Goal: Task Accomplishment & Management: Manage account settings

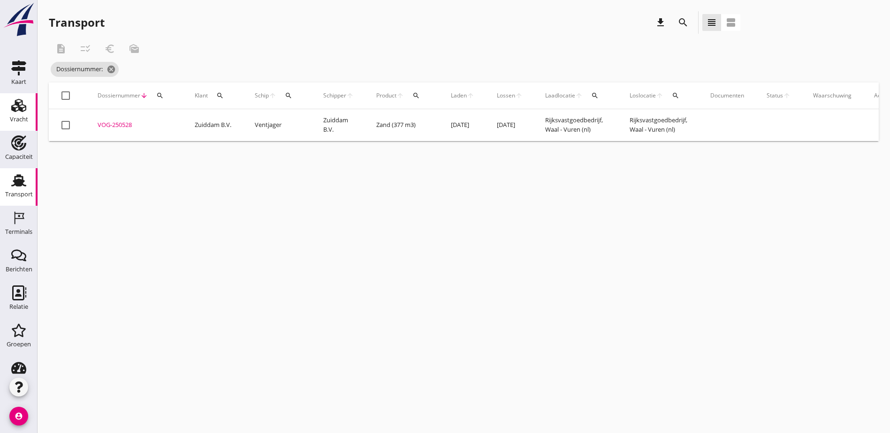
click at [17, 120] on div "Vracht" at bounding box center [19, 119] width 18 height 6
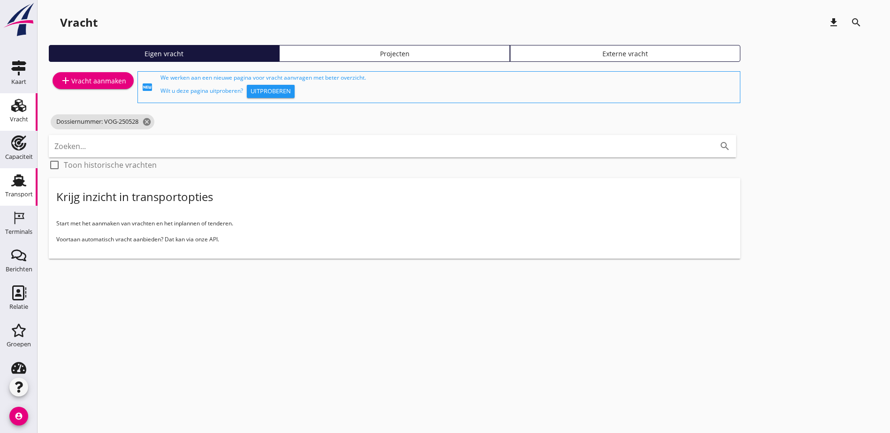
click at [20, 172] on link "Transport Transport" at bounding box center [19, 187] width 38 height 38
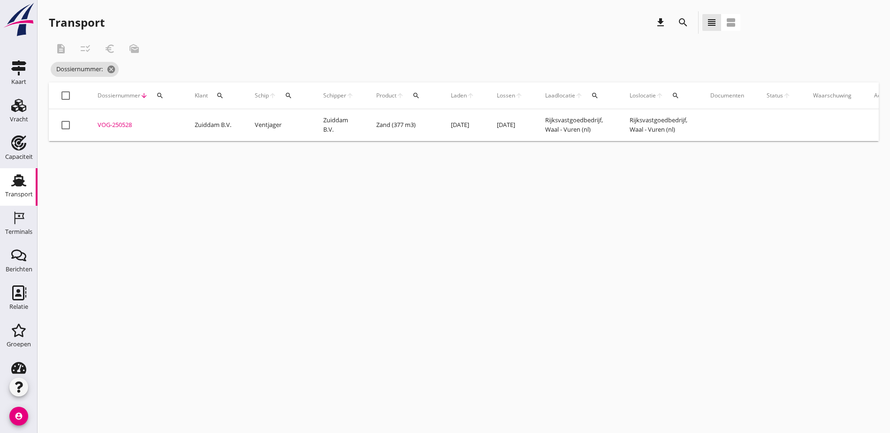
click at [677, 25] on icon "search" at bounding box center [682, 22] width 11 height 11
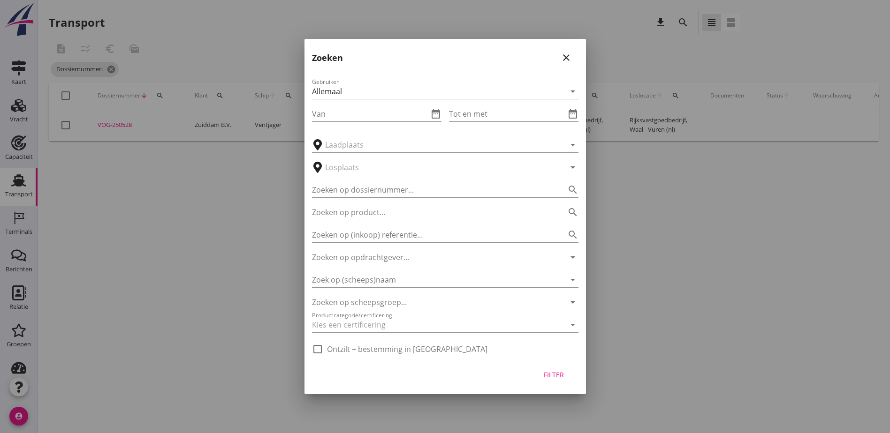
click at [563, 53] on button "close" at bounding box center [566, 57] width 17 height 17
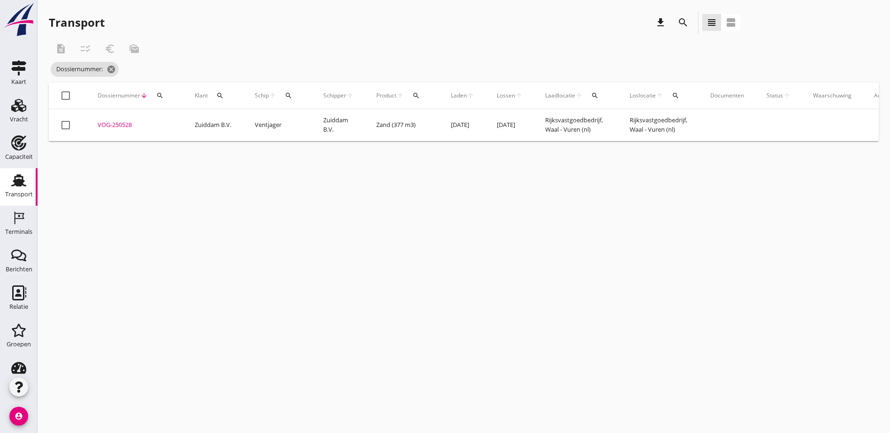
click at [676, 98] on icon "search" at bounding box center [676, 96] width 8 height 8
click at [687, 119] on input "text" at bounding box center [734, 122] width 98 height 15
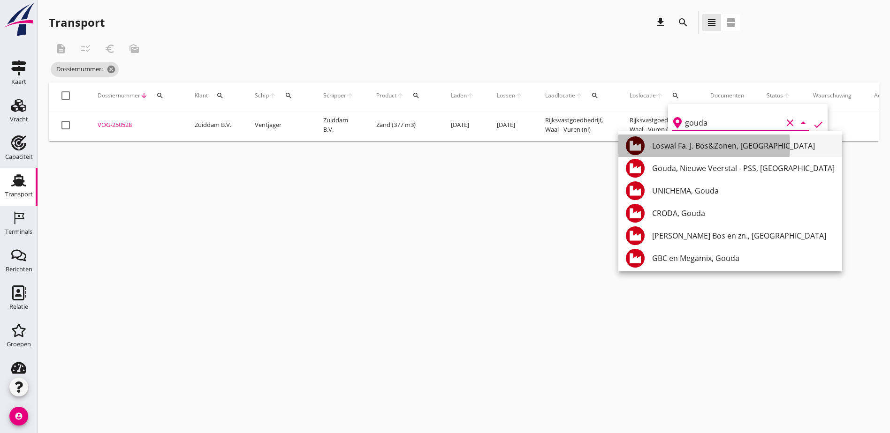
click at [697, 145] on div "Loswal Fa. J. Bos&Zonen, [GEOGRAPHIC_DATA]" at bounding box center [743, 145] width 182 height 11
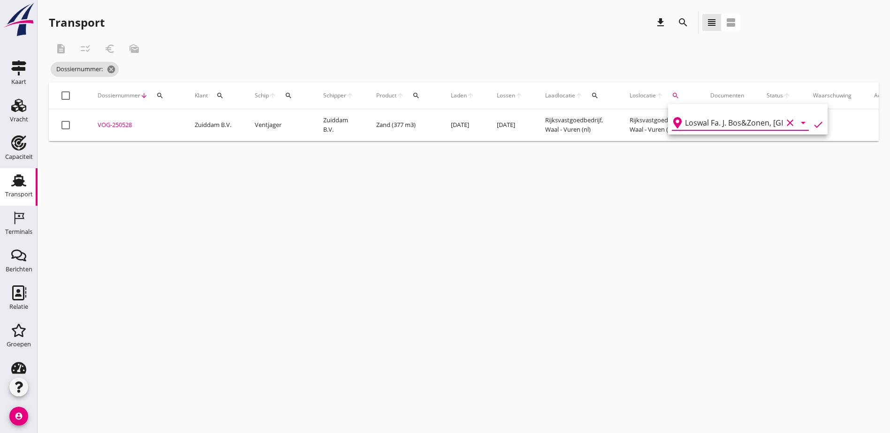
click at [812, 125] on icon "check" at bounding box center [817, 124] width 11 height 11
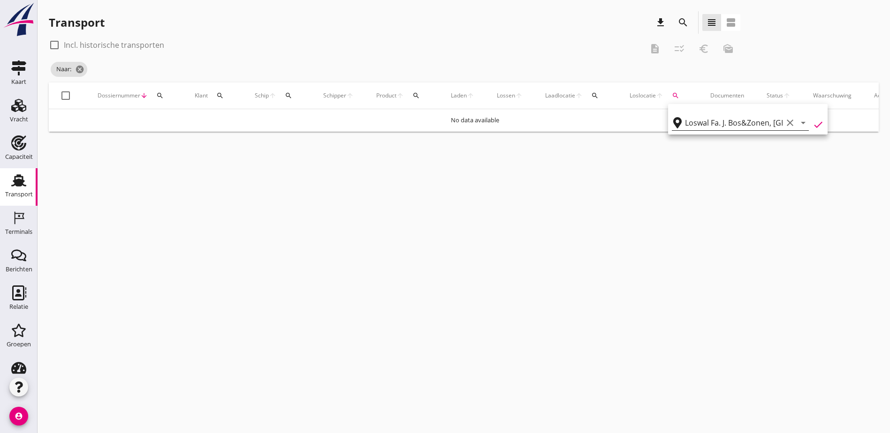
type input "Loswal Fa. J. Bos&Zonen"
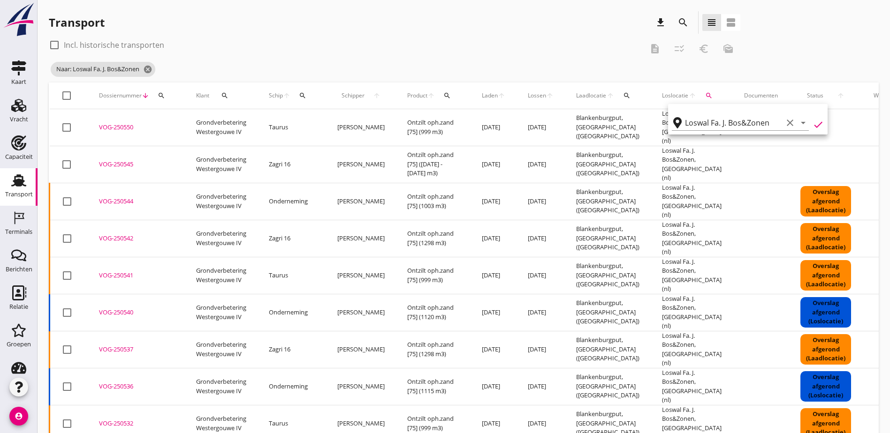
click at [528, 98] on span "Lossen" at bounding box center [537, 95] width 18 height 8
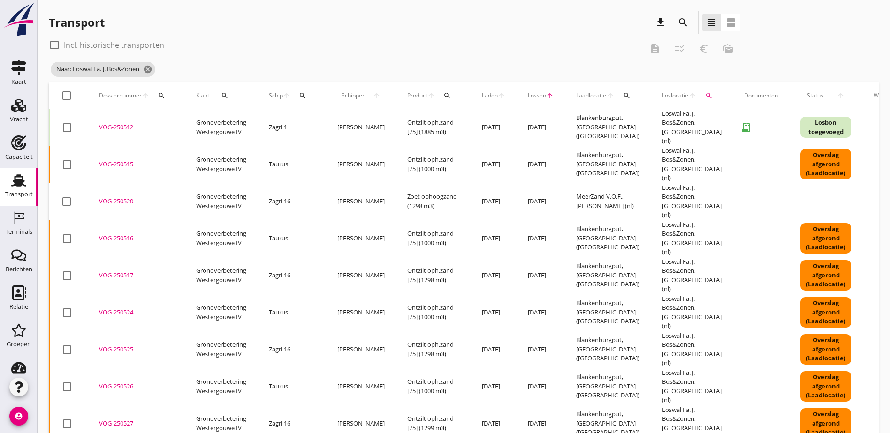
click at [528, 97] on span "Lossen" at bounding box center [537, 95] width 18 height 8
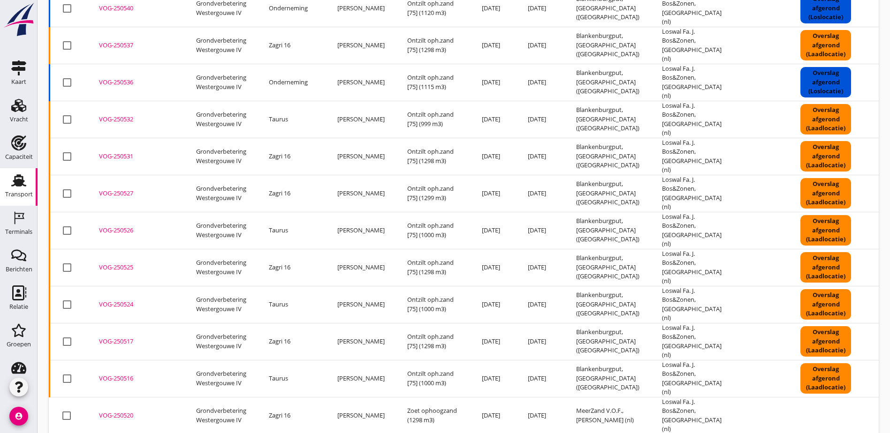
scroll to position [309, 0]
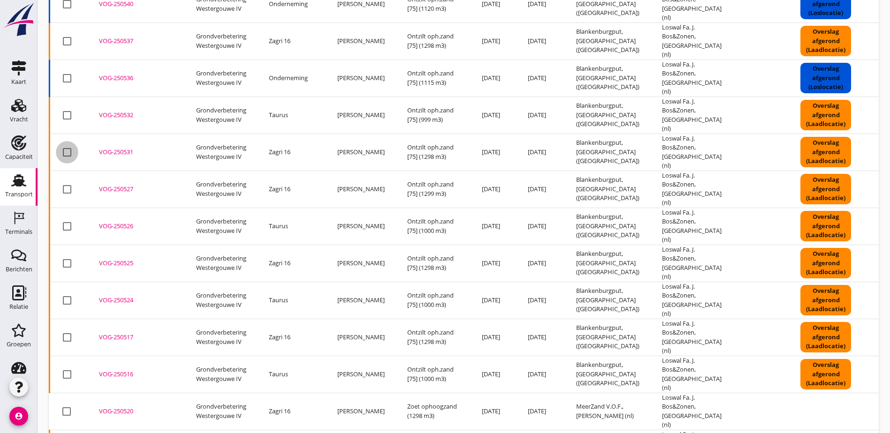
click at [68, 144] on div at bounding box center [67, 152] width 16 height 16
checkbox input "true"
click at [66, 182] on div at bounding box center [67, 190] width 16 height 16
checkbox input "true"
click at [68, 219] on div at bounding box center [67, 227] width 16 height 16
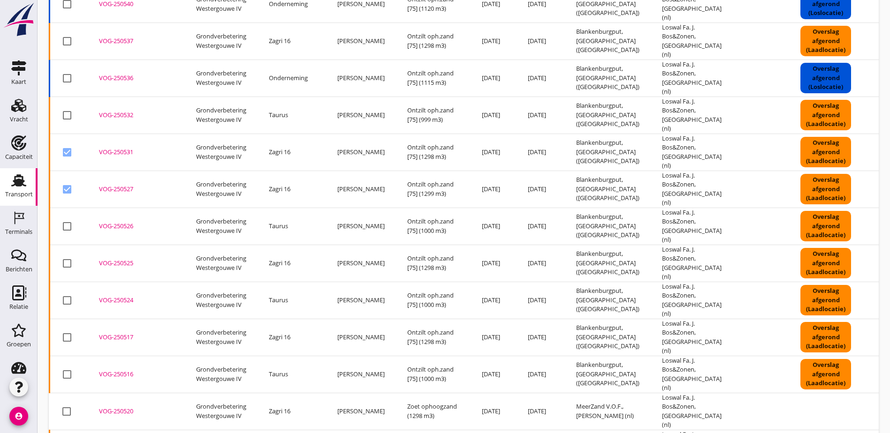
checkbox input "true"
click at [70, 256] on div at bounding box center [67, 264] width 16 height 16
checkbox input "true"
click at [68, 293] on div at bounding box center [67, 301] width 16 height 16
checkbox input "true"
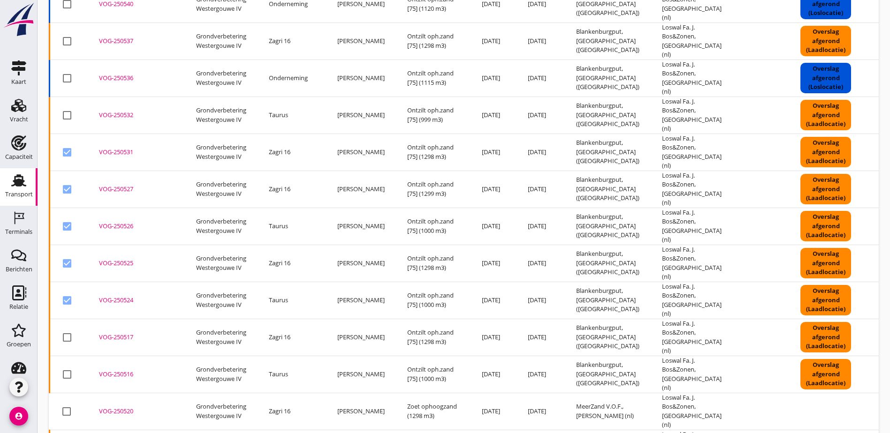
click at [68, 330] on div at bounding box center [67, 338] width 16 height 16
checkbox input "true"
click at [69, 367] on div at bounding box center [67, 375] width 16 height 16
checkbox input "true"
click at [64, 404] on div at bounding box center [67, 412] width 16 height 16
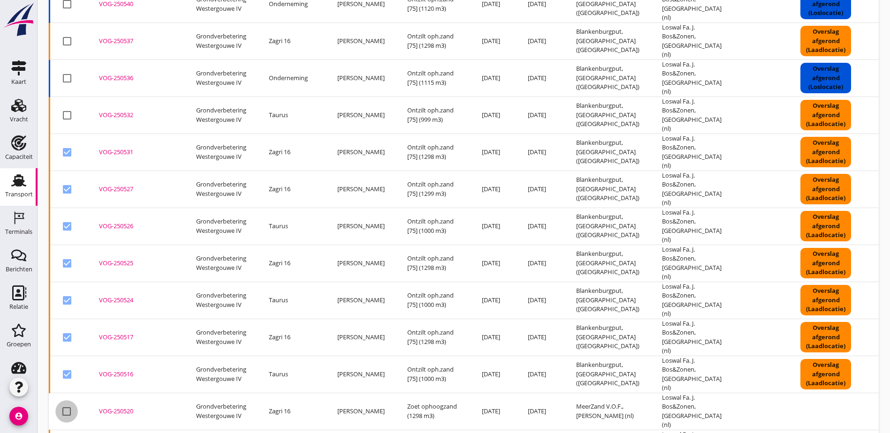
checkbox input "true"
click at [65, 404] on div at bounding box center [67, 412] width 16 height 16
checkbox input "false"
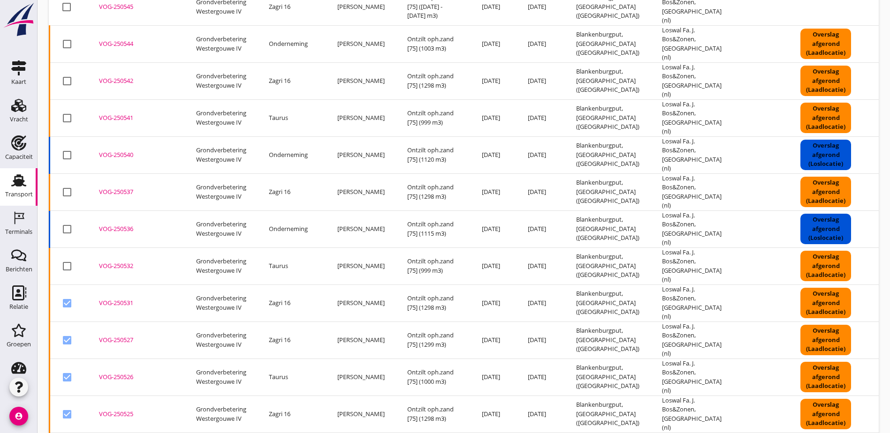
scroll to position [0, 0]
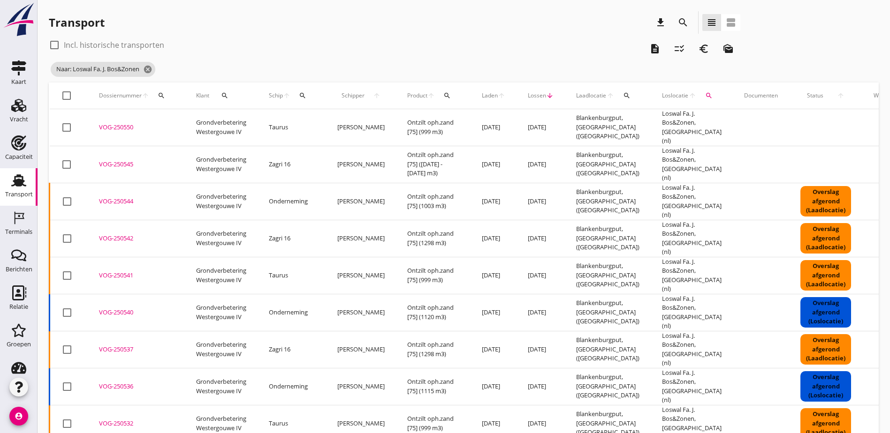
click at [674, 51] on icon "checklist_rtl" at bounding box center [679, 48] width 11 height 11
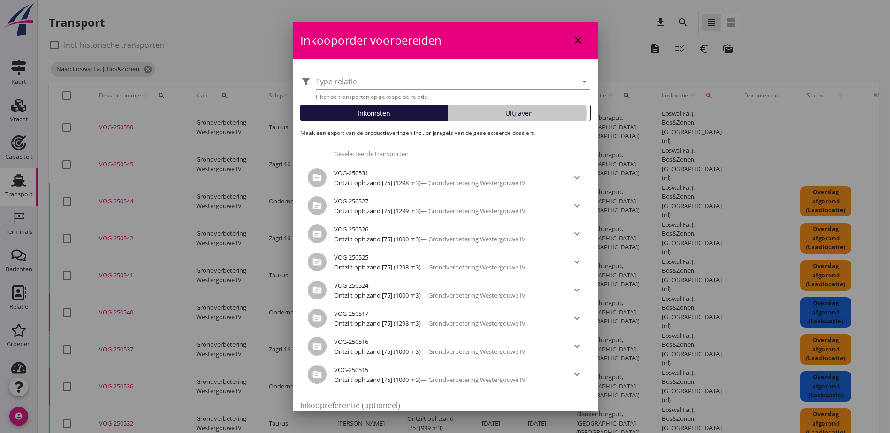
click at [513, 115] on span "Uitgaven" at bounding box center [519, 113] width 28 height 10
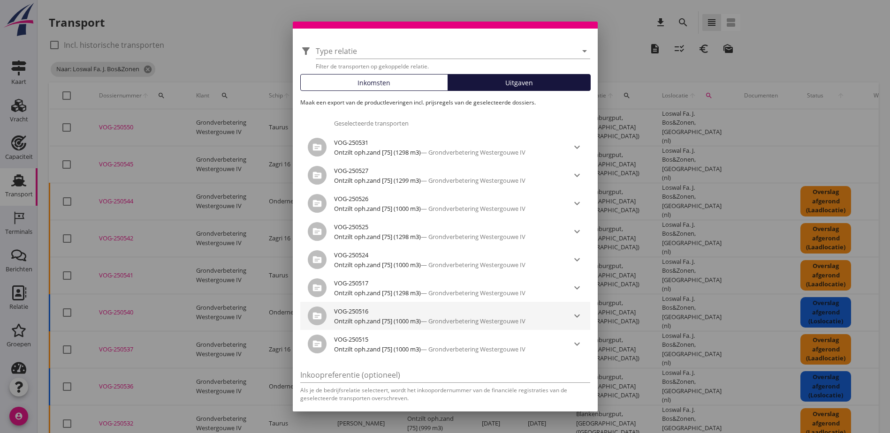
scroll to position [61, 0]
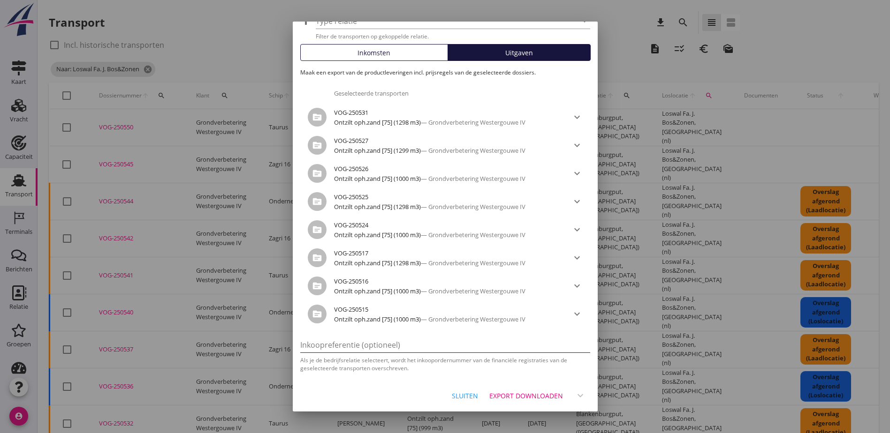
click at [370, 345] on input "Inkoopreferentie (optioneel)" at bounding box center [445, 345] width 290 height 15
click at [353, 344] on input "Inkoopreferentie (optioneel)" at bounding box center [445, 345] width 290 height 15
paste input "2316006619"
type input "2316006619"
click at [575, 397] on icon "expand_more" at bounding box center [580, 395] width 11 height 11
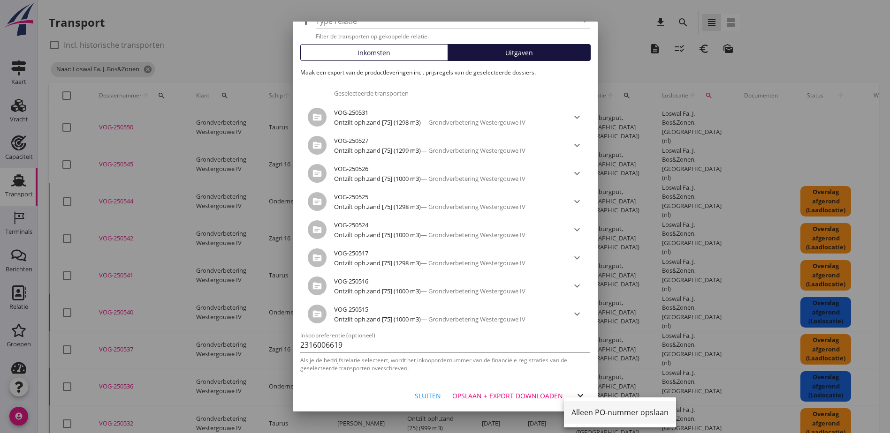
click at [587, 412] on div "Alleen PO-nummer opslaan" at bounding box center [619, 413] width 97 height 23
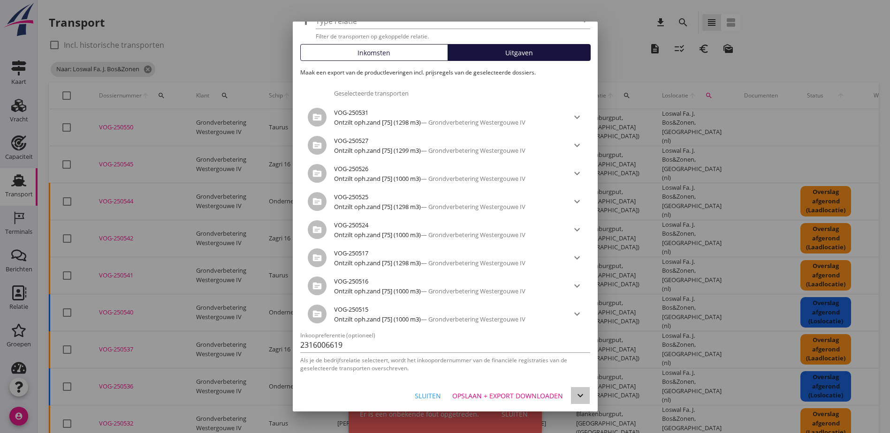
click at [575, 395] on icon "expand_more" at bounding box center [580, 395] width 11 height 11
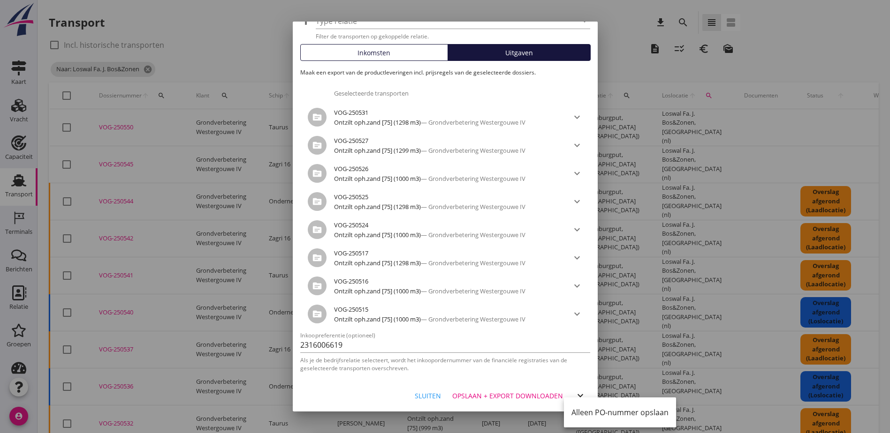
click at [584, 410] on div "Alleen PO-nummer opslaan" at bounding box center [619, 413] width 97 height 23
click at [489, 397] on div "Opslaan + export downloaden" at bounding box center [507, 396] width 111 height 10
click at [526, 397] on div "Opslaan + export downloaden" at bounding box center [507, 396] width 111 height 10
click at [575, 396] on icon "expand_more" at bounding box center [580, 395] width 11 height 11
click at [585, 409] on div "Alleen PO-nummer opslaan" at bounding box center [619, 413] width 97 height 23
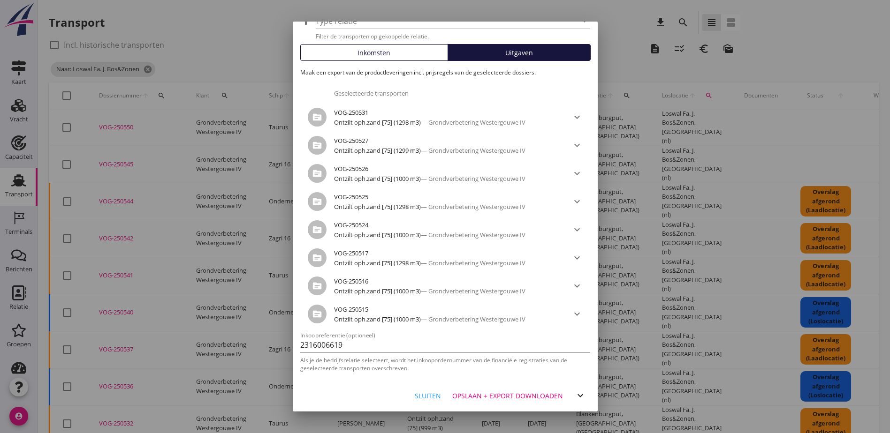
click at [576, 399] on icon "expand_more" at bounding box center [580, 395] width 11 height 11
click at [584, 412] on div "Alleen PO-nummer opslaan" at bounding box center [619, 413] width 97 height 23
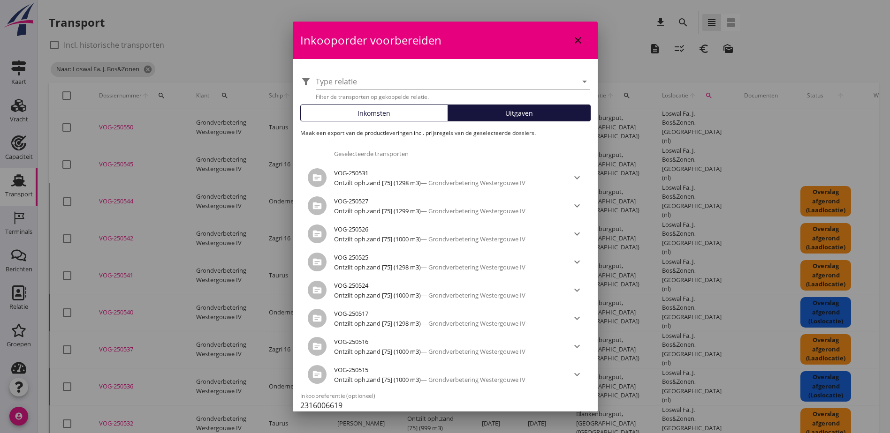
click at [572, 40] on icon "close" at bounding box center [577, 40] width 11 height 11
checkbox input "false"
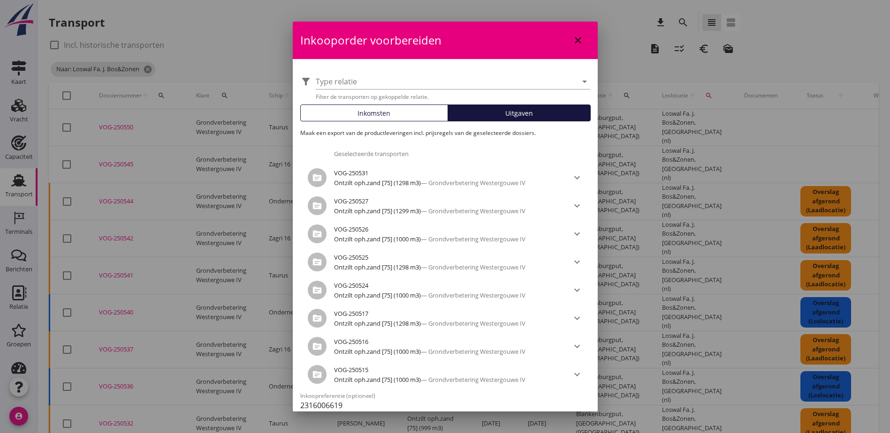
checkbox input "false"
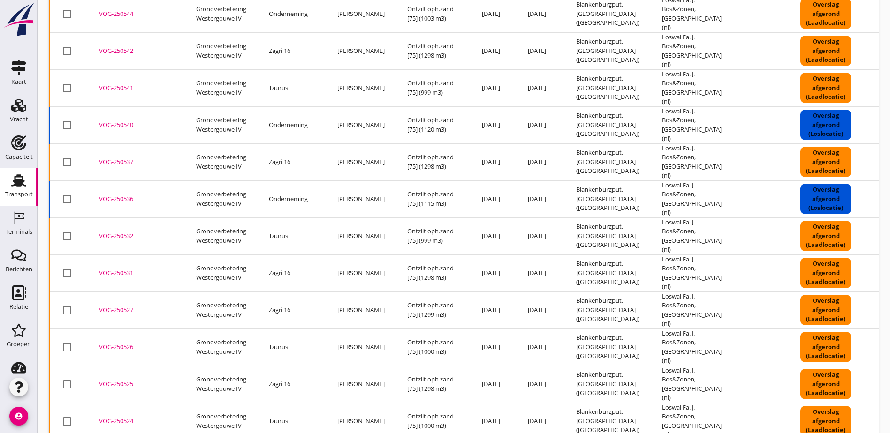
scroll to position [309, 0]
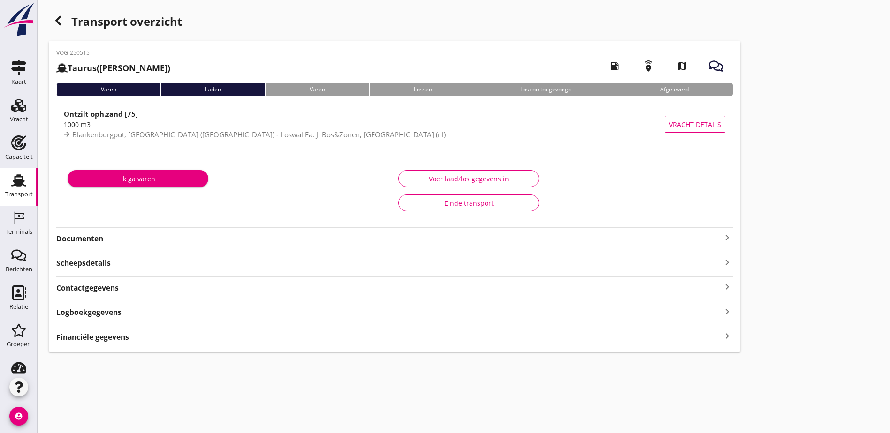
click at [137, 341] on div "Financiële gegevens keyboard_arrow_right" at bounding box center [394, 336] width 676 height 13
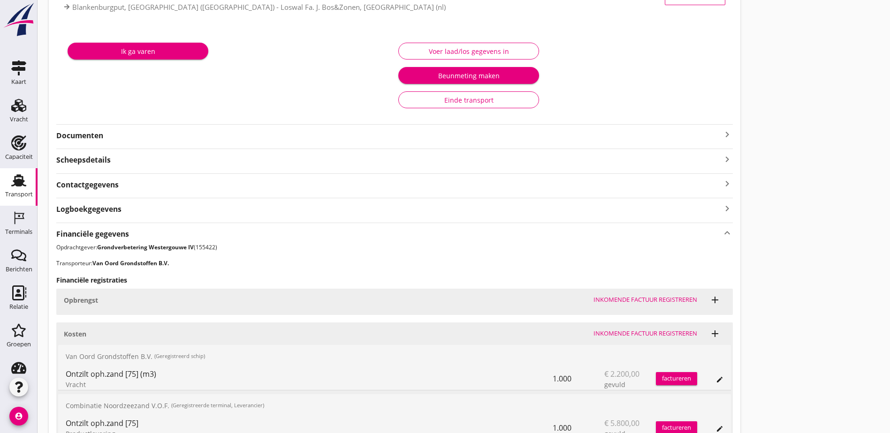
scroll to position [269, 0]
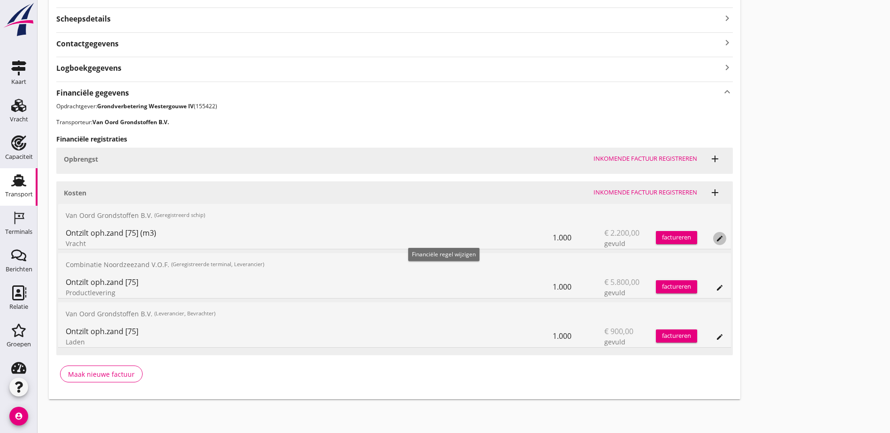
click at [716, 238] on icon "edit" at bounding box center [720, 239] width 8 height 8
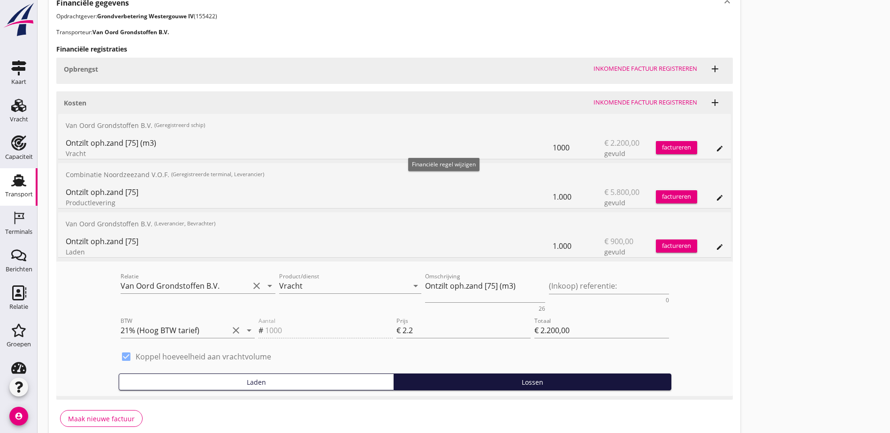
scroll to position [363, 0]
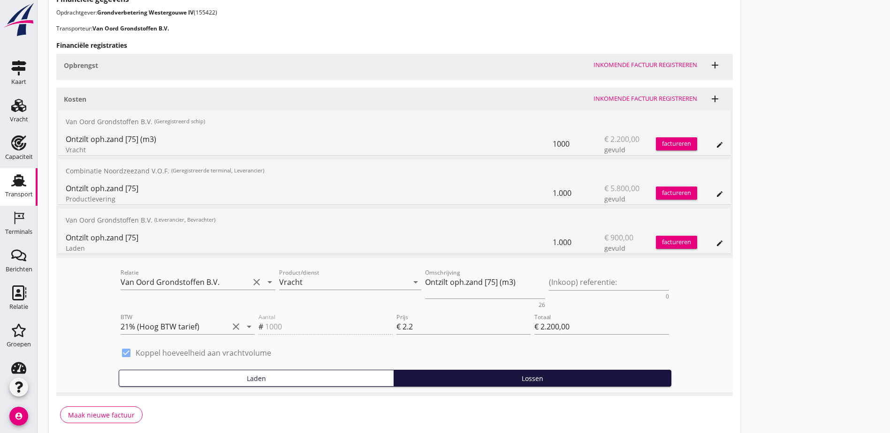
click at [716, 147] on icon "edit" at bounding box center [720, 145] width 8 height 8
click at [697, 184] on div "edit" at bounding box center [710, 193] width 26 height 23
click at [716, 191] on icon "edit" at bounding box center [720, 194] width 8 height 8
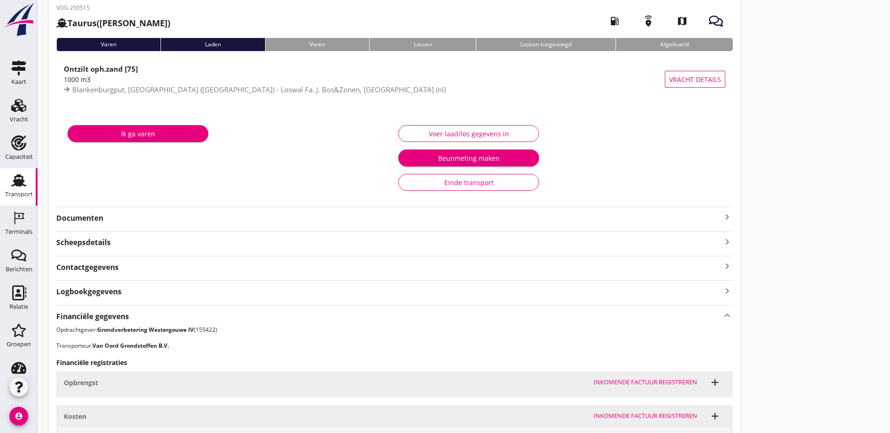
scroll to position [0, 0]
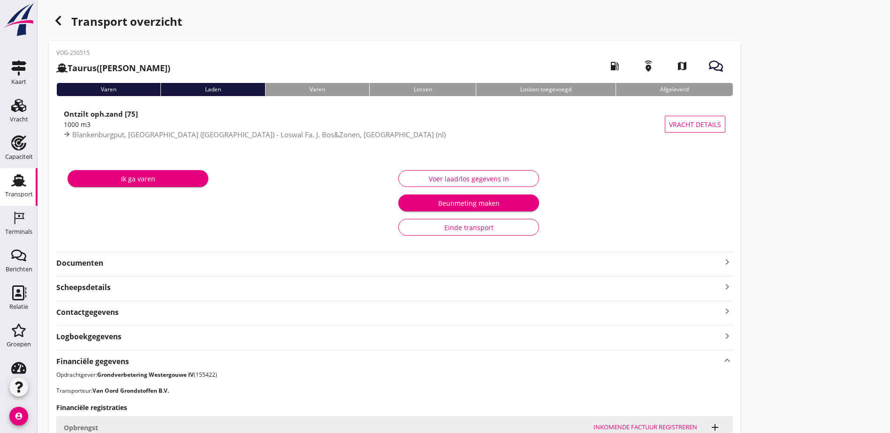
click at [56, 21] on use "button" at bounding box center [58, 20] width 6 height 9
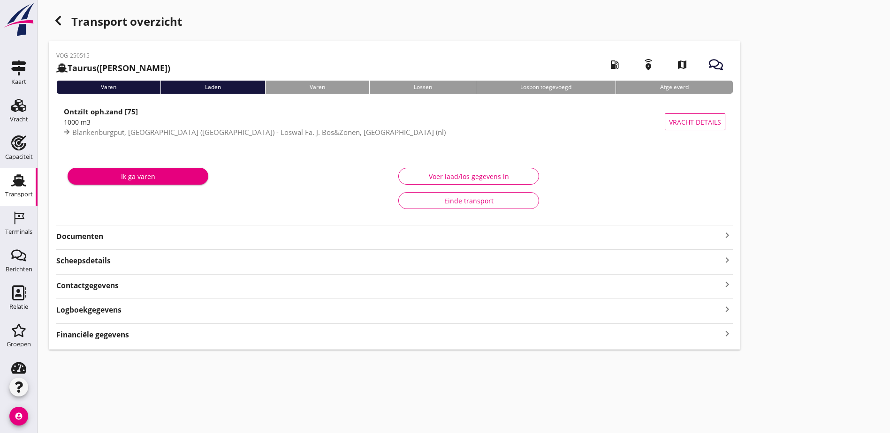
click at [162, 336] on div "Financiële gegevens keyboard_arrow_right" at bounding box center [394, 334] width 676 height 13
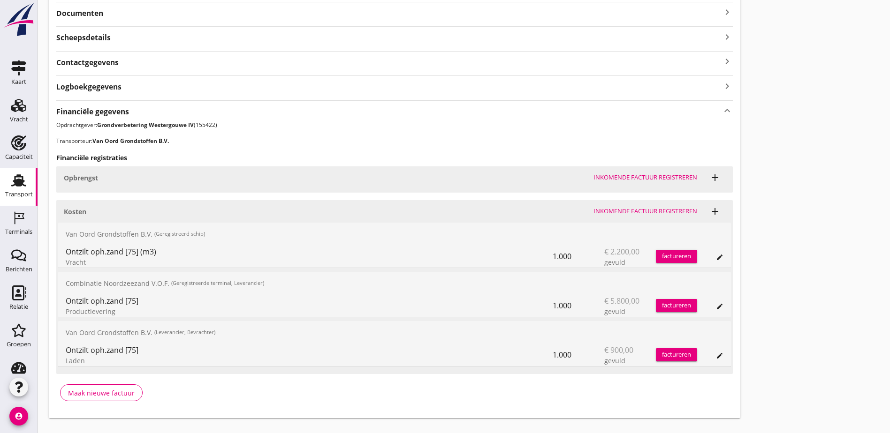
scroll to position [266, 0]
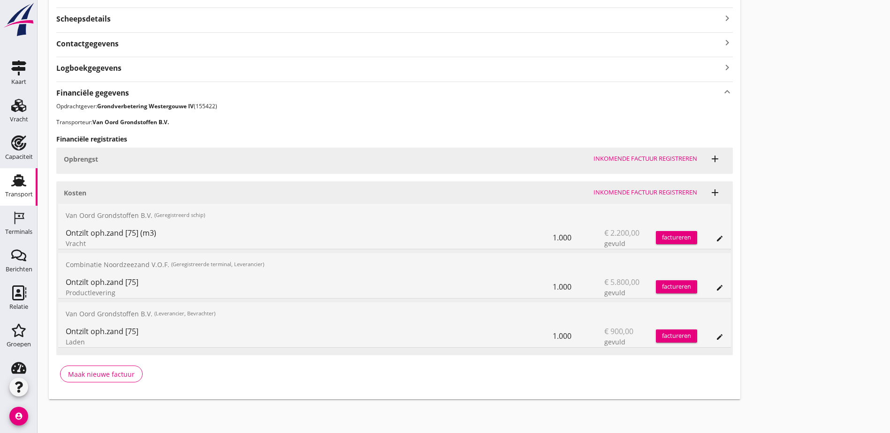
click at [713, 337] on div "edit" at bounding box center [719, 337] width 13 height 8
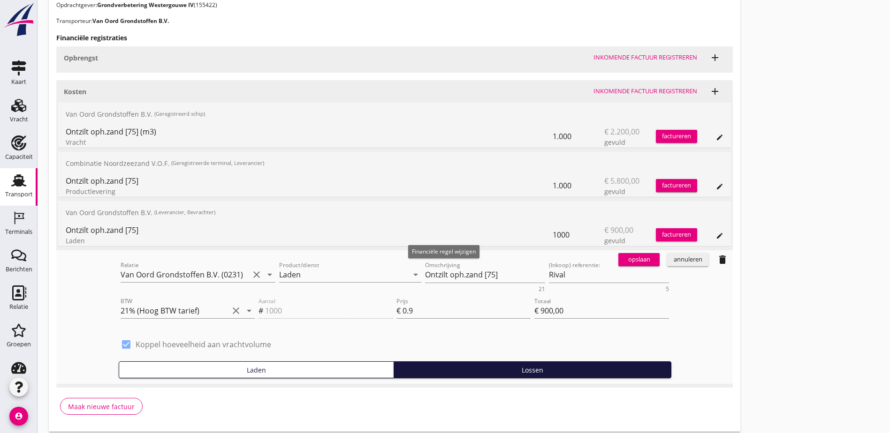
scroll to position [400, 0]
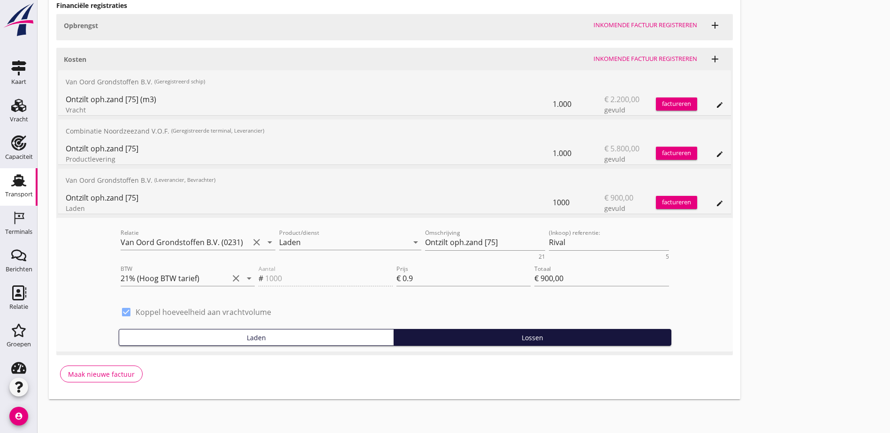
click at [716, 155] on icon "edit" at bounding box center [720, 155] width 8 height 8
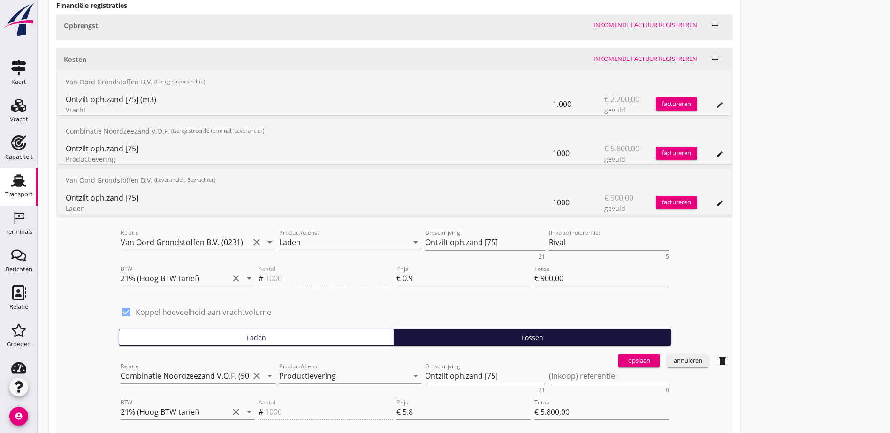
click at [549, 375] on textarea "(Inkoop) referentie:" at bounding box center [609, 376] width 120 height 15
paste textarea "2316006619"
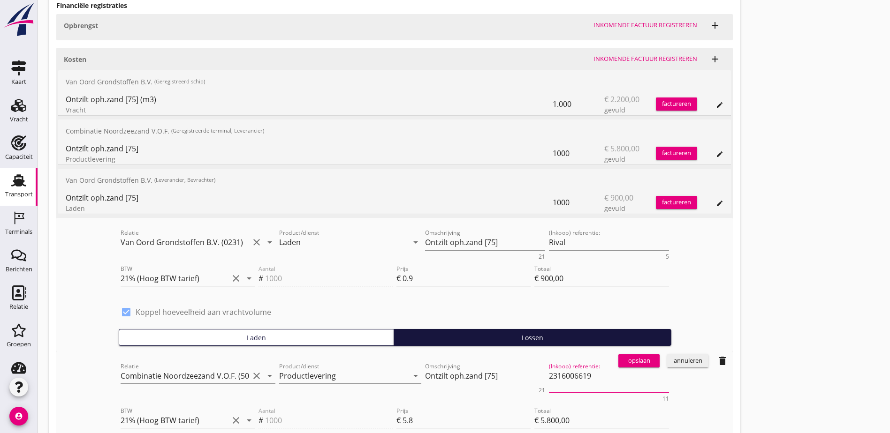
type textarea "2316006619"
click at [622, 364] on div "opslaan" at bounding box center [639, 360] width 34 height 9
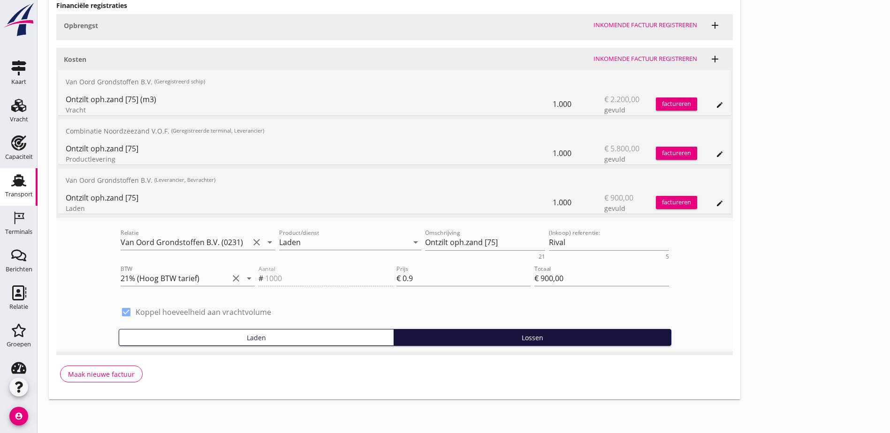
click at [716, 156] on icon "edit" at bounding box center [720, 155] width 8 height 8
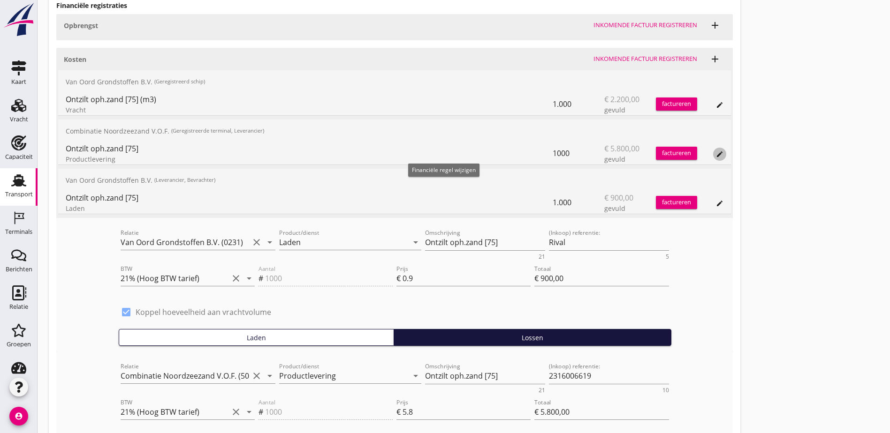
click at [716, 156] on icon "edit" at bounding box center [720, 155] width 8 height 8
click at [713, 100] on button "edit" at bounding box center [719, 104] width 13 height 13
click at [671, 225] on div "annuleren" at bounding box center [688, 227] width 34 height 9
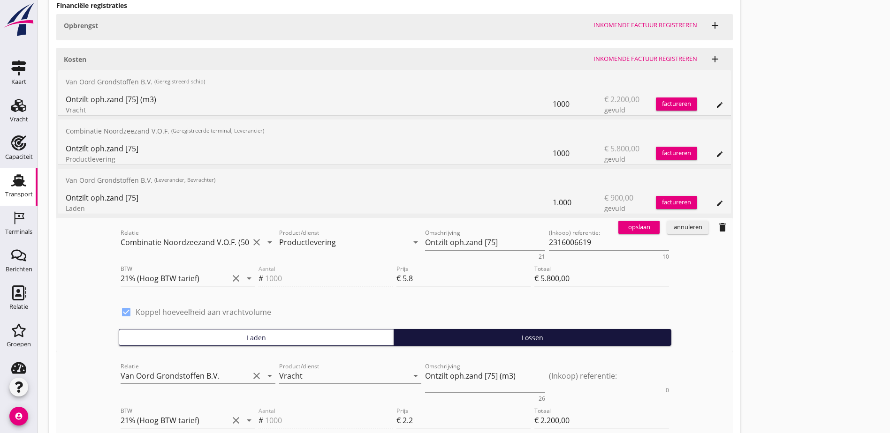
click at [667, 222] on button "annuleren" at bounding box center [687, 227] width 41 height 13
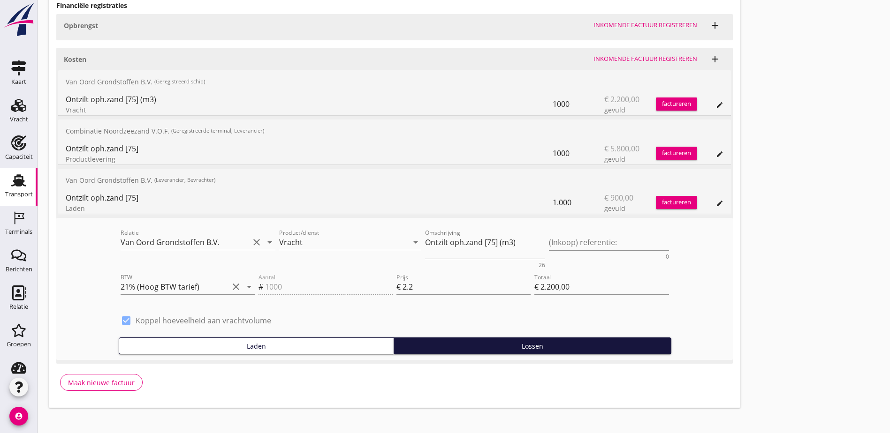
click at [716, 104] on icon "edit" at bounding box center [720, 105] width 8 height 8
click at [549, 241] on textarea "(Inkoop) referentie:" at bounding box center [609, 242] width 120 height 15
paste textarea "2316006619"
type textarea "2316006619"
click at [622, 230] on div "opslaan" at bounding box center [639, 227] width 34 height 9
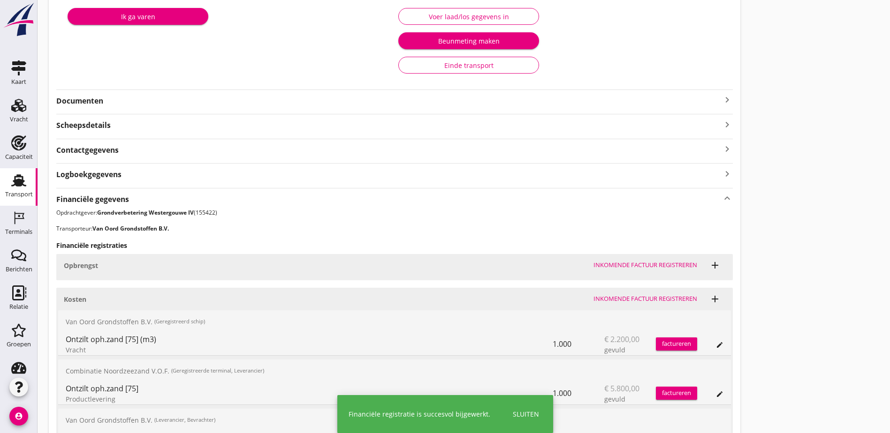
scroll to position [0, 0]
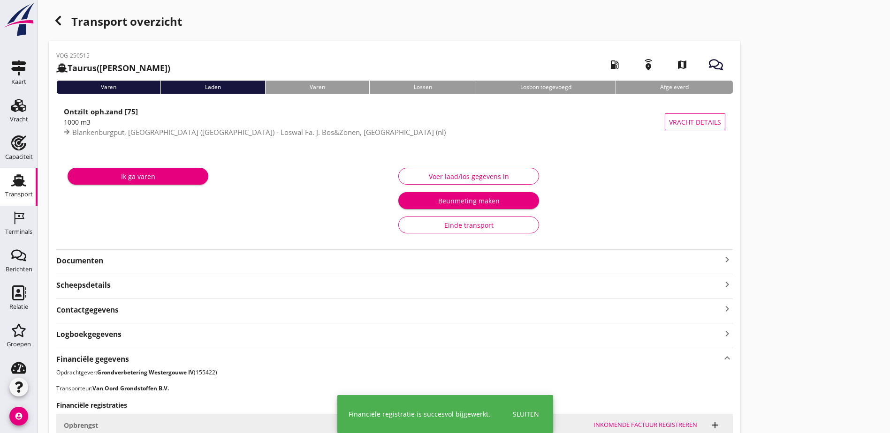
click at [58, 25] on icon "button" at bounding box center [58, 20] width 11 height 11
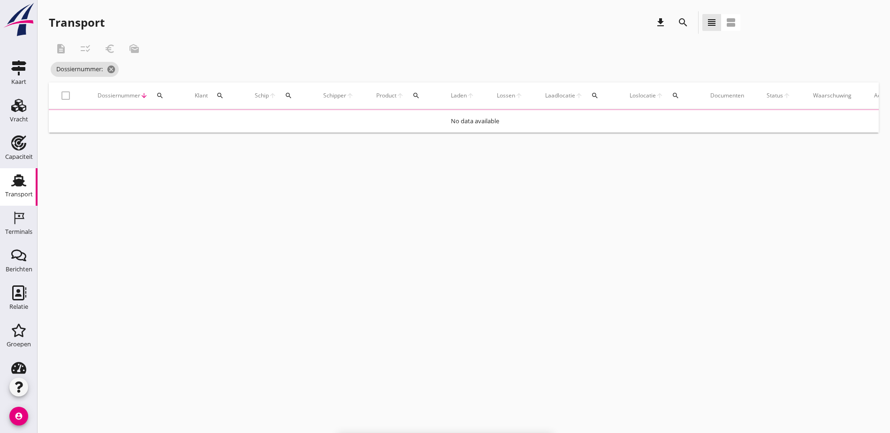
drag, startPoint x: 885, startPoint y: 68, endPoint x: 896, endPoint y: 69, distance: 11.8
click at [886, 67] on div "Transport download search view_headline view_agenda description checklist_rtl e…" at bounding box center [464, 72] width 852 height 144
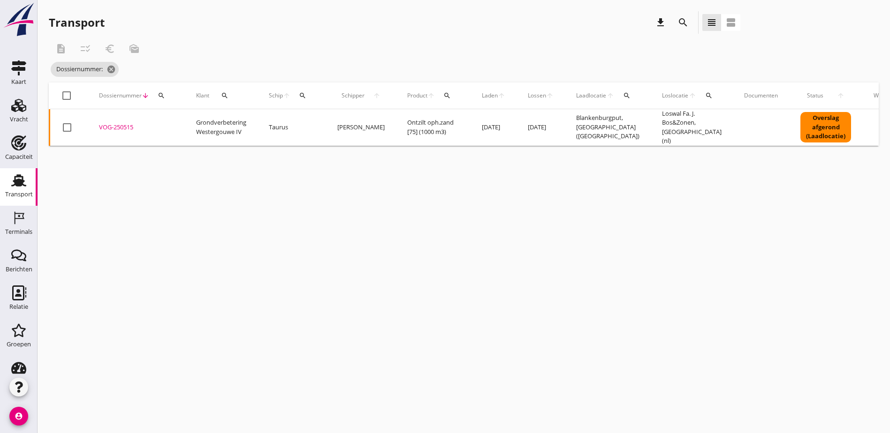
click at [158, 96] on icon "search" at bounding box center [162, 96] width 8 height 8
click at [194, 126] on input "Zoeken op dossiernummer..." at bounding box center [206, 122] width 98 height 15
paste input "VOG-250516"
type input "VOG-250516"
click at [113, 125] on div "VOG-250516" at bounding box center [136, 127] width 75 height 9
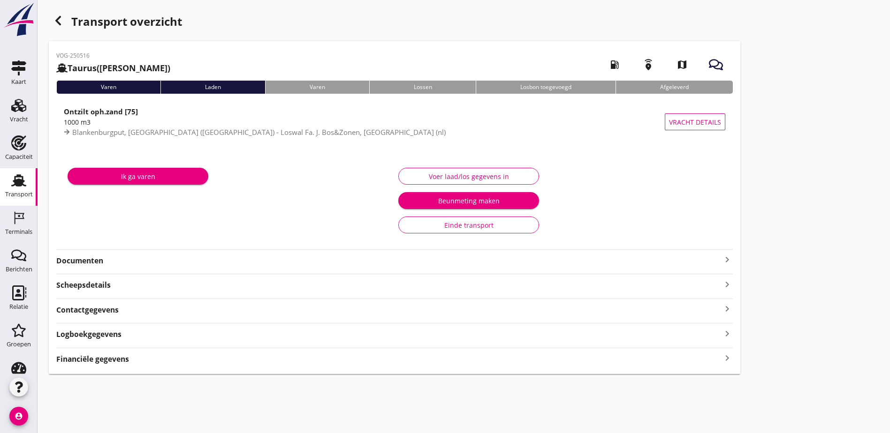
click at [396, 352] on div "Financiële gegevens keyboard_arrow_right" at bounding box center [394, 358] width 676 height 13
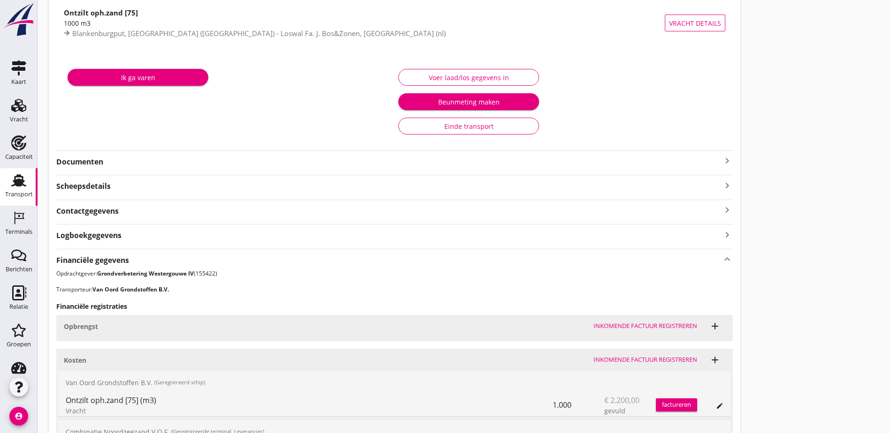
scroll to position [266, 0]
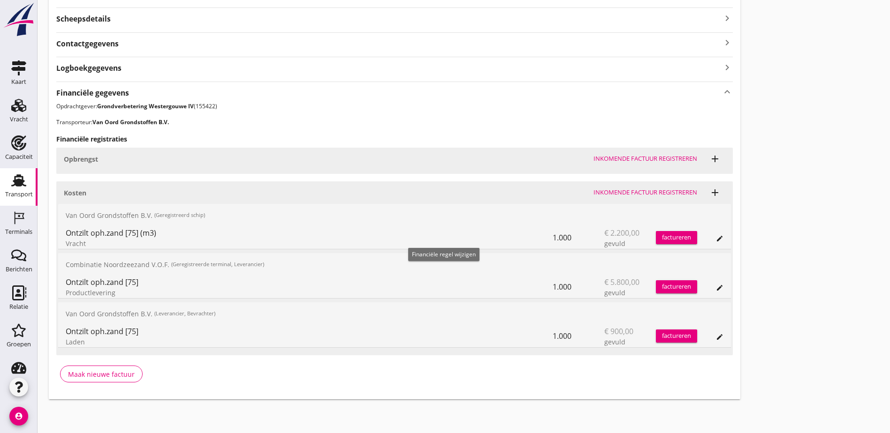
click at [716, 236] on icon "edit" at bounding box center [720, 239] width 8 height 8
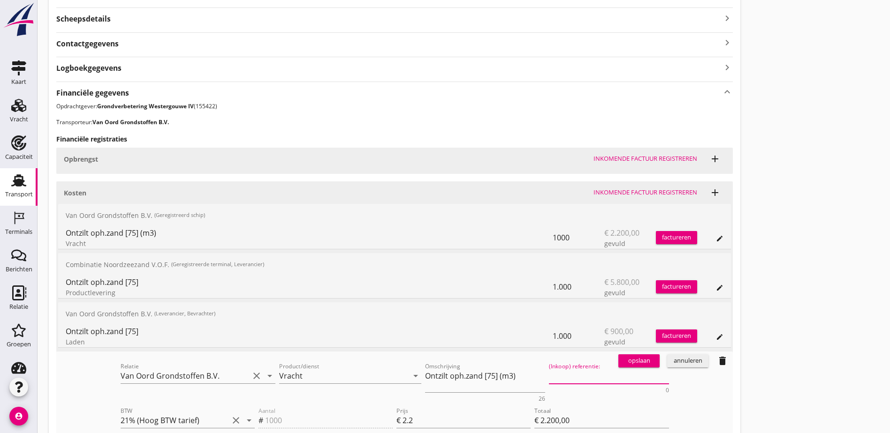
click at [549, 371] on textarea "(Inkoop) referentie:" at bounding box center [609, 376] width 120 height 15
paste textarea "2316006619"
type textarea "2316006619"
click at [622, 360] on div "opslaan" at bounding box center [639, 360] width 34 height 9
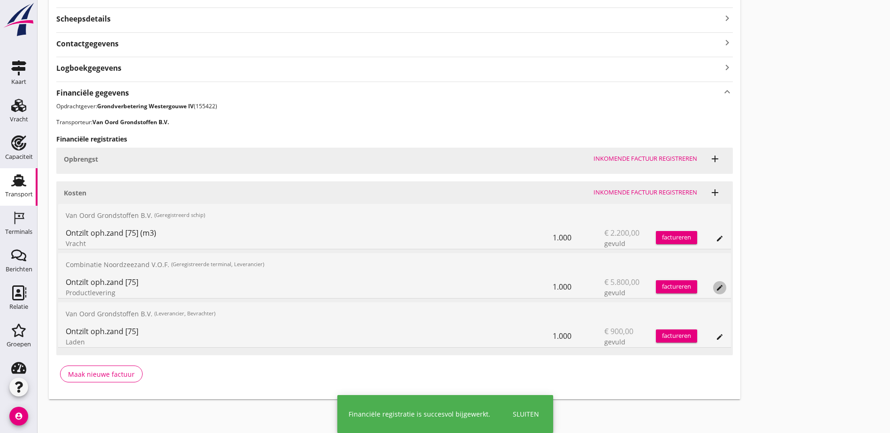
click at [716, 288] on icon "edit" at bounding box center [720, 288] width 8 height 8
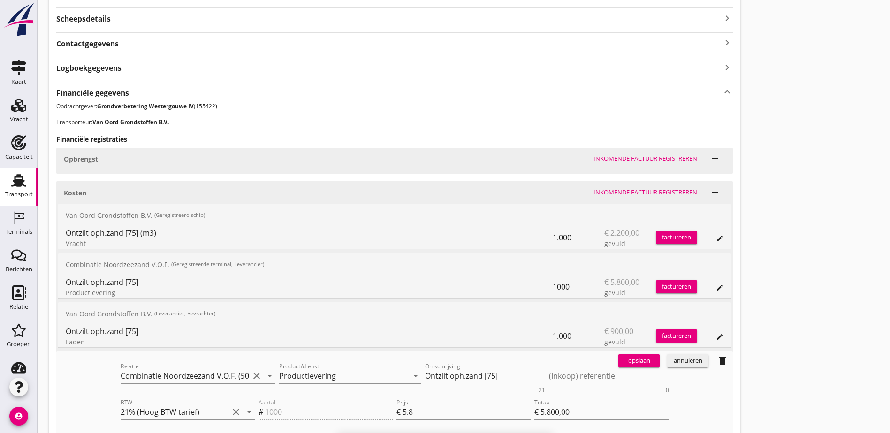
click at [549, 379] on textarea "(Inkoop) referentie:" at bounding box center [609, 376] width 120 height 15
paste textarea "2316006619"
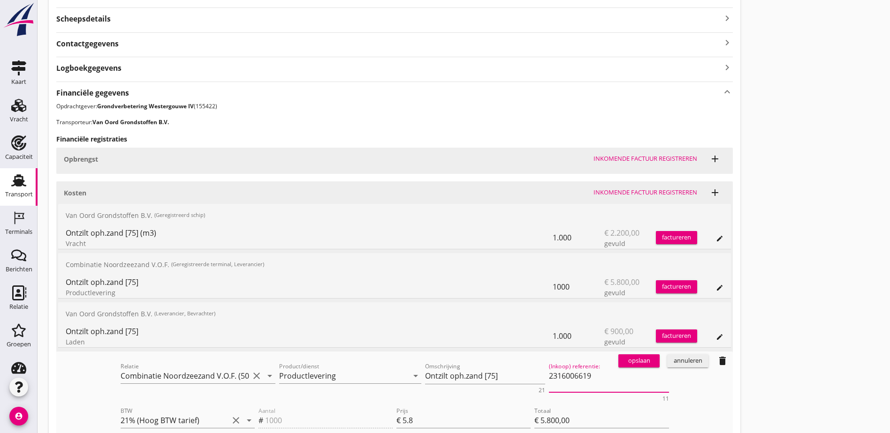
type textarea "2316006619"
click at [622, 362] on div "opslaan" at bounding box center [639, 360] width 34 height 9
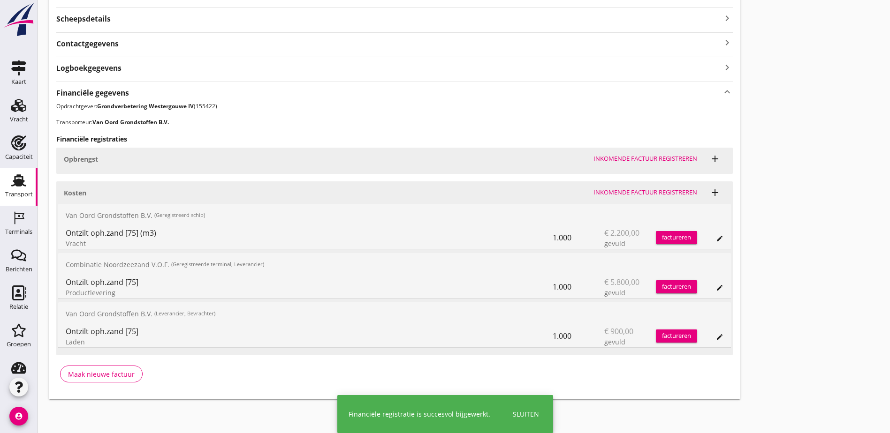
click at [713, 335] on button "edit" at bounding box center [719, 337] width 13 height 13
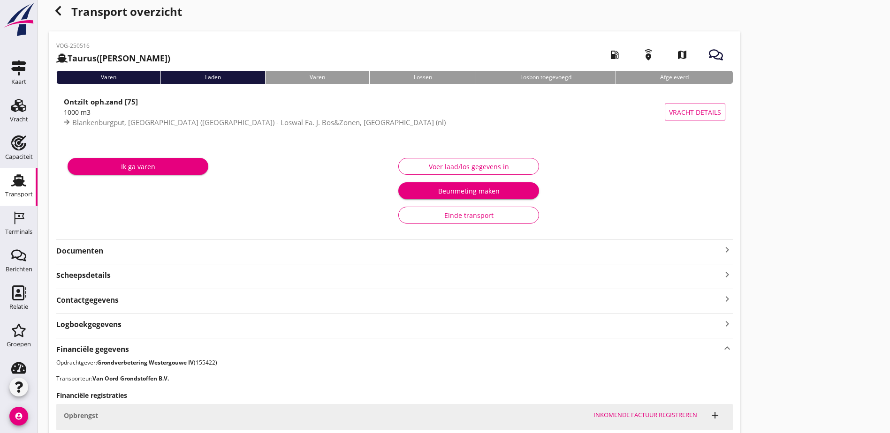
scroll to position [0, 0]
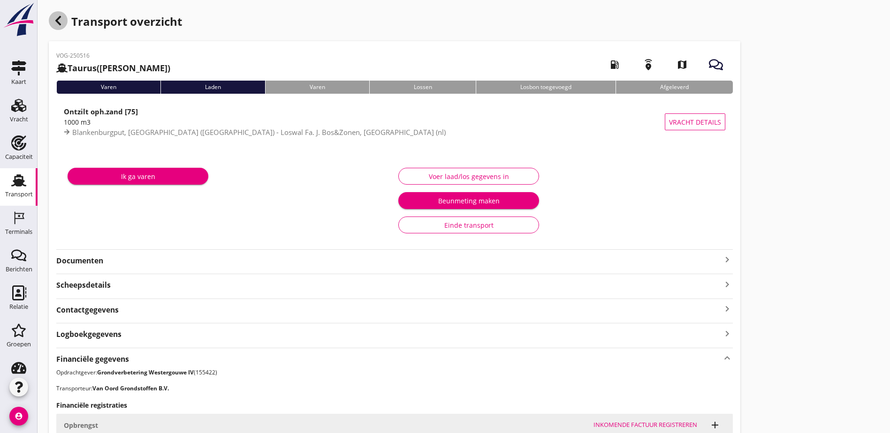
click at [62, 24] on icon "button" at bounding box center [58, 20] width 11 height 11
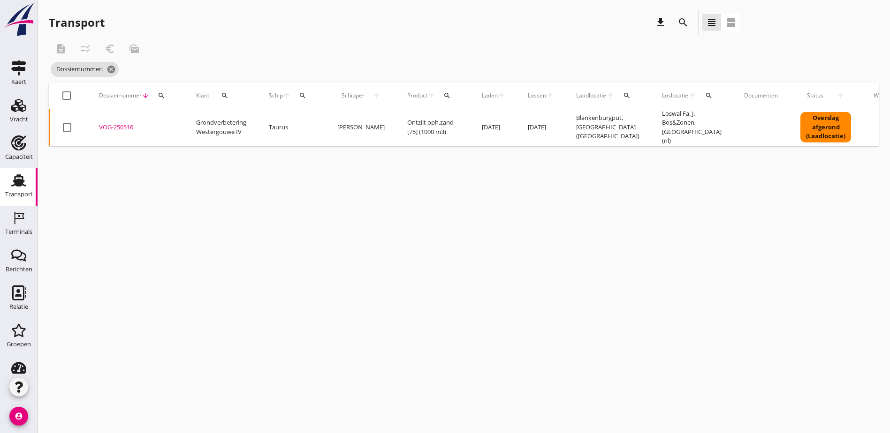
click at [162, 92] on icon "search" at bounding box center [162, 96] width 8 height 8
click at [173, 116] on input "Zoeken op dossiernummer..." at bounding box center [206, 122] width 98 height 15
paste input "VOG-250517"
type input "VOG-250517"
click at [126, 128] on div "VOG-250517" at bounding box center [136, 127] width 75 height 9
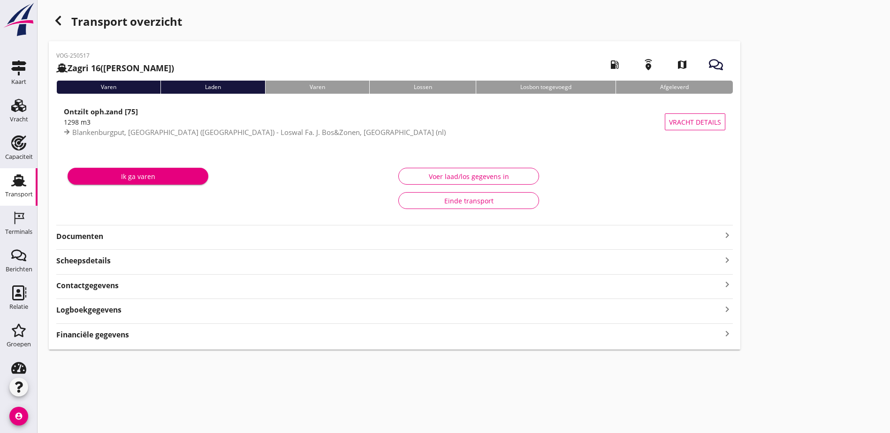
click at [422, 338] on div "VOG-250517 Zagri 16 ([PERSON_NAME]) local_gas_station emergency_share map Varen…" at bounding box center [394, 195] width 691 height 309
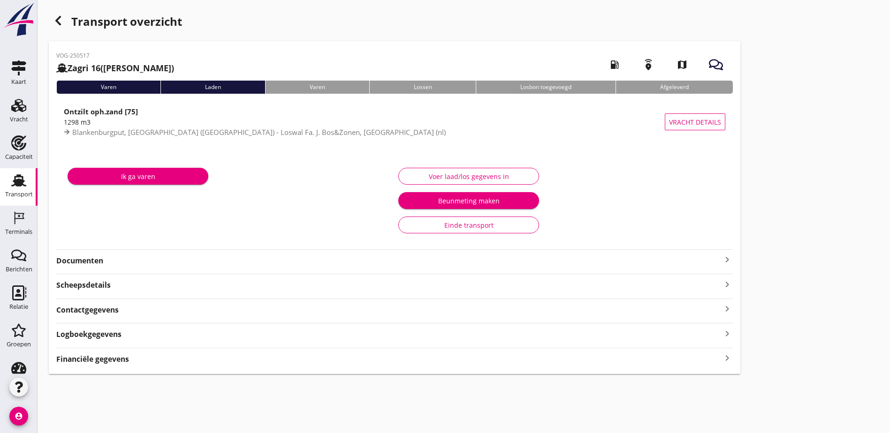
click at [388, 351] on div "Financiële gegevens keyboard_arrow_right" at bounding box center [394, 356] width 676 height 17
click at [399, 356] on div "Financiële gegevens keyboard_arrow_right" at bounding box center [394, 358] width 676 height 13
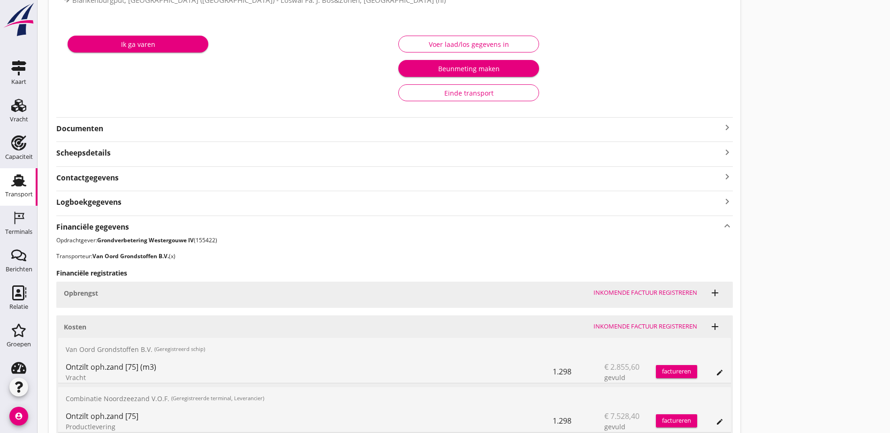
scroll to position [266, 0]
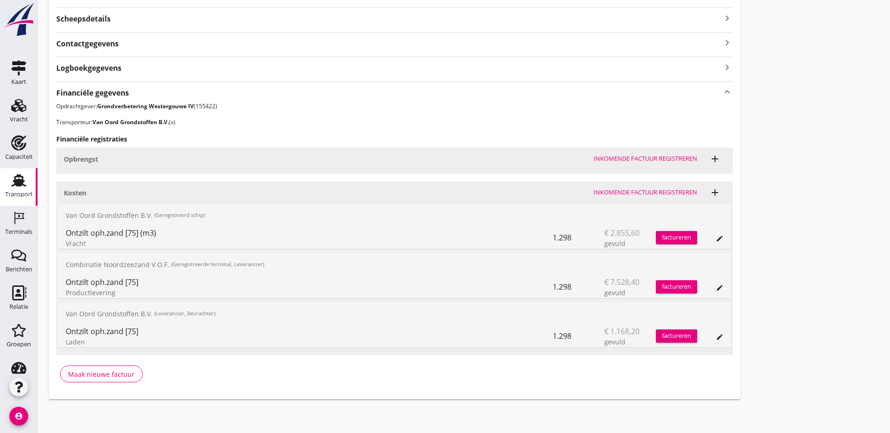
click at [713, 242] on button "edit" at bounding box center [719, 238] width 13 height 13
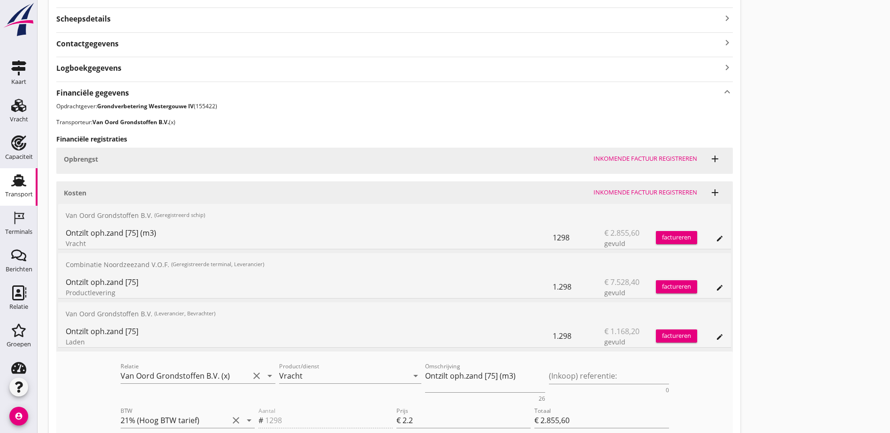
click at [530, 273] on div "Transport overzicht VOG-250517 Zagri 16 ([PERSON_NAME]) local_gas_station emerg…" at bounding box center [464, 143] width 852 height 819
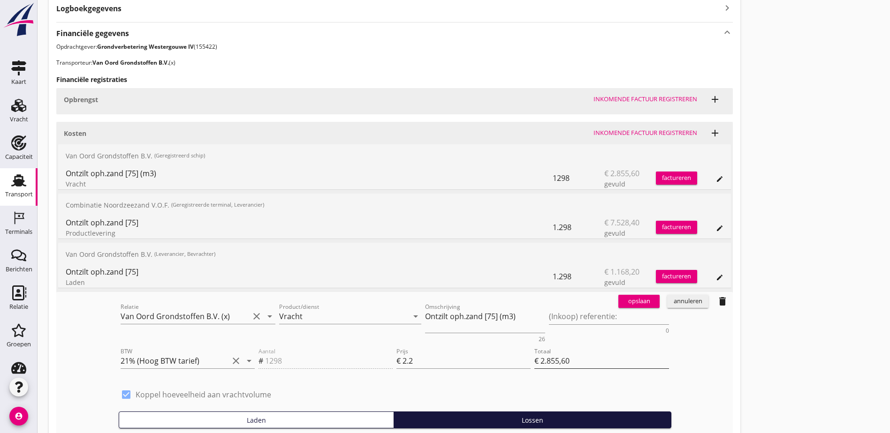
scroll to position [360, 0]
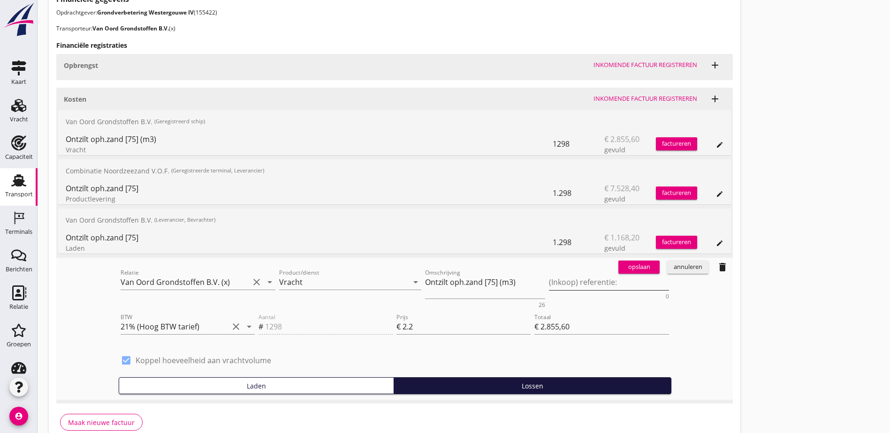
click at [549, 287] on textarea "(Inkoop) referentie:" at bounding box center [609, 282] width 120 height 15
paste textarea "2316006619"
type textarea "2316006619"
click at [622, 265] on div "opslaan" at bounding box center [639, 267] width 34 height 9
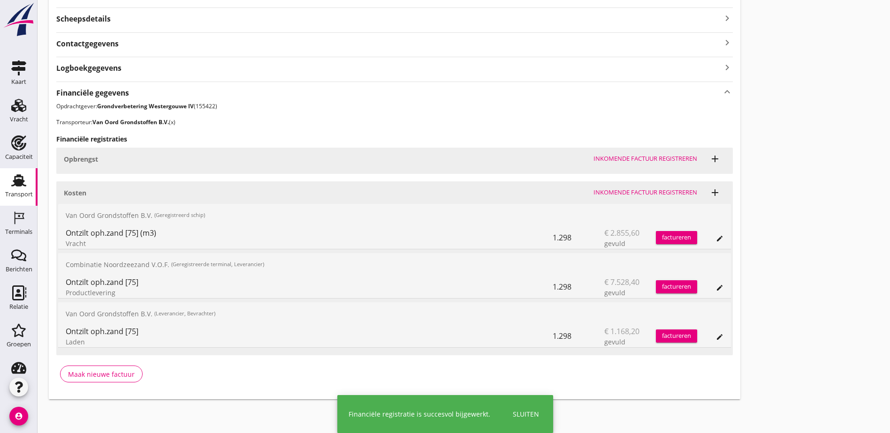
click at [713, 244] on button "edit" at bounding box center [719, 238] width 13 height 13
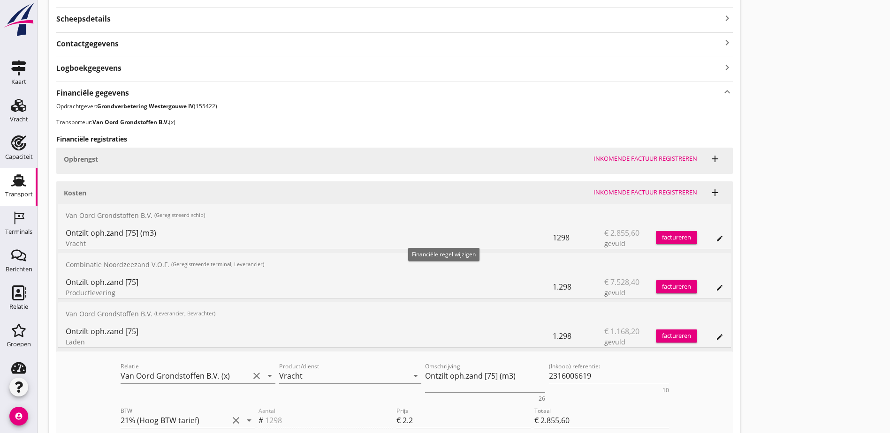
click at [713, 244] on button "edit" at bounding box center [719, 238] width 13 height 13
click at [448, 283] on div "Ontzilt oph.zand [75] Productlevering 1.298 € 7.528,40 gevuld factureren edit" at bounding box center [394, 287] width 673 height 23
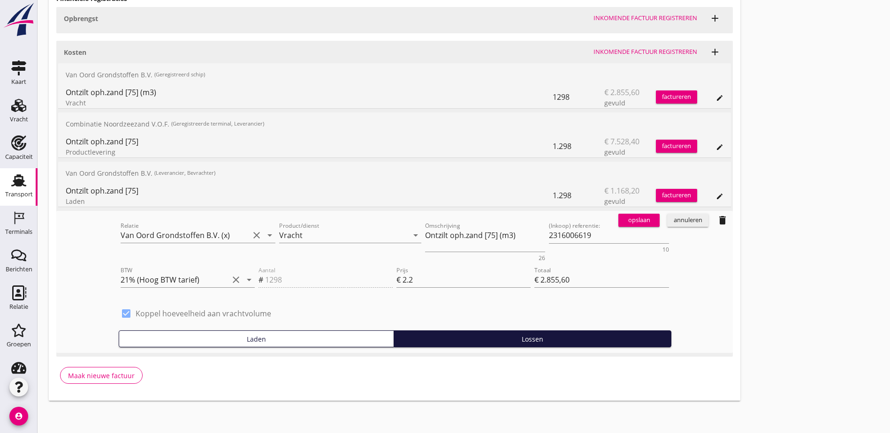
click at [671, 222] on div "annuleren" at bounding box center [688, 220] width 34 height 9
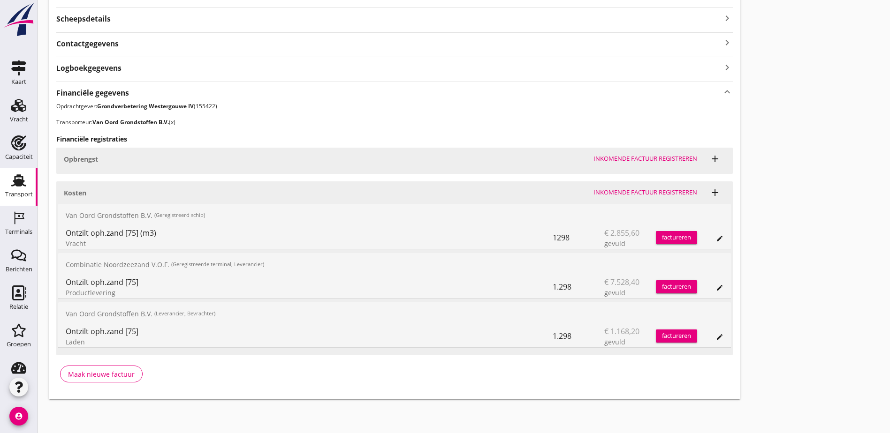
click at [713, 283] on button "edit" at bounding box center [719, 287] width 13 height 13
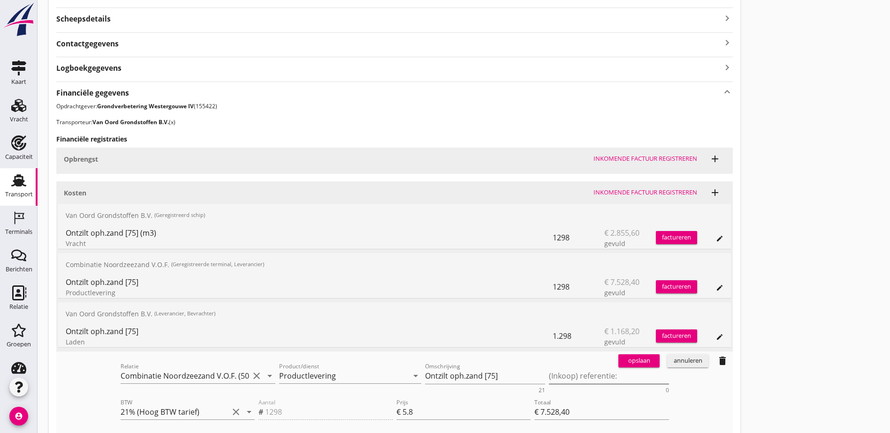
click at [549, 376] on textarea "(Inkoop) referentie:" at bounding box center [609, 376] width 120 height 15
paste textarea "2316006619"
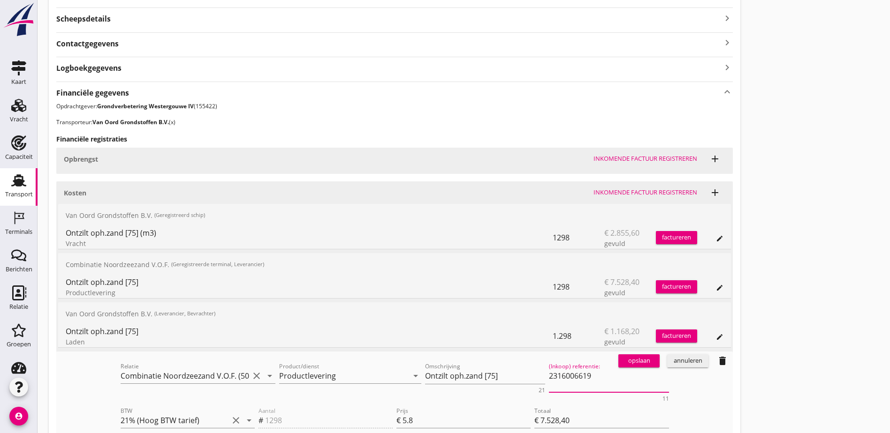
type textarea "2316006619"
click at [618, 368] on button "opslaan" at bounding box center [638, 361] width 41 height 13
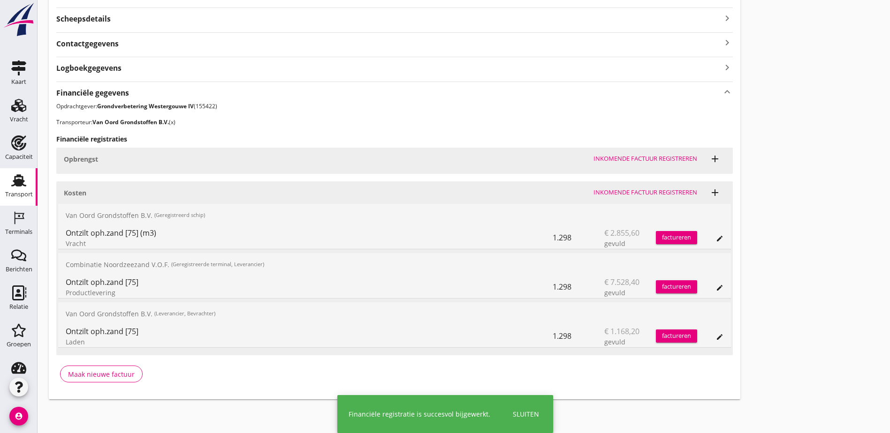
click at [713, 331] on button "edit" at bounding box center [719, 337] width 13 height 13
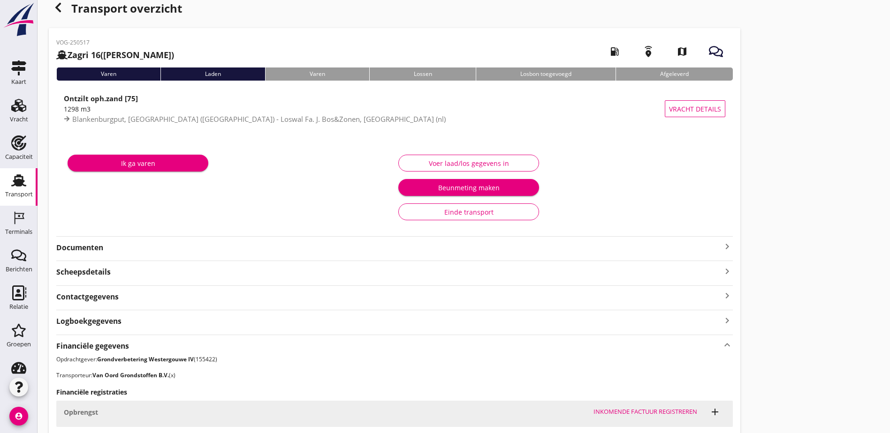
scroll to position [0, 0]
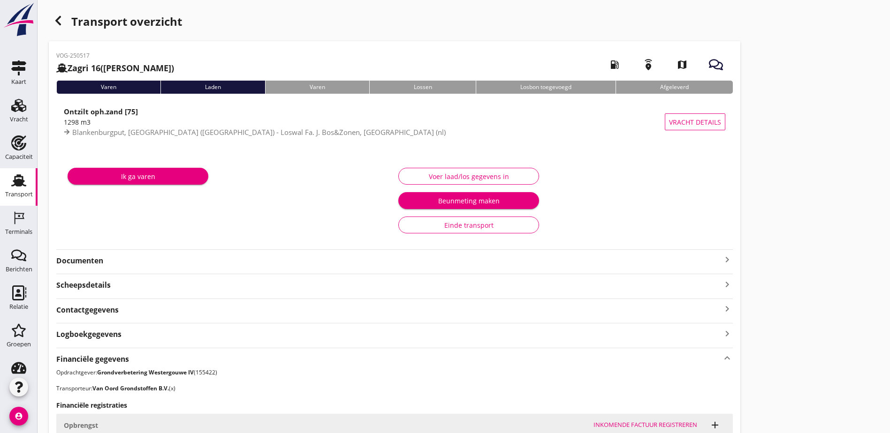
click at [60, 17] on icon "button" at bounding box center [58, 20] width 11 height 11
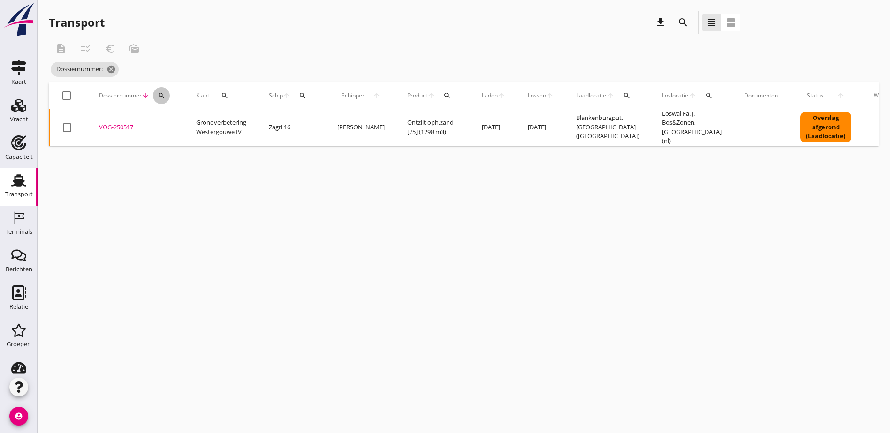
click at [159, 98] on icon "search" at bounding box center [162, 96] width 8 height 8
click at [183, 118] on input "Zoeken op dossiernummer..." at bounding box center [206, 122] width 98 height 15
paste input "VOG-250524"
type input "VOG-250524"
click at [115, 127] on div "VOG-250524" at bounding box center [136, 127] width 75 height 9
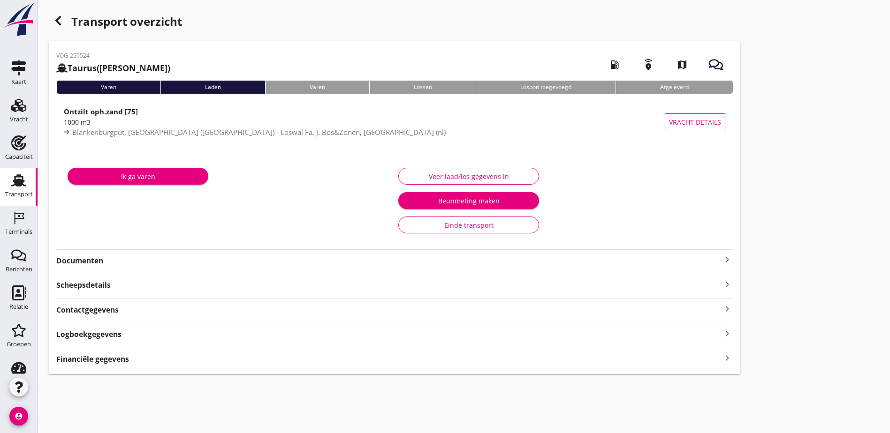
click at [750, 291] on div "Transport overzicht VOG-250524 Taurus (Van Oord) local_gas_station emergency_sh…" at bounding box center [464, 193] width 852 height 386
click at [360, 361] on div "Financiële gegevens keyboard_arrow_right" at bounding box center [394, 358] width 676 height 13
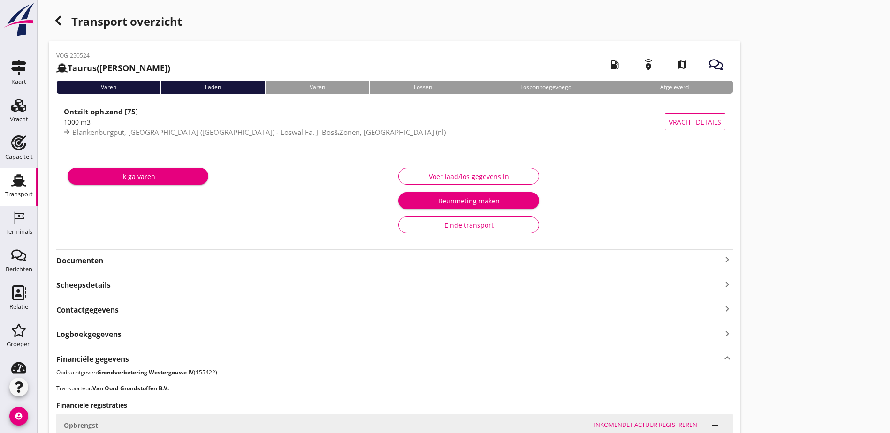
scroll to position [266, 0]
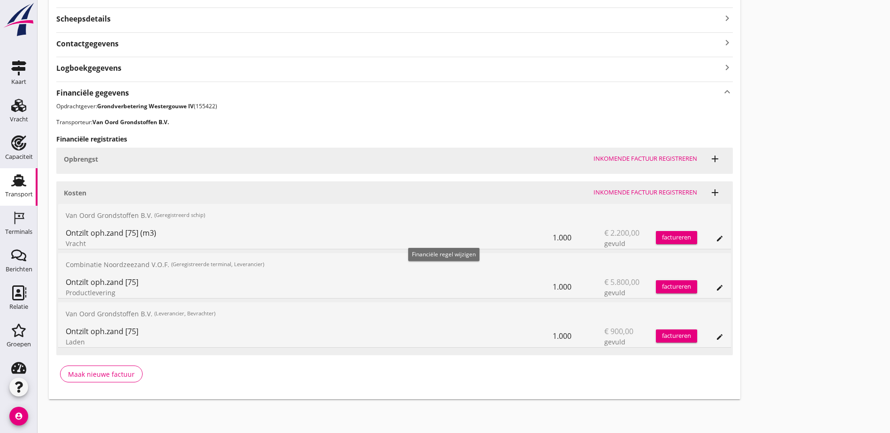
click at [716, 242] on icon "edit" at bounding box center [720, 239] width 8 height 8
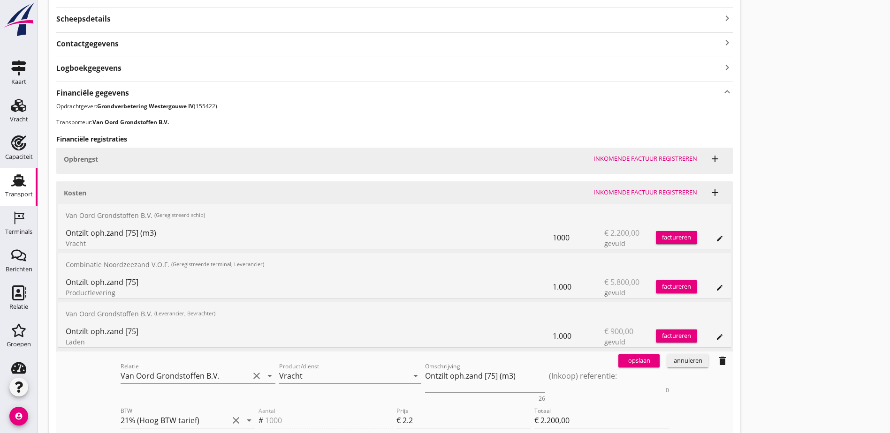
click at [549, 377] on textarea "(Inkoop) referentie:" at bounding box center [609, 376] width 120 height 15
paste textarea "2316006619"
type textarea "2316006619"
click at [622, 360] on div "opslaan" at bounding box center [639, 360] width 34 height 9
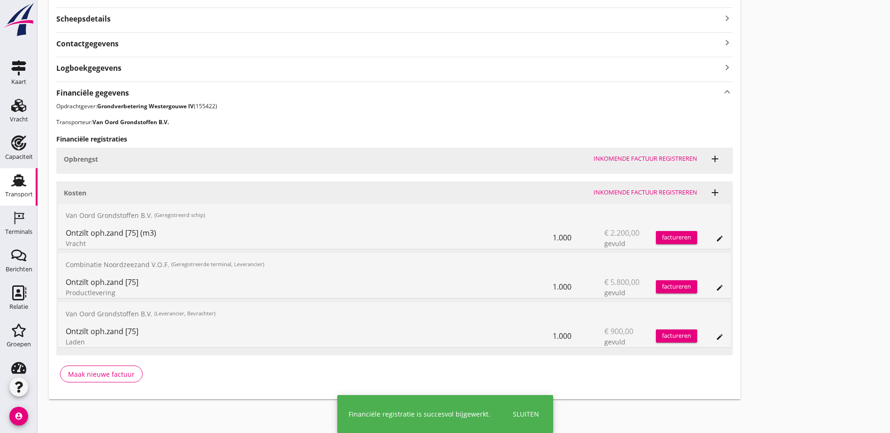
click at [716, 288] on icon "edit" at bounding box center [720, 288] width 8 height 8
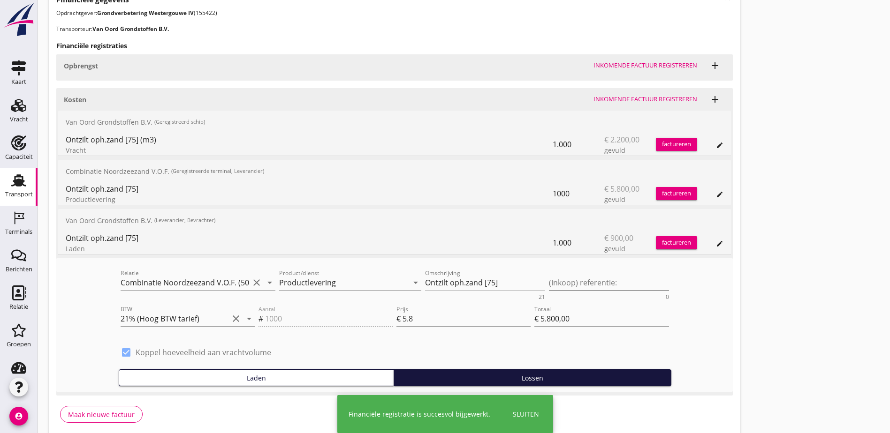
scroll to position [360, 0]
click at [549, 279] on textarea "(Inkoop) referentie:" at bounding box center [609, 282] width 120 height 15
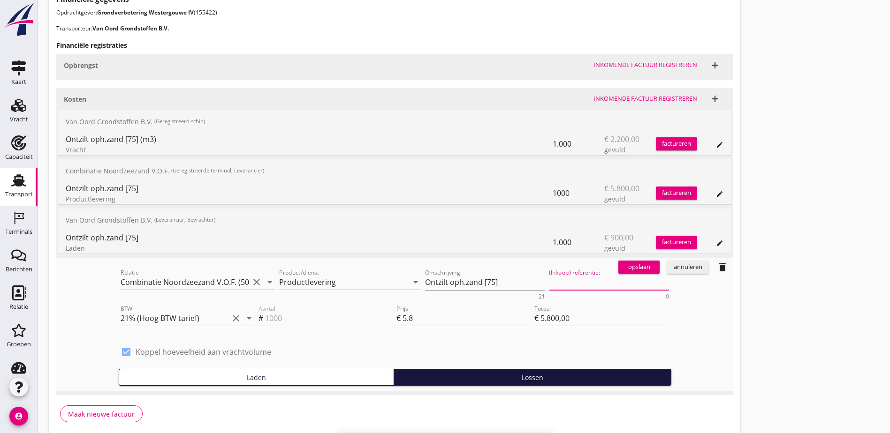
paste textarea "2316006619"
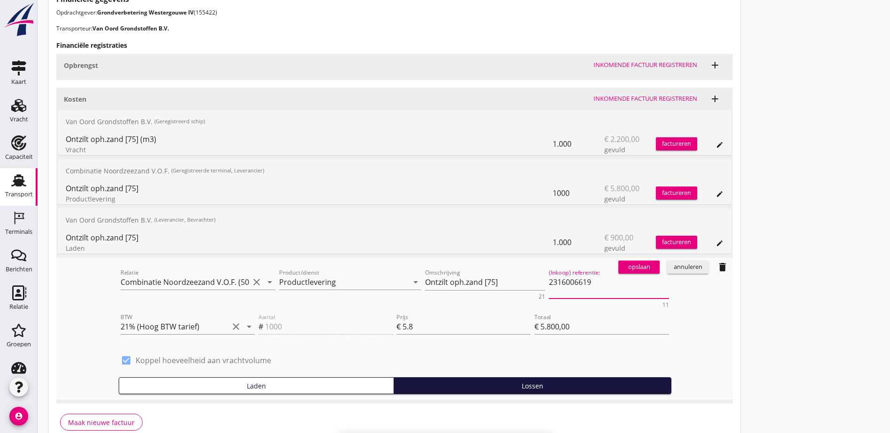
type textarea "2316006619"
click at [622, 267] on div "opslaan" at bounding box center [639, 267] width 34 height 9
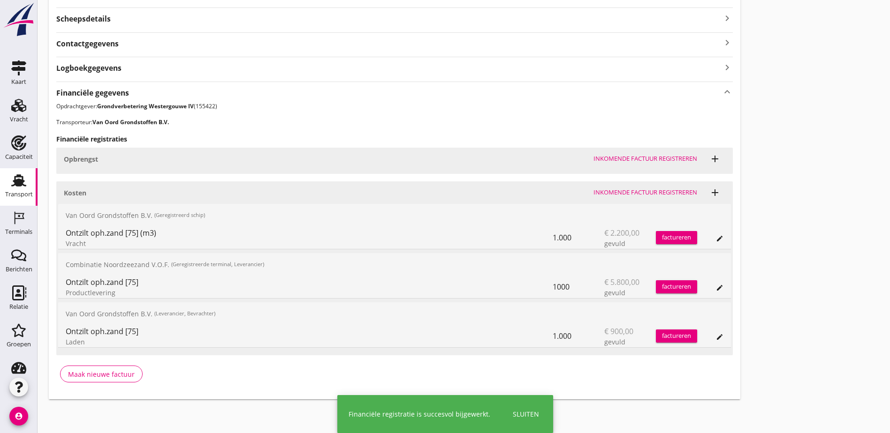
scroll to position [266, 0]
click at [713, 332] on button "edit" at bounding box center [719, 337] width 13 height 13
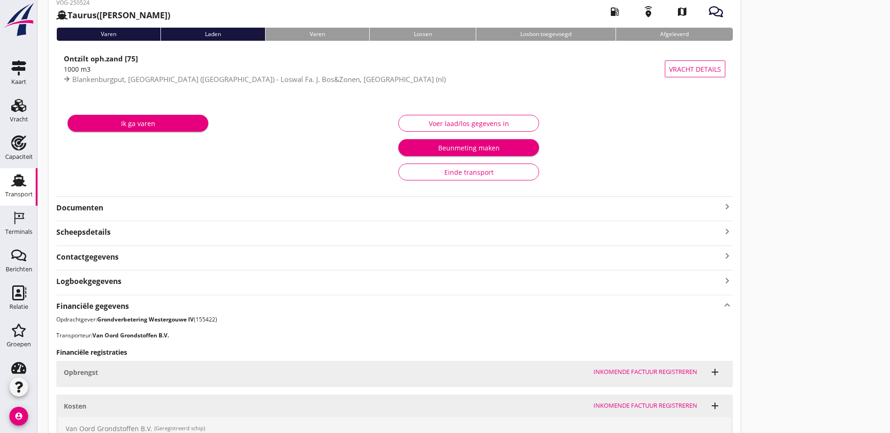
scroll to position [0, 0]
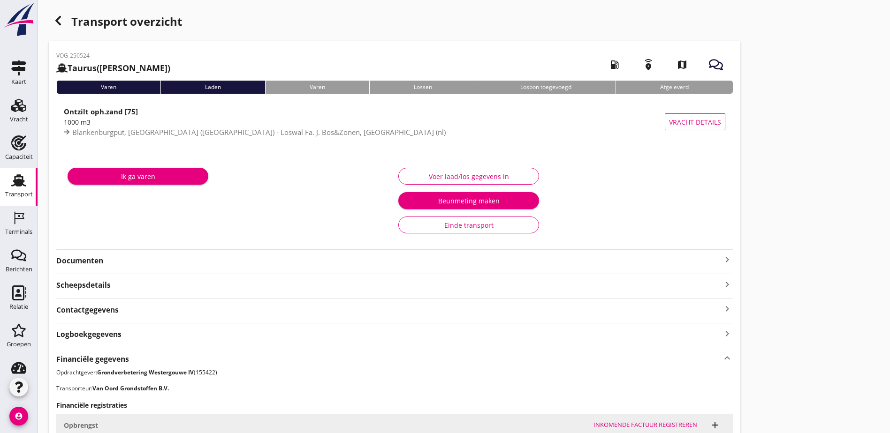
click at [55, 11] on div "button" at bounding box center [58, 20] width 19 height 19
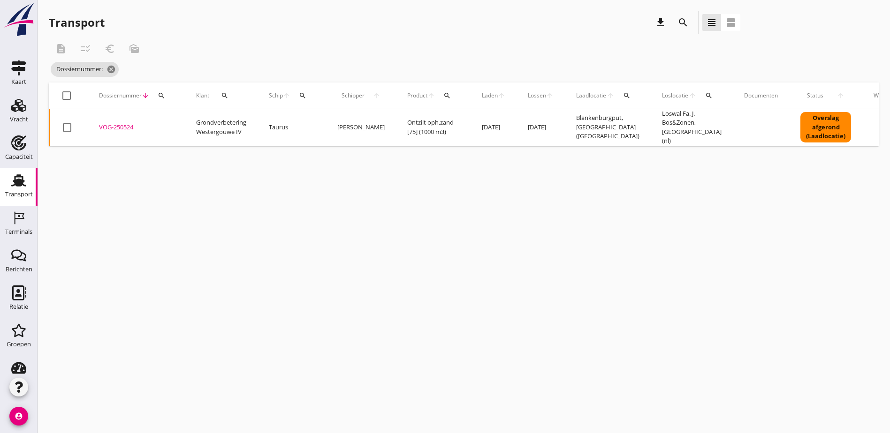
click at [157, 90] on button "search" at bounding box center [161, 95] width 17 height 17
click at [198, 117] on input "Zoeken op dossiernummer..." at bounding box center [206, 122] width 98 height 15
paste input "VOG-250525"
type input "VOG-250525"
click at [123, 126] on div "VOG-250525" at bounding box center [136, 127] width 75 height 9
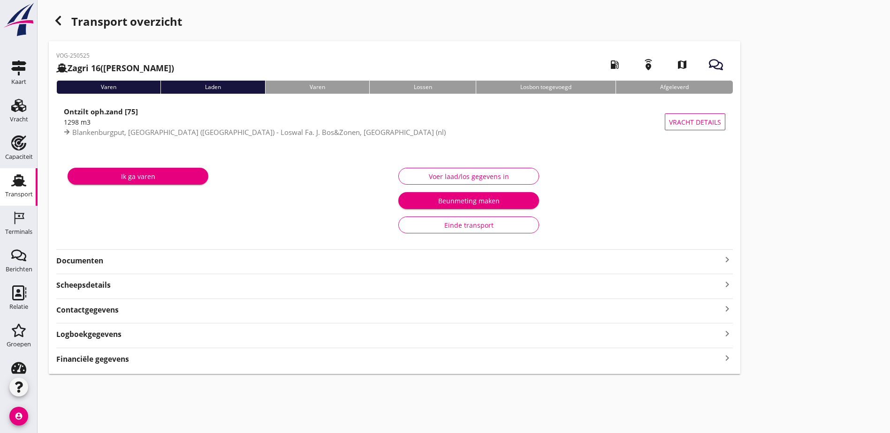
click at [431, 359] on div "Financiële gegevens keyboard_arrow_right" at bounding box center [394, 358] width 676 height 13
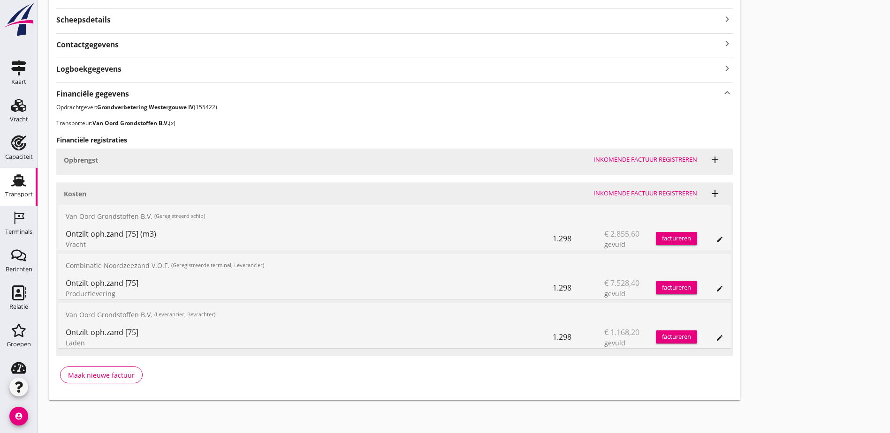
scroll to position [266, 0]
click at [716, 338] on icon "edit" at bounding box center [720, 337] width 8 height 8
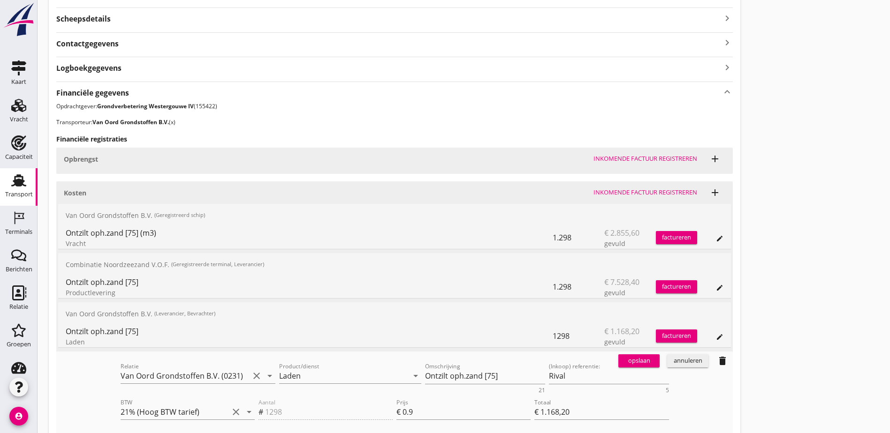
click at [671, 363] on div "annuleren" at bounding box center [688, 360] width 34 height 9
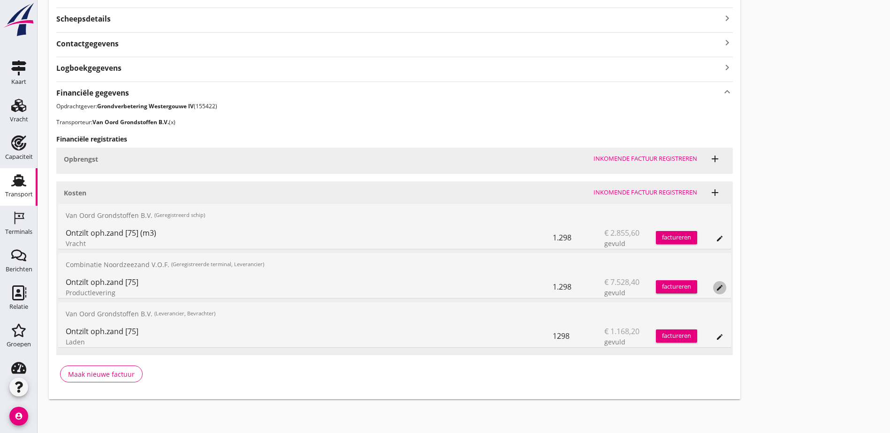
click at [716, 290] on icon "edit" at bounding box center [720, 288] width 8 height 8
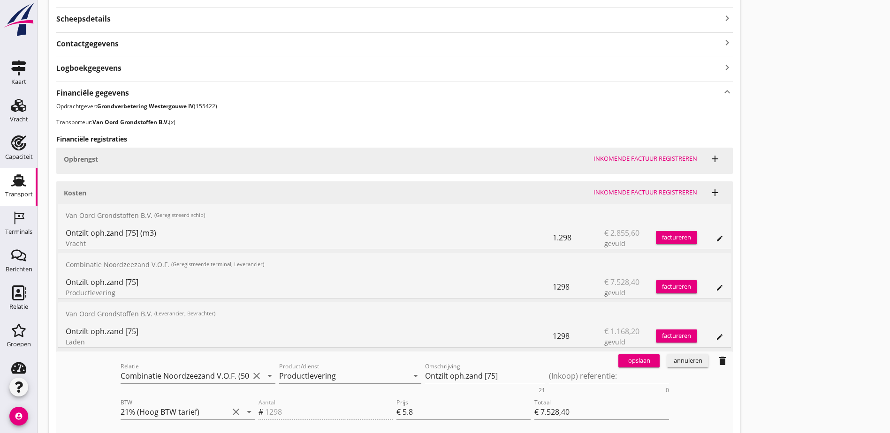
click at [549, 372] on textarea "(Inkoop) referentie:" at bounding box center [609, 376] width 120 height 15
paste textarea "2316006619"
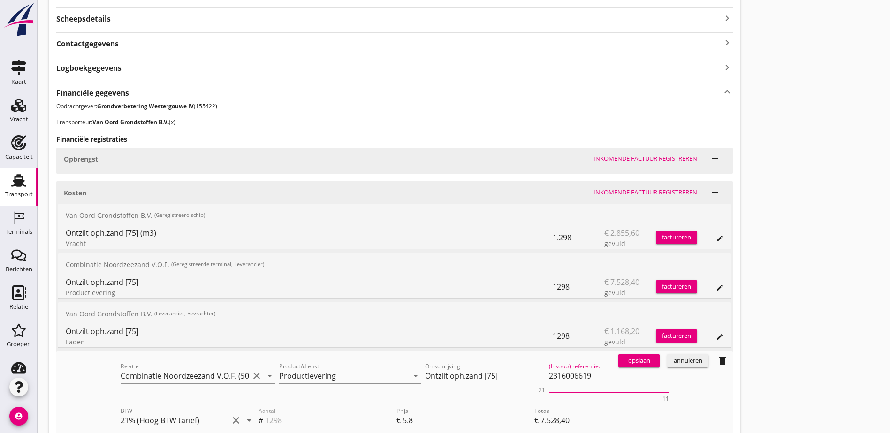
type textarea "2316006619"
click at [622, 364] on div "opslaan" at bounding box center [639, 360] width 34 height 9
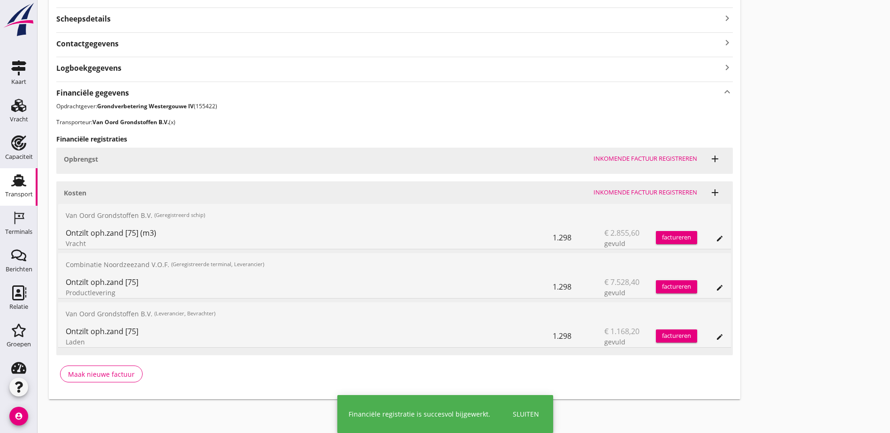
click at [716, 239] on icon "edit" at bounding box center [720, 239] width 8 height 8
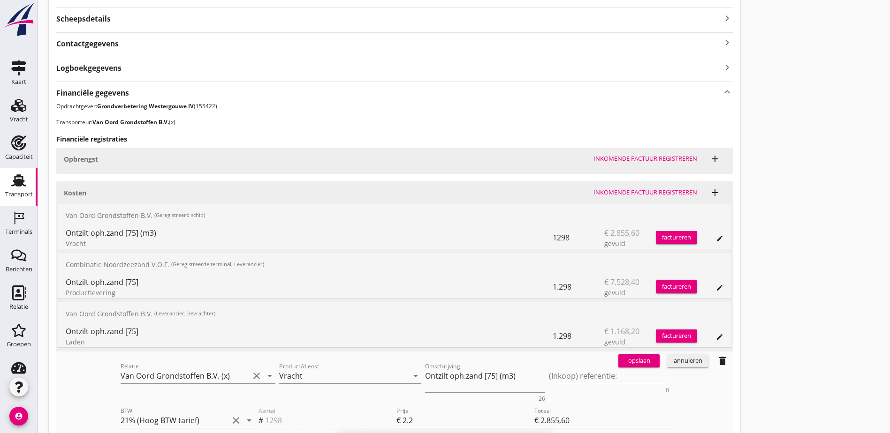
click at [549, 377] on textarea "(Inkoop) referentie:" at bounding box center [609, 376] width 120 height 15
paste textarea "2316006619"
type textarea "2316006619"
click at [622, 363] on div "opslaan" at bounding box center [639, 360] width 34 height 9
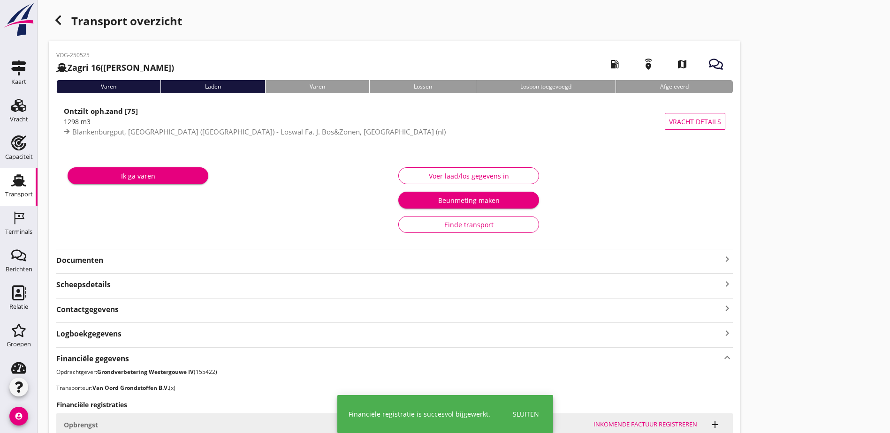
scroll to position [0, 0]
click at [60, 22] on icon "button" at bounding box center [58, 20] width 11 height 11
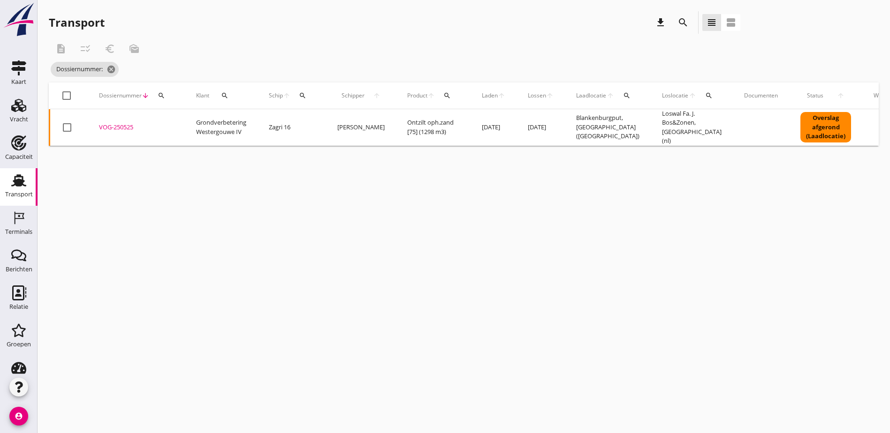
drag, startPoint x: 162, startPoint y: 96, endPoint x: 159, endPoint y: 100, distance: 5.5
click at [162, 96] on icon "search" at bounding box center [162, 96] width 8 height 8
click at [164, 120] on input "Zoeken op dossiernummer..." at bounding box center [206, 122] width 98 height 15
paste input "VOG-250526"
type input "VOG-250526"
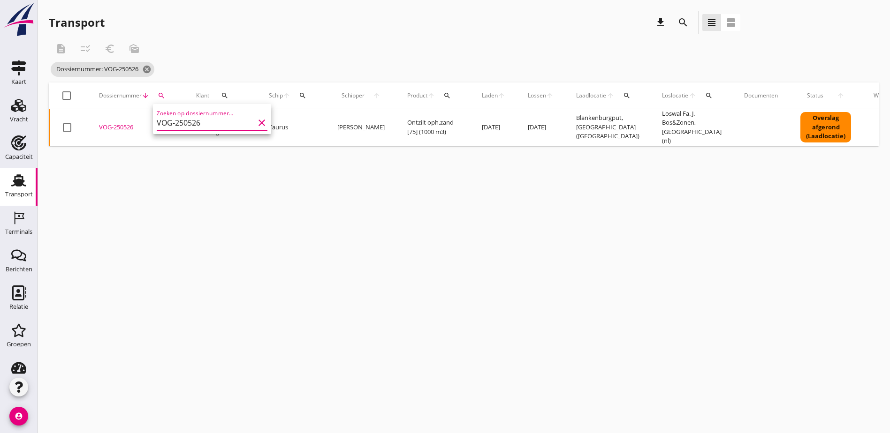
click at [112, 126] on div "VOG-250526" at bounding box center [136, 127] width 75 height 9
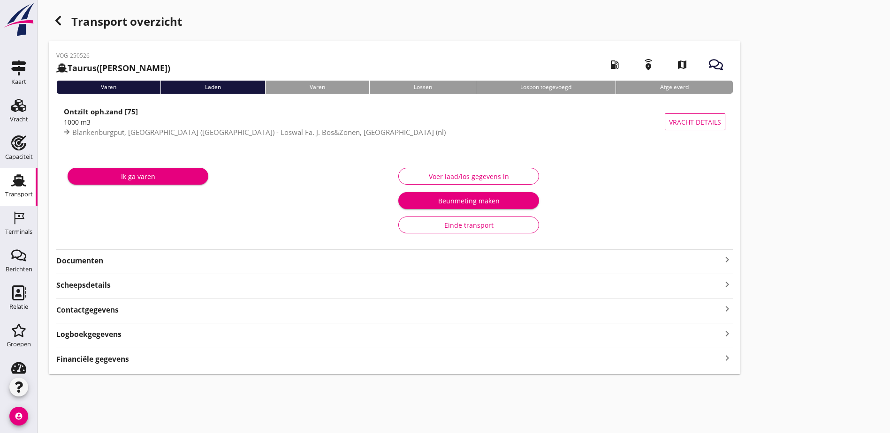
drag, startPoint x: 665, startPoint y: 287, endPoint x: 649, endPoint y: 296, distance: 18.5
click at [665, 288] on div "Transport overzicht VOG-250526 Taurus (Van Oord) local_gas_station emergency_sh…" at bounding box center [464, 193] width 852 height 386
click at [455, 351] on div "Financiële gegevens keyboard_arrow_right" at bounding box center [394, 356] width 676 height 17
click at [721, 355] on icon "keyboard_arrow_right" at bounding box center [726, 358] width 11 height 13
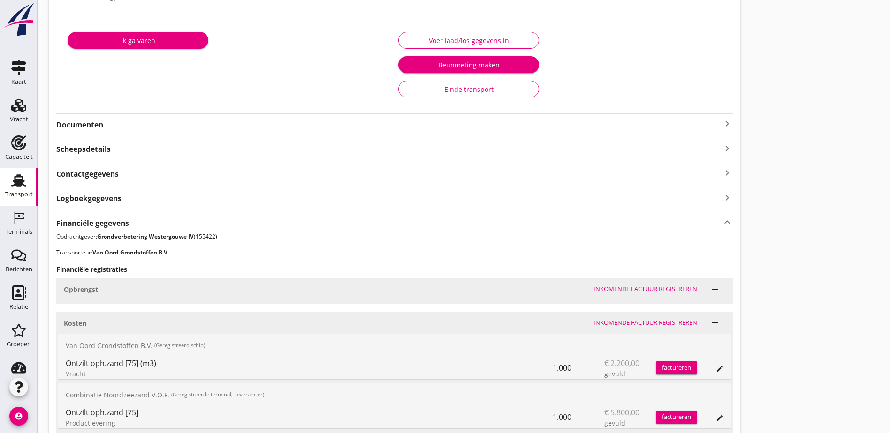
scroll to position [266, 0]
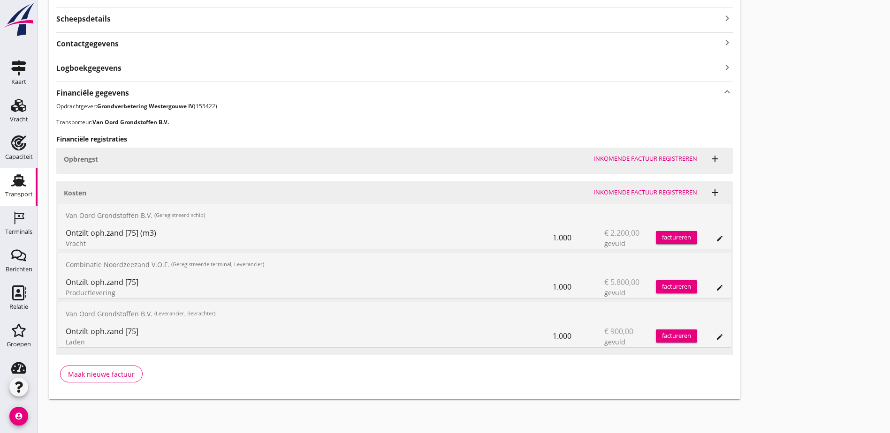
click at [713, 333] on button "edit" at bounding box center [719, 337] width 13 height 13
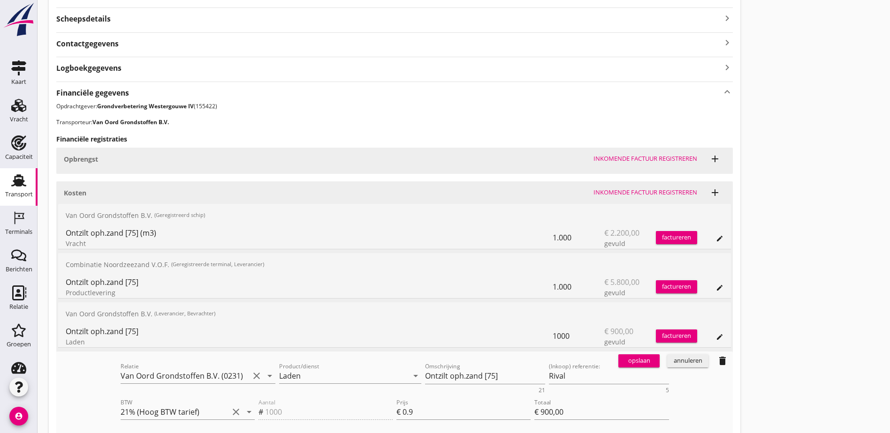
click at [671, 360] on div "annuleren" at bounding box center [688, 360] width 34 height 9
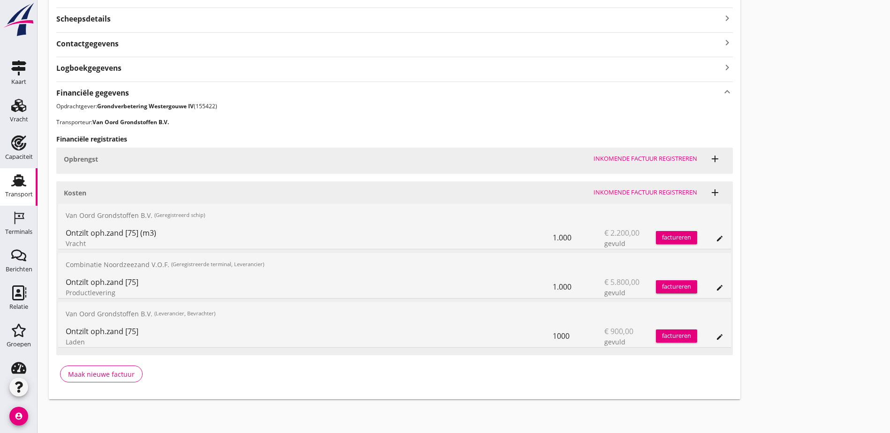
click at [716, 287] on icon "edit" at bounding box center [720, 288] width 8 height 8
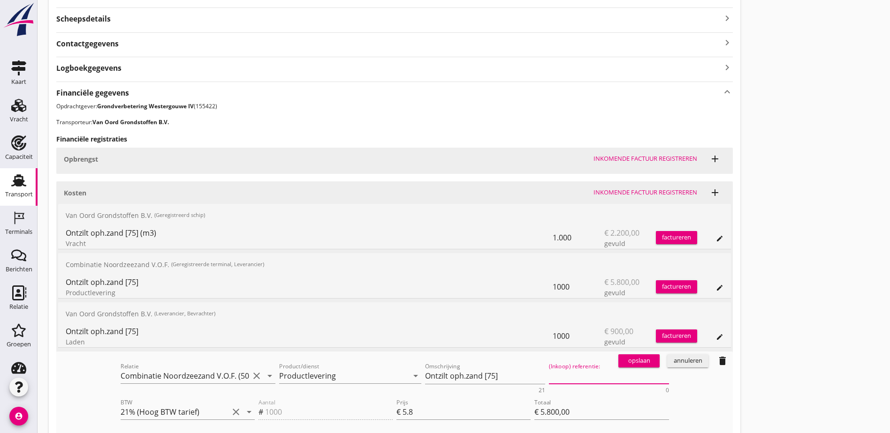
click at [549, 373] on textarea "(Inkoop) referentie:" at bounding box center [609, 376] width 120 height 15
paste textarea "2316006619"
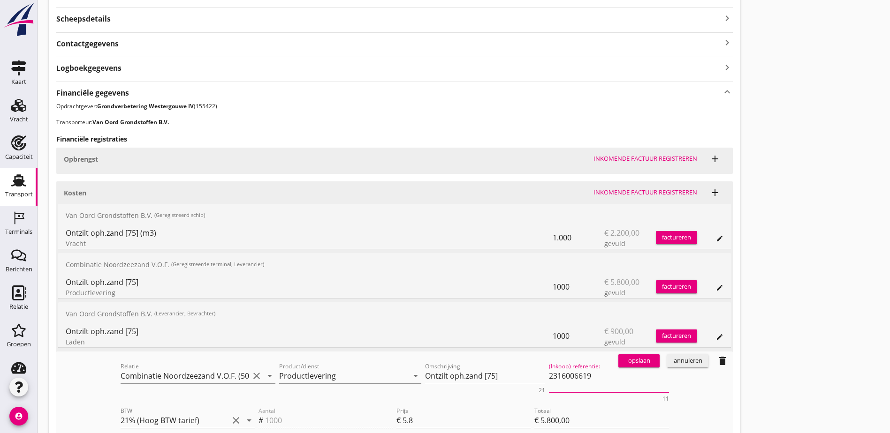
type textarea "2316006619"
click at [622, 364] on div "opslaan" at bounding box center [639, 360] width 34 height 9
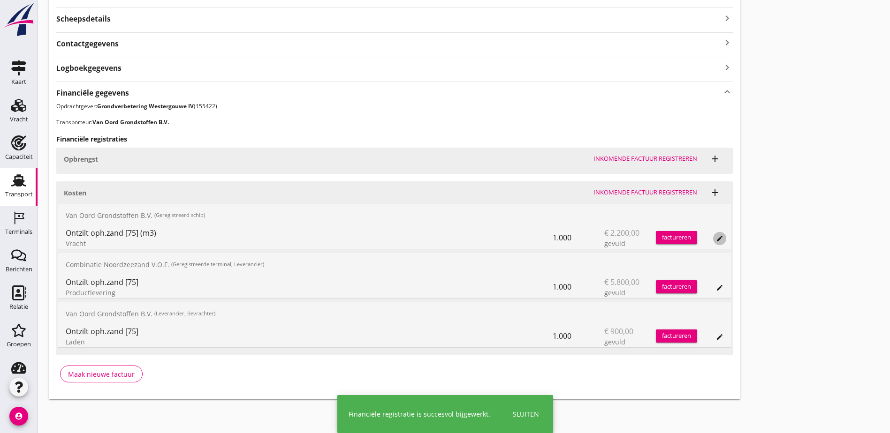
click at [716, 236] on icon "edit" at bounding box center [720, 239] width 8 height 8
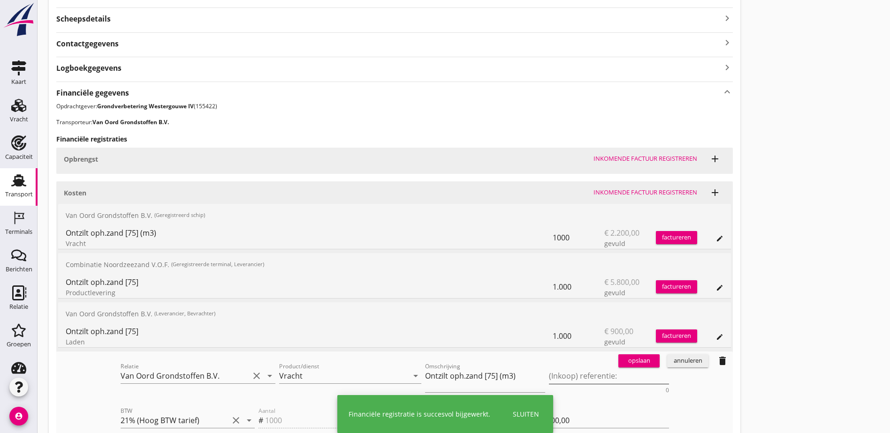
click at [549, 375] on textarea "(Inkoop) referentie:" at bounding box center [609, 376] width 120 height 15
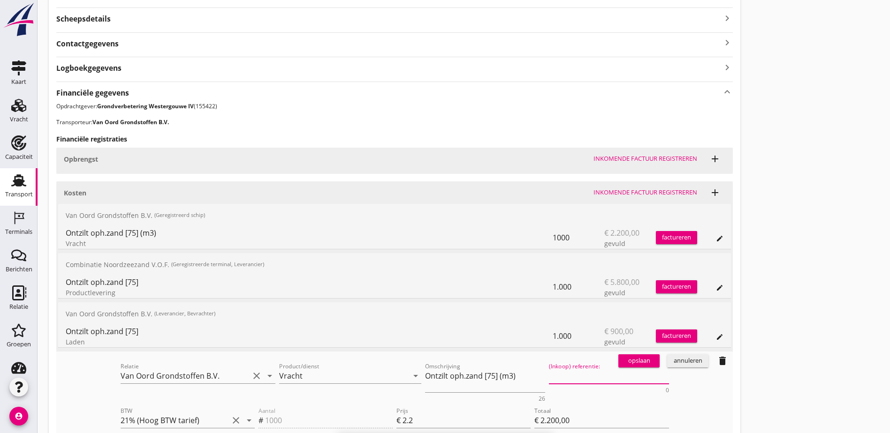
paste textarea "2316006619"
type textarea "2316006619"
click at [622, 361] on div "opslaan" at bounding box center [639, 360] width 34 height 9
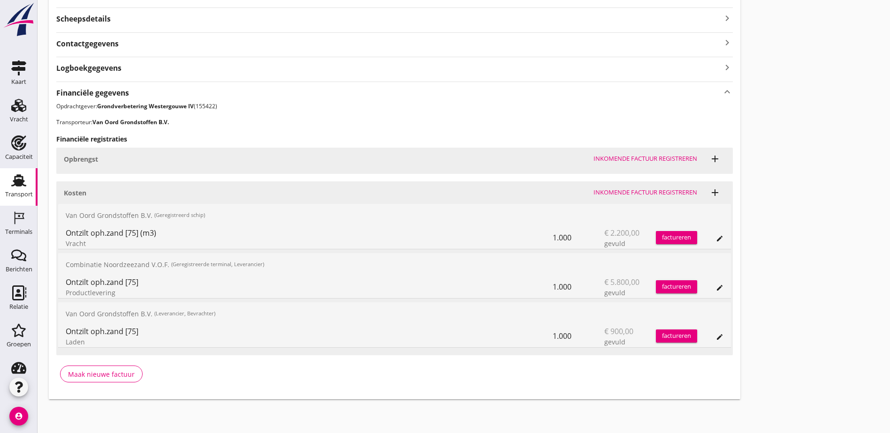
click at [765, 168] on div "Transport overzicht VOG-250526 Taurus (Van Oord) local_gas_station emergency_sh…" at bounding box center [464, 72] width 852 height 677
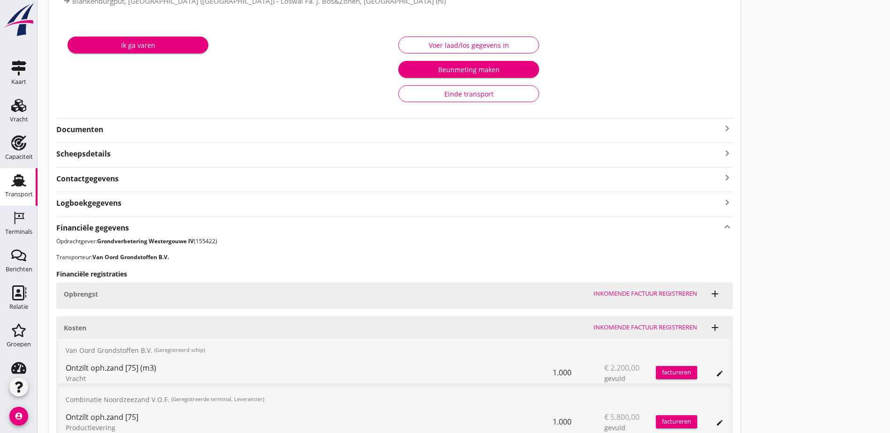
scroll to position [0, 0]
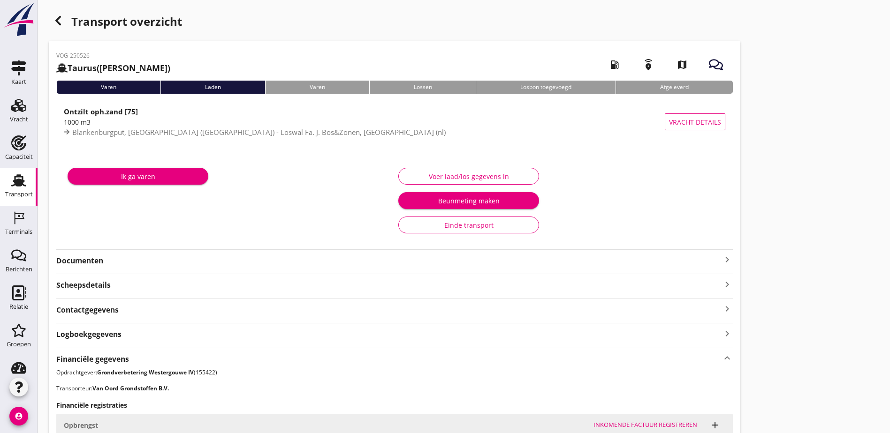
click at [59, 21] on icon "button" at bounding box center [58, 20] width 11 height 11
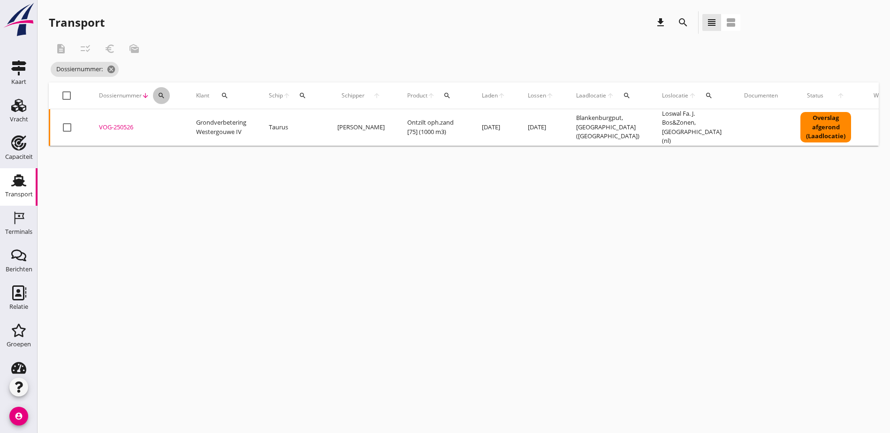
click at [158, 101] on button "search" at bounding box center [161, 95] width 17 height 17
click at [165, 124] on input "Zoeken op dossiernummer..." at bounding box center [206, 122] width 98 height 15
paste input "VOG-250527"
type input "VOG-250527"
click at [127, 124] on div "VOG-250527" at bounding box center [136, 127] width 75 height 9
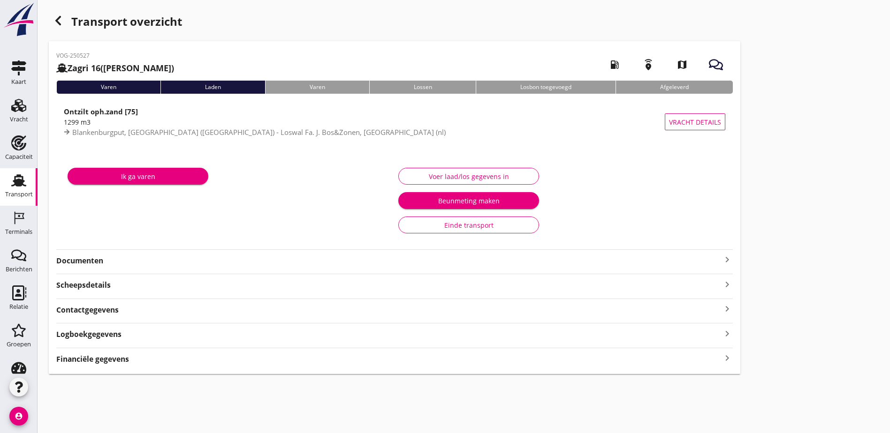
click at [516, 247] on div "Transport overzicht VOG-250527 Zagri 16 ([PERSON_NAME]) local_gas_station emerg…" at bounding box center [464, 193] width 852 height 386
click at [386, 356] on div "Financiële gegevens keyboard_arrow_right" at bounding box center [394, 358] width 676 height 13
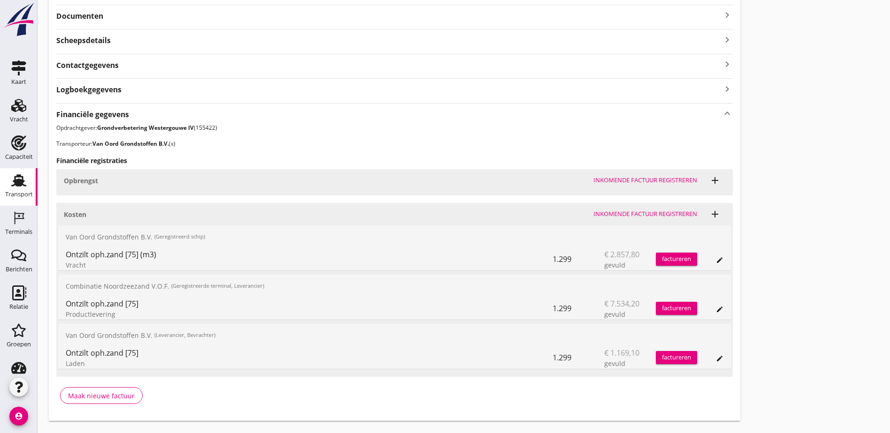
scroll to position [266, 0]
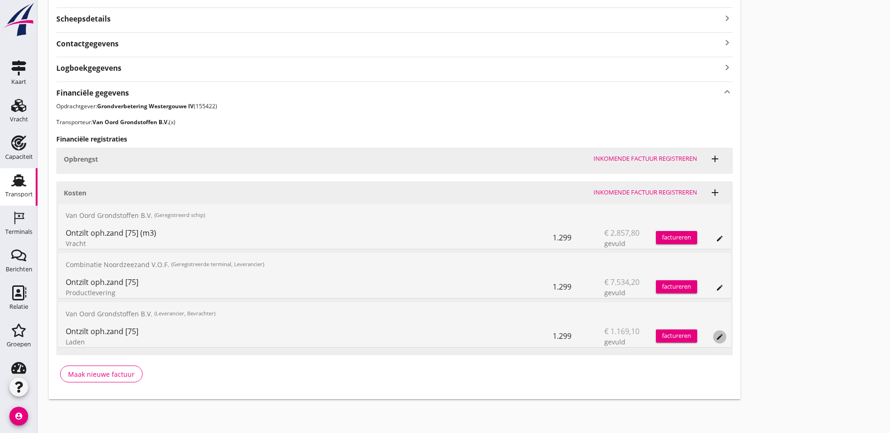
click at [716, 340] on icon "edit" at bounding box center [720, 337] width 8 height 8
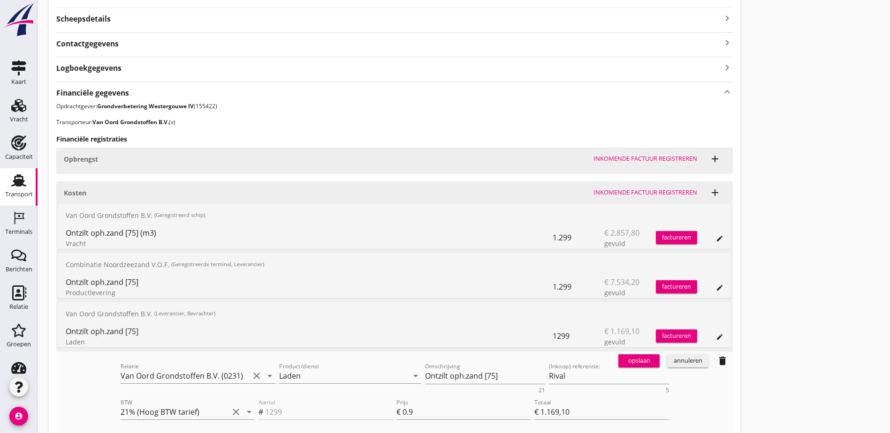
click at [671, 362] on div "annuleren" at bounding box center [688, 360] width 34 height 9
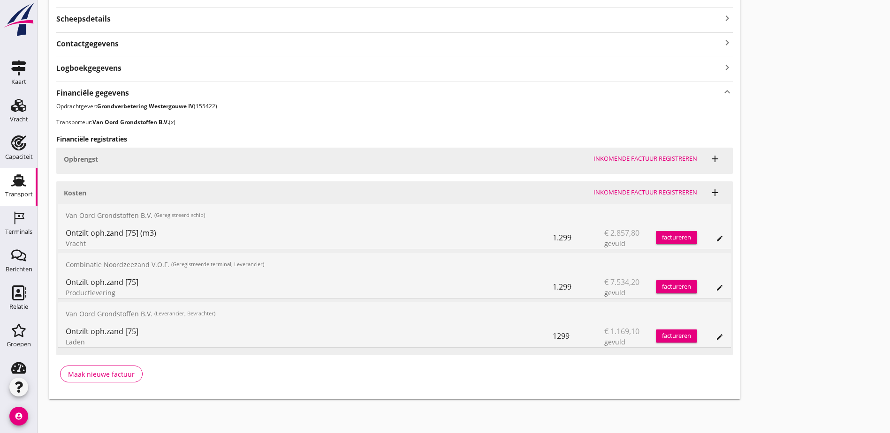
click at [713, 293] on button "edit" at bounding box center [719, 287] width 13 height 13
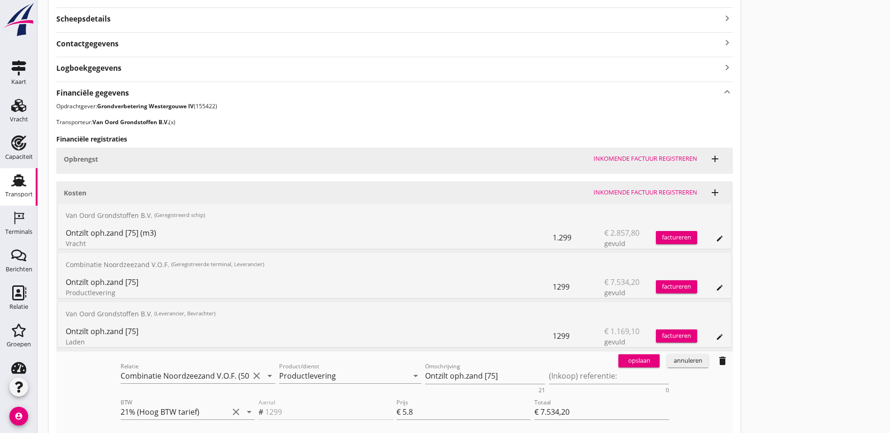
click at [614, 370] on div "opslaan annuleren delete" at bounding box center [673, 361] width 118 height 19
click at [549, 374] on textarea "(Inkoop) referentie:" at bounding box center [609, 376] width 120 height 15
paste textarea "2316006619"
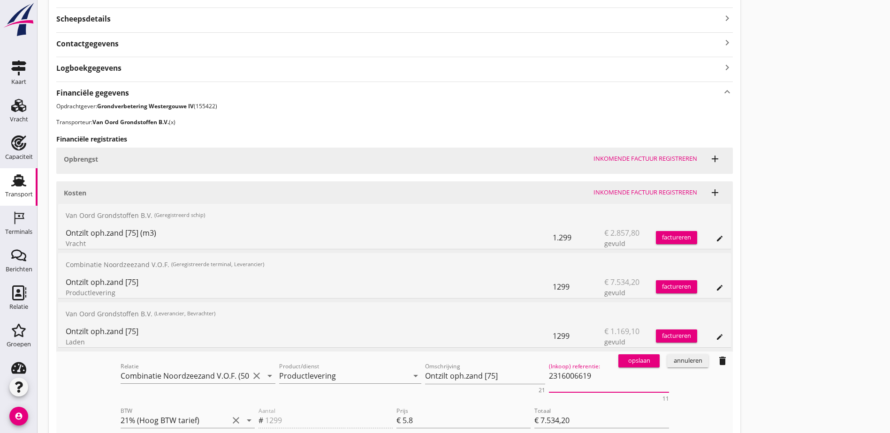
type textarea "2316006619"
click at [622, 363] on div "opslaan" at bounding box center [639, 360] width 34 height 9
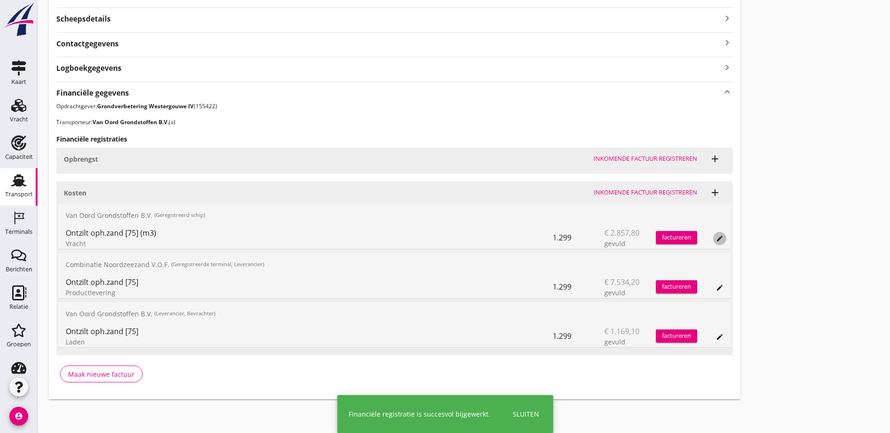
click at [713, 237] on div "edit" at bounding box center [719, 239] width 13 height 8
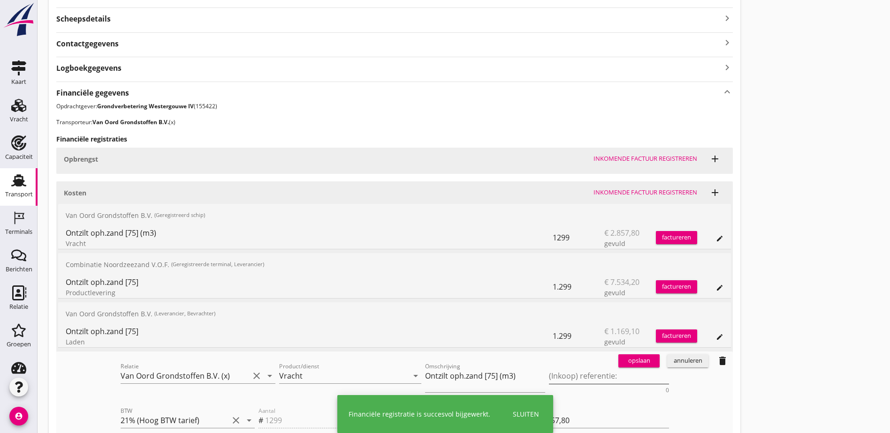
click at [549, 374] on textarea "(Inkoop) referentie:" at bounding box center [609, 376] width 120 height 15
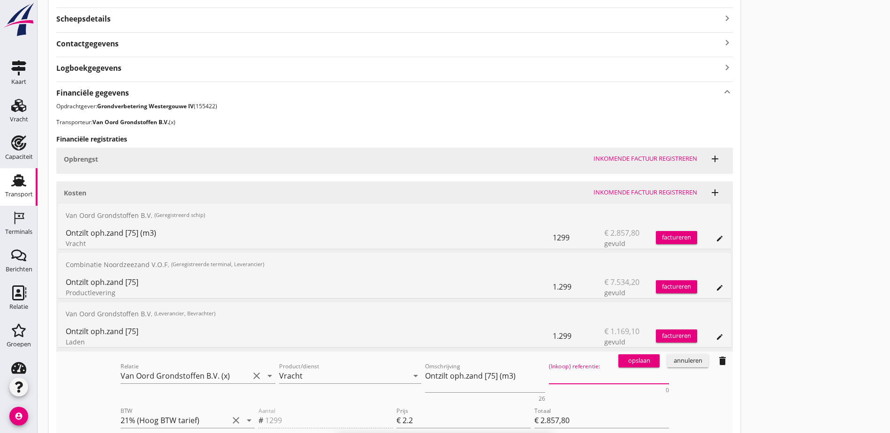
paste textarea "2316006619"
type textarea "2316006619"
click at [622, 361] on div "opslaan" at bounding box center [639, 360] width 34 height 9
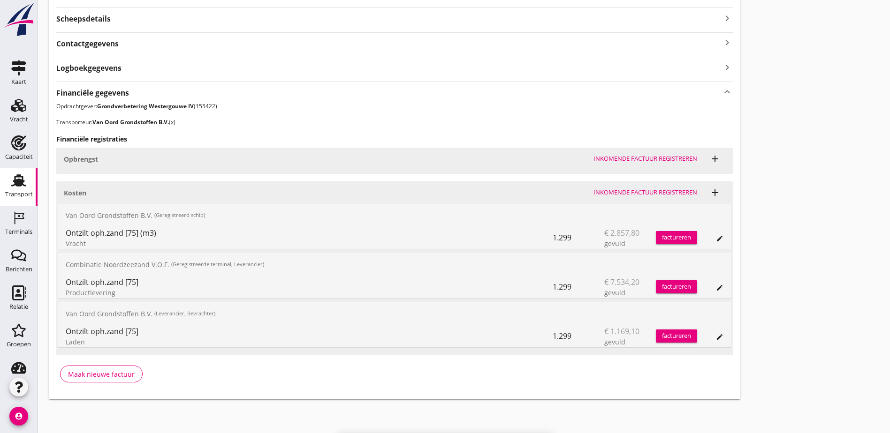
drag, startPoint x: 754, startPoint y: 161, endPoint x: 749, endPoint y: 159, distance: 5.5
click at [754, 161] on div "Transport overzicht VOG-250527 Zagri 16 ([PERSON_NAME]) local_gas_station emerg…" at bounding box center [464, 72] width 852 height 677
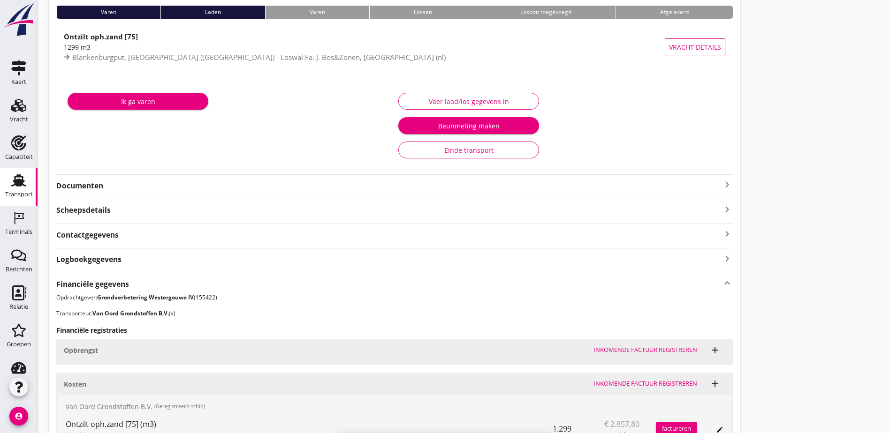
scroll to position [0, 0]
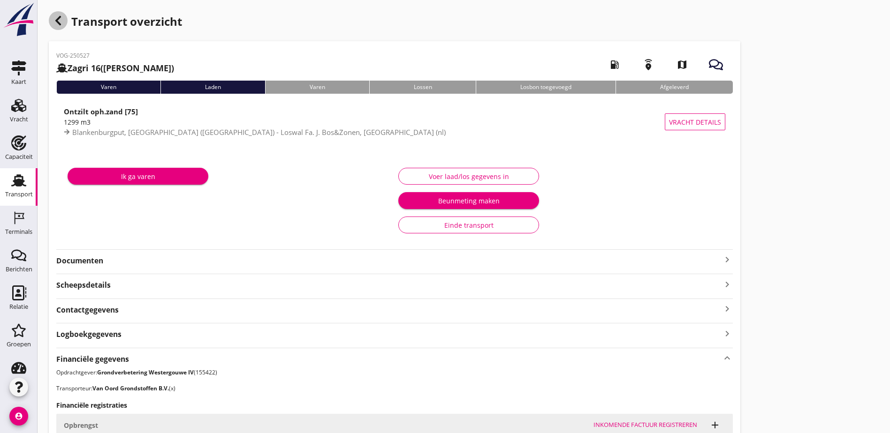
click at [65, 19] on div "button" at bounding box center [58, 20] width 19 height 19
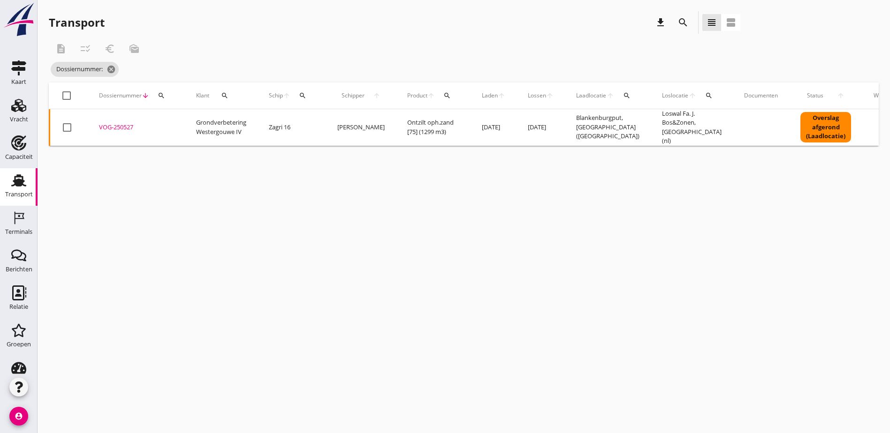
click at [160, 97] on icon "search" at bounding box center [162, 96] width 8 height 8
click at [209, 126] on input "Zoeken op dossiernummer..." at bounding box center [206, 122] width 98 height 15
paste input "VOG-250531"
type input "VOG-250531"
click at [107, 125] on div "VOG-250531" at bounding box center [136, 127] width 75 height 9
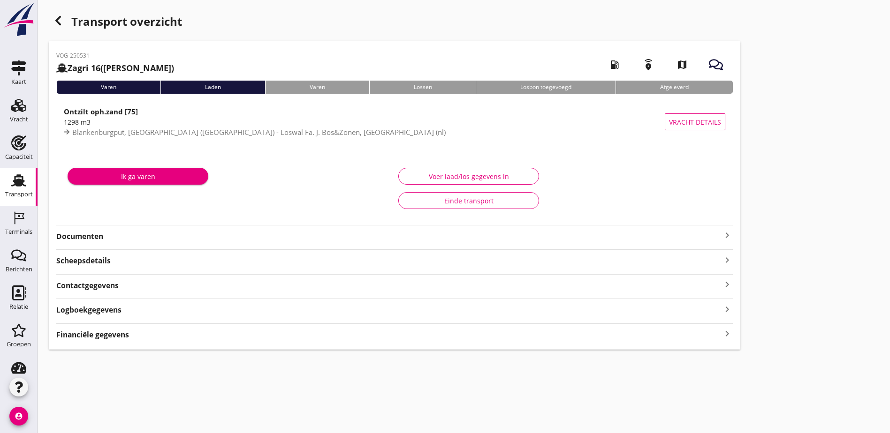
click at [741, 229] on div "Transport overzicht VOG-250531 Zagri 16 ([PERSON_NAME]) local_gas_station emerg…" at bounding box center [464, 180] width 852 height 361
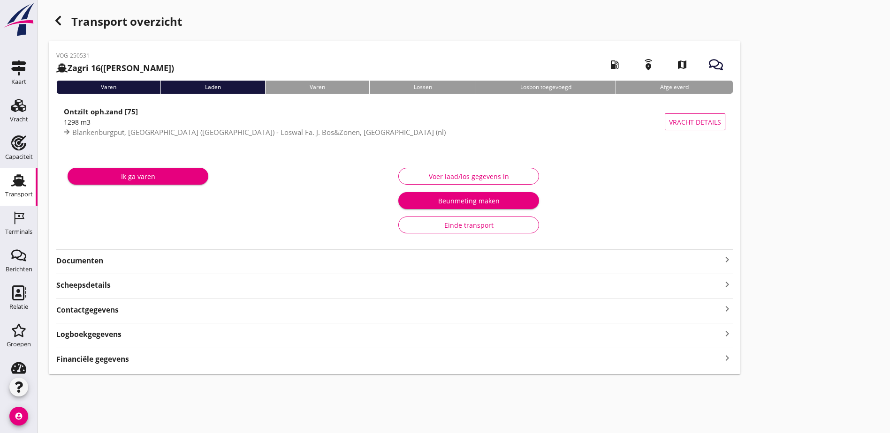
click at [442, 361] on div "Financiële gegevens keyboard_arrow_right" at bounding box center [394, 358] width 676 height 13
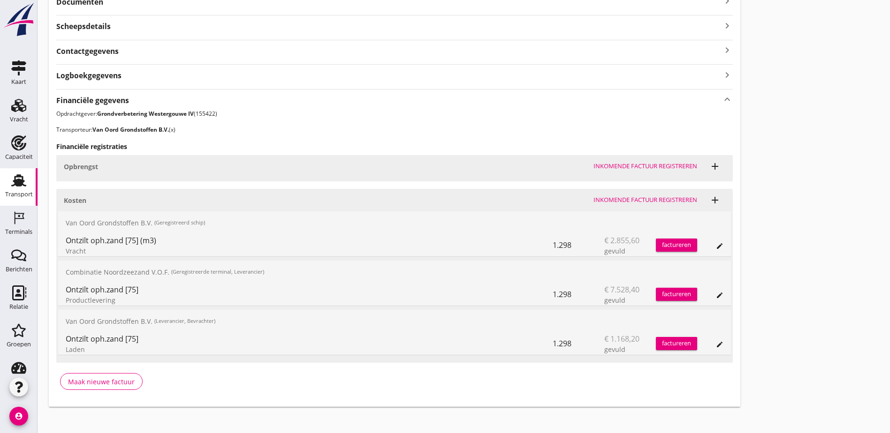
scroll to position [266, 0]
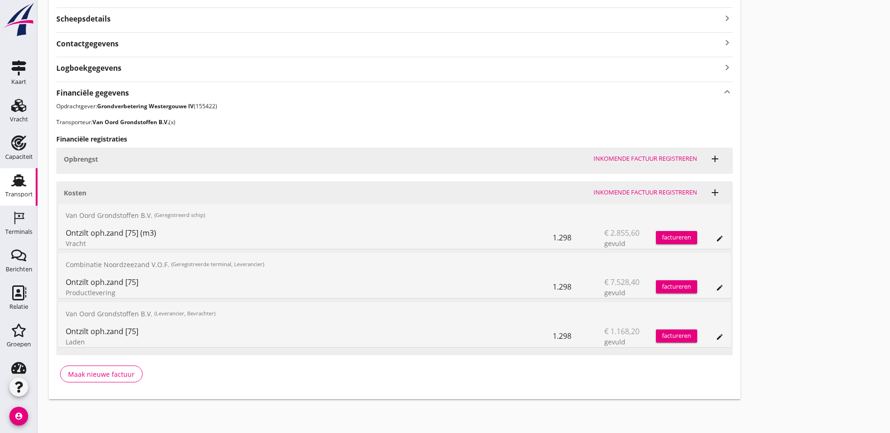
click at [716, 336] on icon "edit" at bounding box center [720, 337] width 8 height 8
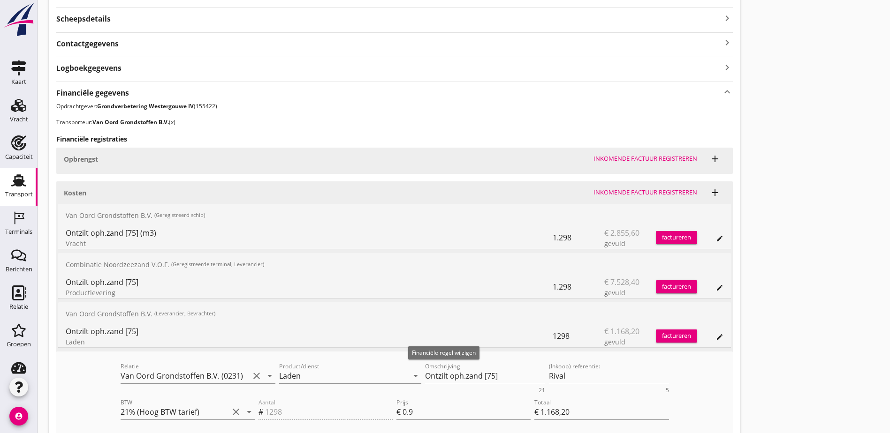
click at [716, 336] on icon "edit" at bounding box center [720, 337] width 8 height 8
drag, startPoint x: 409, startPoint y: 363, endPoint x: 412, endPoint y: 357, distance: 6.9
click at [671, 363] on div "annuleren" at bounding box center [688, 360] width 34 height 9
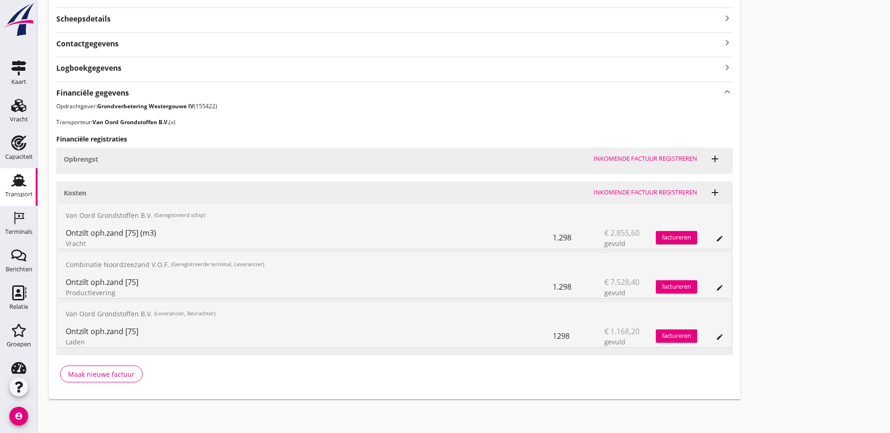
click at [716, 291] on icon "edit" at bounding box center [720, 288] width 8 height 8
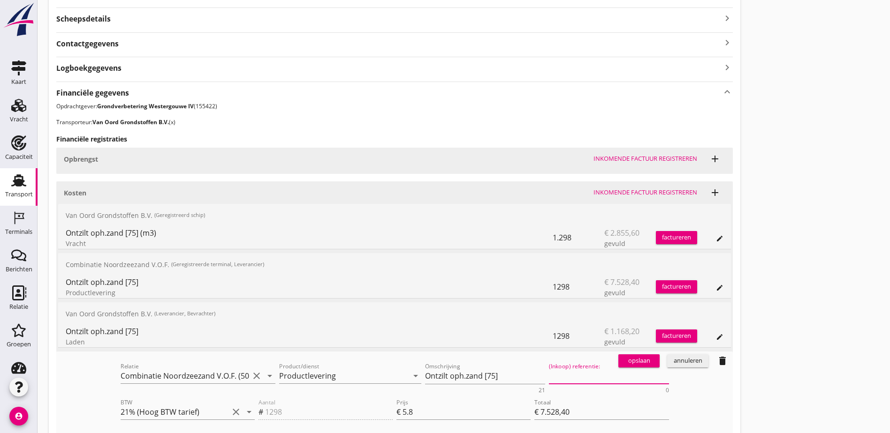
click at [549, 377] on textarea "(Inkoop) referentie:" at bounding box center [609, 376] width 120 height 15
paste textarea "2316006619"
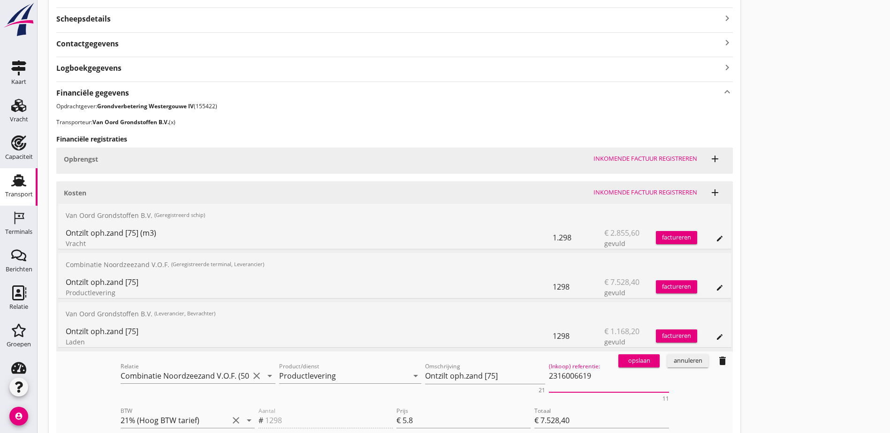
type textarea "2316006619"
click at [622, 360] on div "opslaan" at bounding box center [639, 360] width 34 height 9
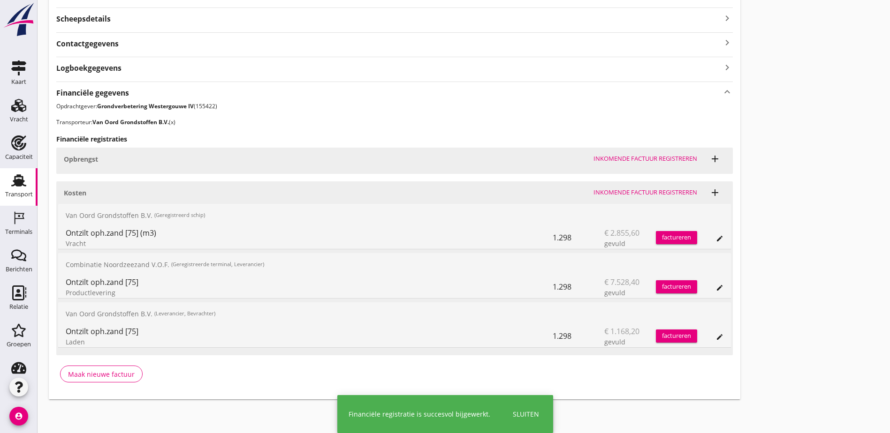
click at [716, 239] on icon "edit" at bounding box center [720, 239] width 8 height 8
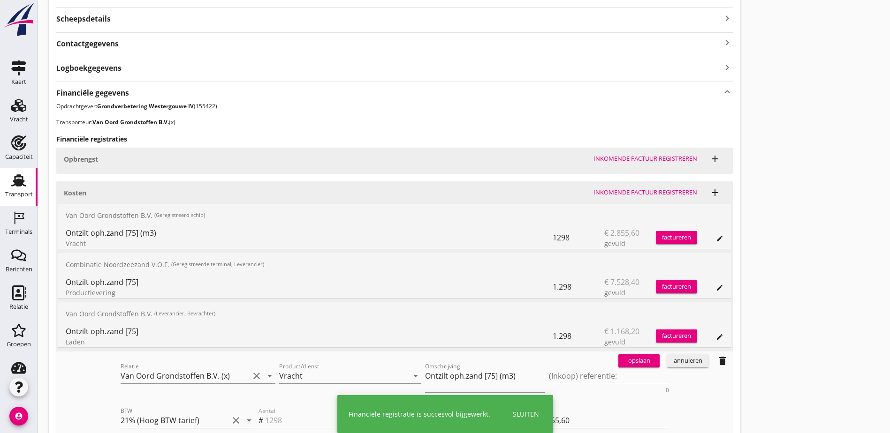
click at [549, 373] on textarea "(Inkoop) referentie:" at bounding box center [609, 376] width 120 height 15
paste textarea "2316006619"
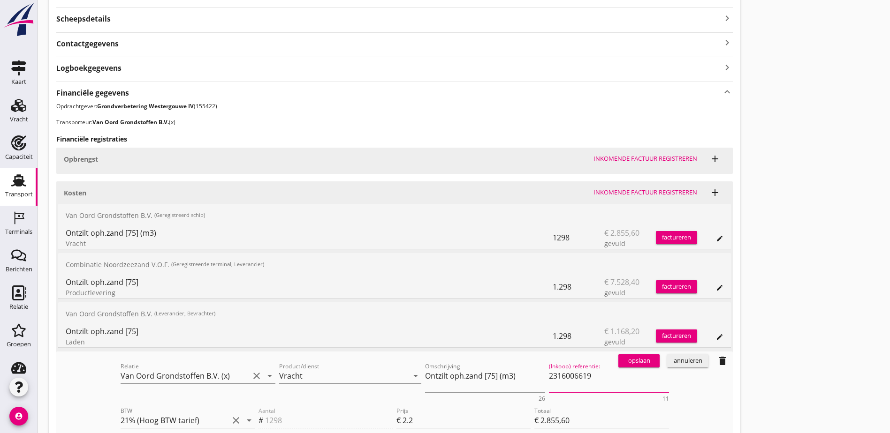
type textarea "2316006619"
click at [622, 362] on div "opslaan" at bounding box center [639, 360] width 34 height 9
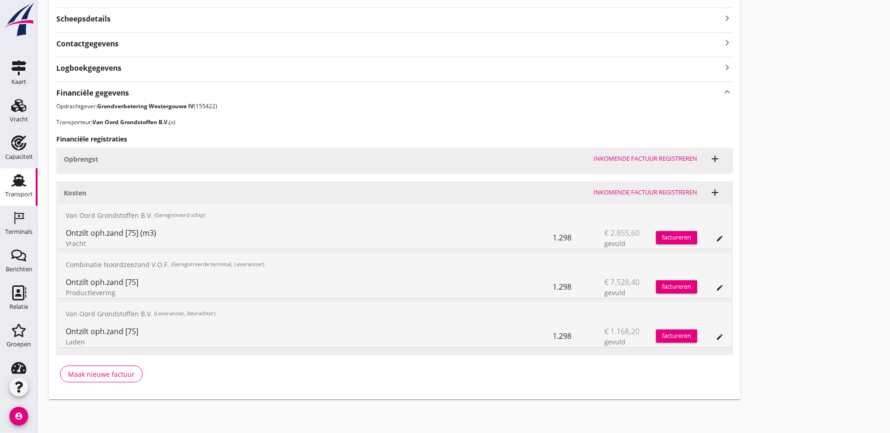
click at [629, 168] on div "Transport overzicht VOG-250531 Zagri 16 ([PERSON_NAME]) local_gas_station emerg…" at bounding box center [464, 72] width 852 height 677
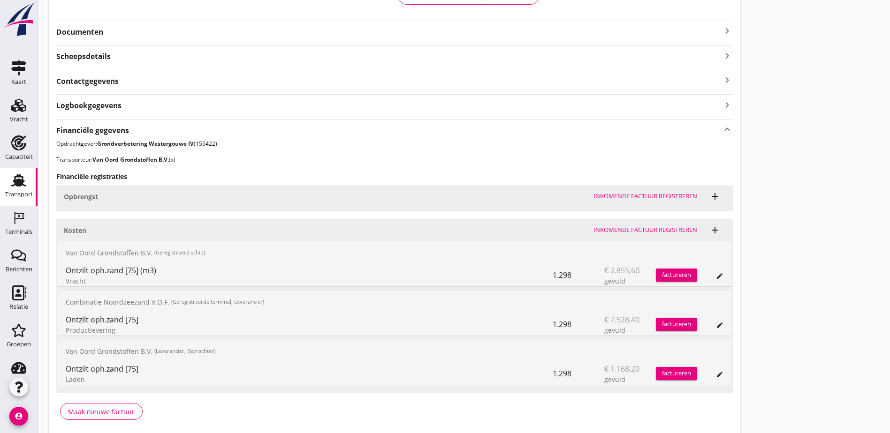
scroll to position [0, 0]
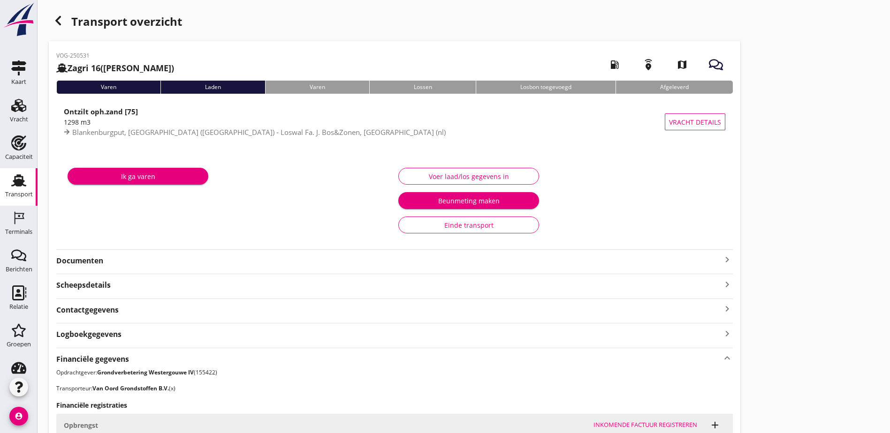
click at [52, 23] on div "button" at bounding box center [58, 20] width 19 height 19
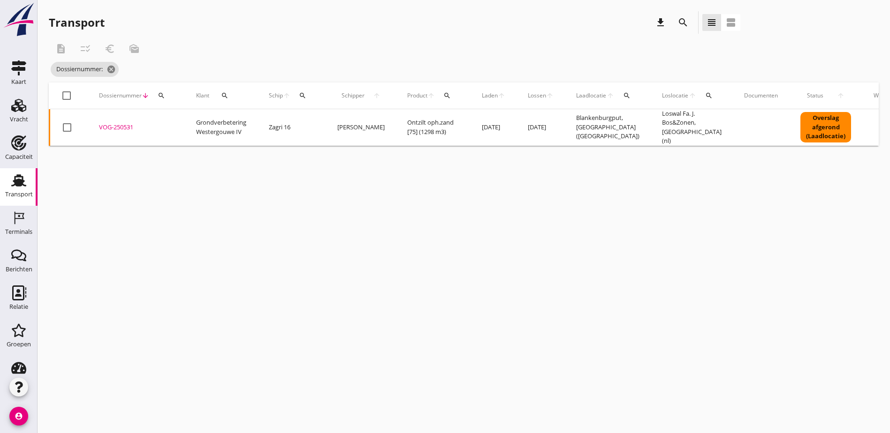
click at [158, 101] on button "search" at bounding box center [161, 95] width 17 height 17
click at [214, 126] on input "Zoeken op dossiernummer..." at bounding box center [206, 122] width 98 height 15
paste input "VOG-250520"
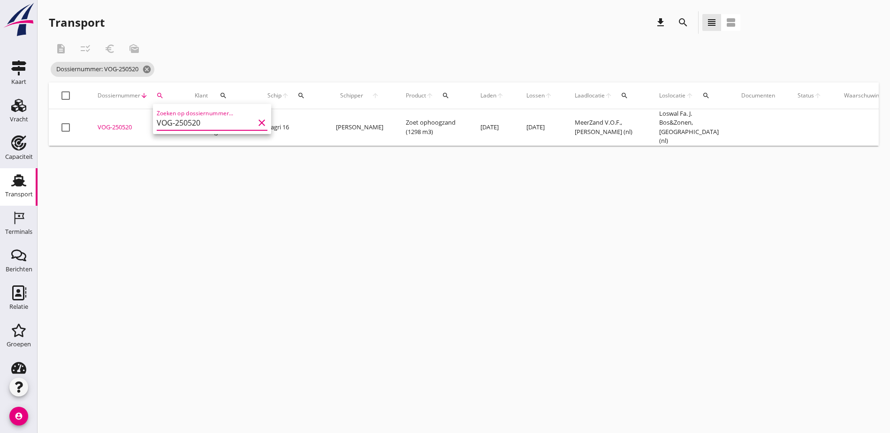
type input "VOG-250520"
click at [114, 124] on div "VOG-250520" at bounding box center [135, 127] width 75 height 9
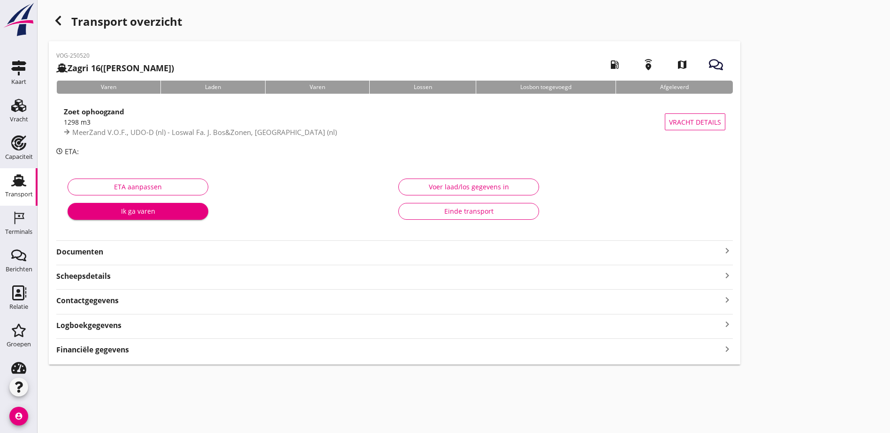
drag, startPoint x: 754, startPoint y: 188, endPoint x: 730, endPoint y: 202, distance: 28.2
click at [754, 188] on div "Transport overzicht VOG-250520 Zagri 16 ([PERSON_NAME]) local_gas_station emerg…" at bounding box center [464, 188] width 852 height 376
click at [461, 351] on div "VOG-250520 Zagri 16 ([PERSON_NAME]) local_gas_station emergency_share map Varen…" at bounding box center [394, 203] width 691 height 324
click at [721, 352] on icon "keyboard_arrow_right" at bounding box center [726, 349] width 11 height 13
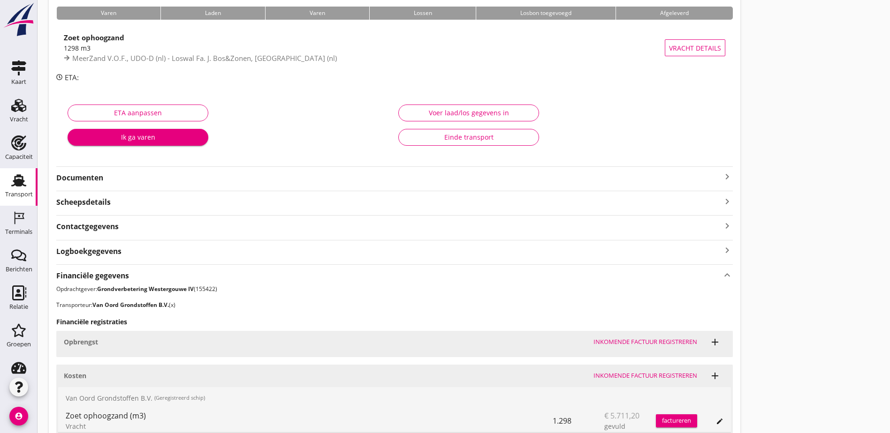
scroll to position [258, 0]
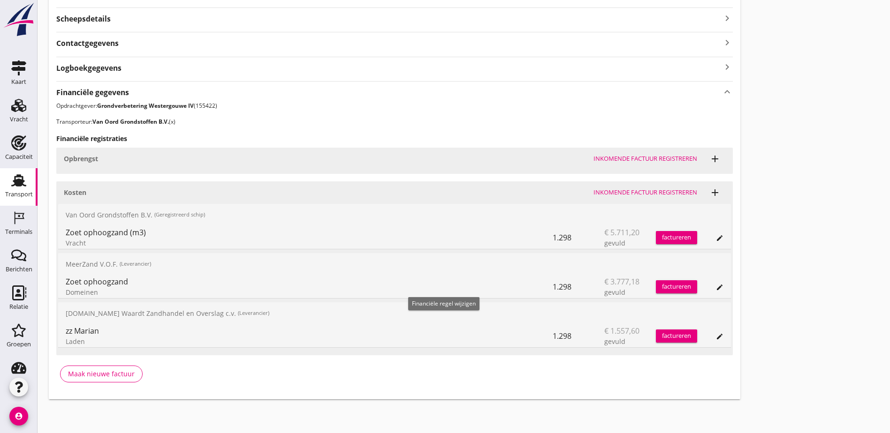
click at [716, 240] on icon "edit" at bounding box center [720, 239] width 8 height 8
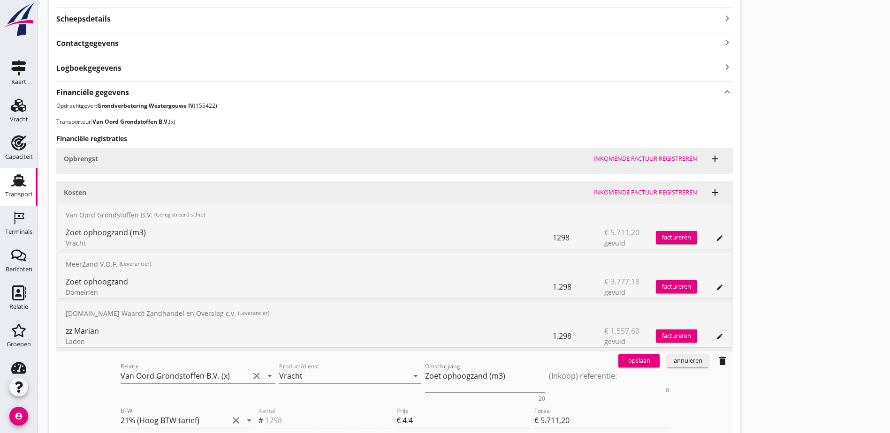
click at [614, 369] on div "opslaan annuleren delete" at bounding box center [673, 361] width 118 height 19
click at [549, 373] on textarea "(Inkoop) referentie:" at bounding box center [609, 376] width 120 height 15
paste textarea "2316006621"
type textarea "2316006621"
click at [618, 367] on button "opslaan" at bounding box center [638, 361] width 41 height 13
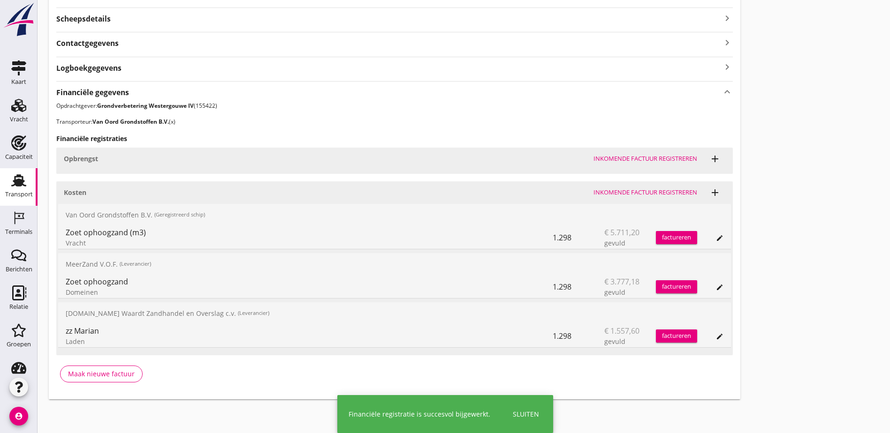
click at [716, 287] on icon "edit" at bounding box center [720, 288] width 8 height 8
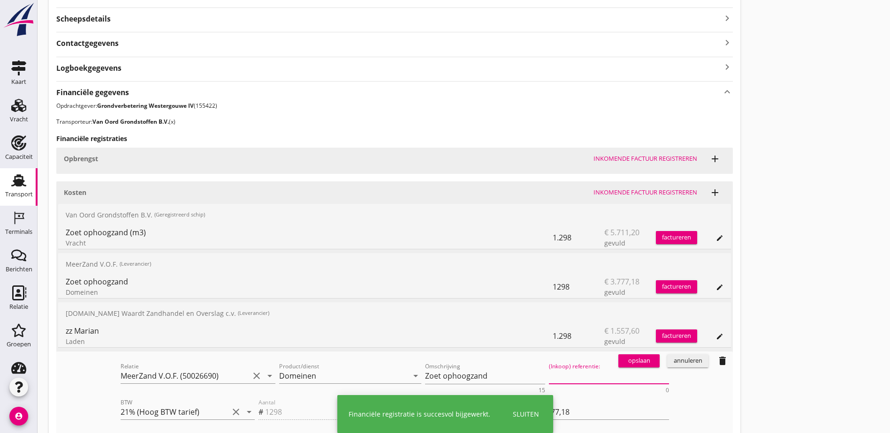
click at [549, 380] on textarea "(Inkoop) referentie:" at bounding box center [609, 376] width 120 height 15
paste textarea "2316006621"
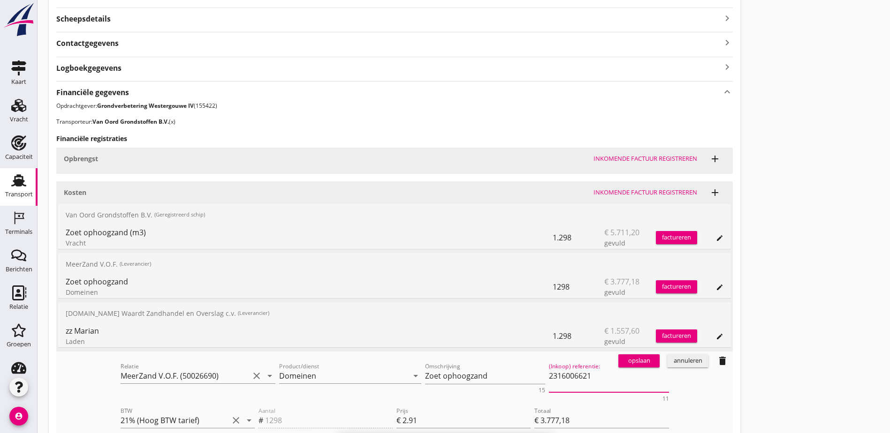
type textarea "2316006621"
click at [622, 364] on div "opslaan" at bounding box center [639, 360] width 34 height 9
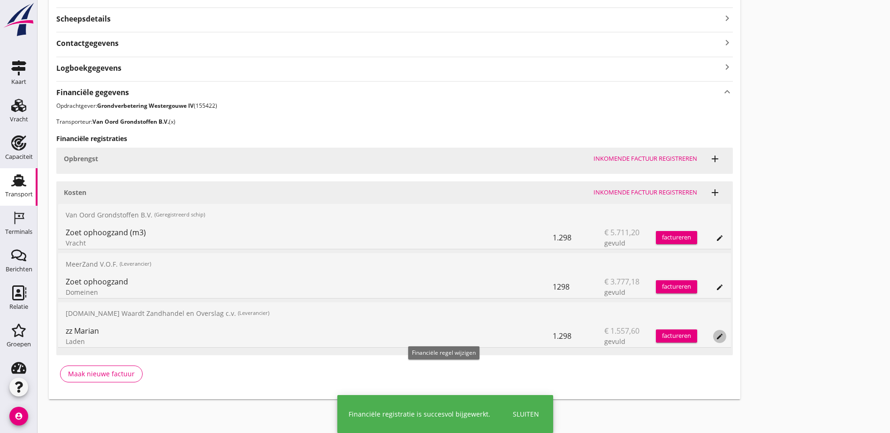
click at [716, 338] on icon "edit" at bounding box center [720, 337] width 8 height 8
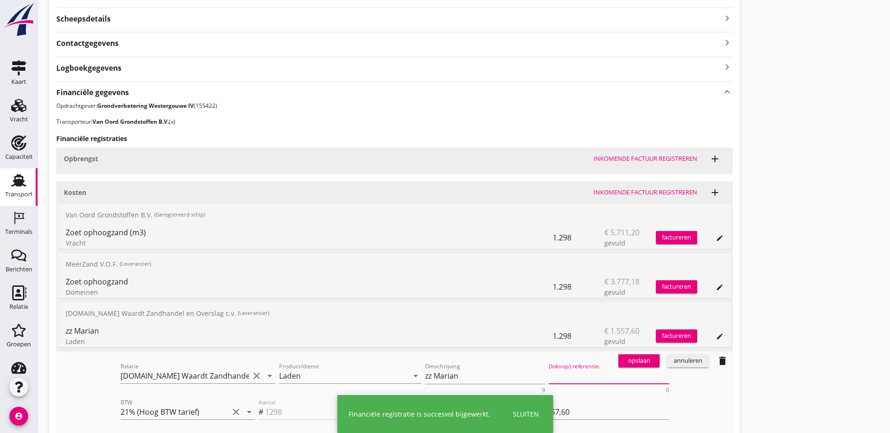
click at [549, 373] on textarea "(Inkoop) referentie:" at bounding box center [609, 376] width 120 height 15
paste textarea "2316006621"
type textarea "2316006621"
click at [622, 361] on div "opslaan" at bounding box center [639, 360] width 34 height 9
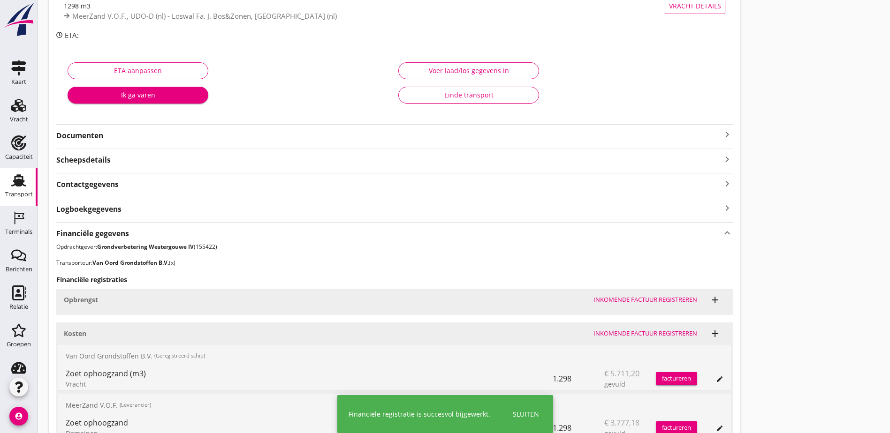
scroll to position [23, 0]
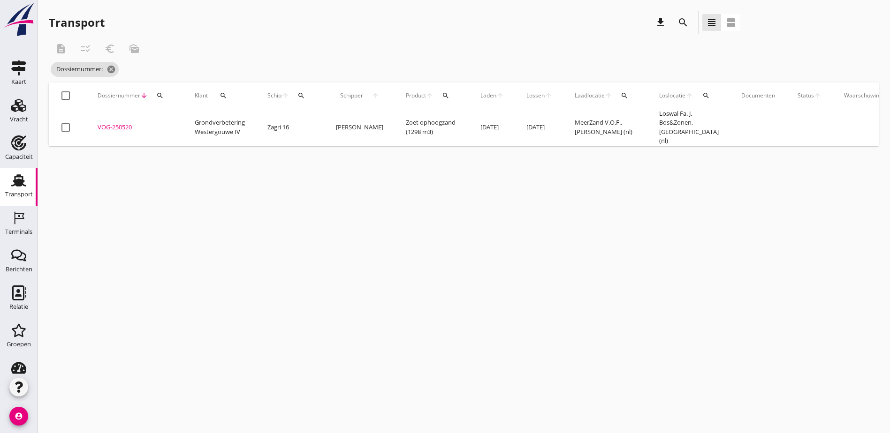
drag, startPoint x: 803, startPoint y: 228, endPoint x: 720, endPoint y: 194, distance: 88.9
click at [803, 228] on div "cancel You are impersonating another user. Transport download search view_headl…" at bounding box center [464, 216] width 852 height 433
click at [164, 97] on div "search" at bounding box center [160, 96] width 17 height 8
click at [177, 122] on input "Zoeken op dossiernummer..." at bounding box center [204, 122] width 98 height 15
paste input "2316006620"
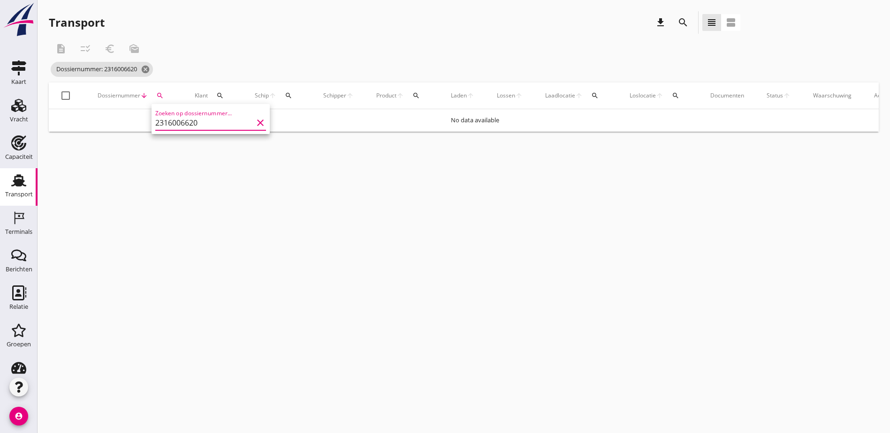
type input "2316006620"
drag, startPoint x: 477, startPoint y: 255, endPoint x: 467, endPoint y: 248, distance: 11.5
click at [477, 255] on div "cancel You are impersonating another user. Transport download search view_headl…" at bounding box center [464, 216] width 852 height 433
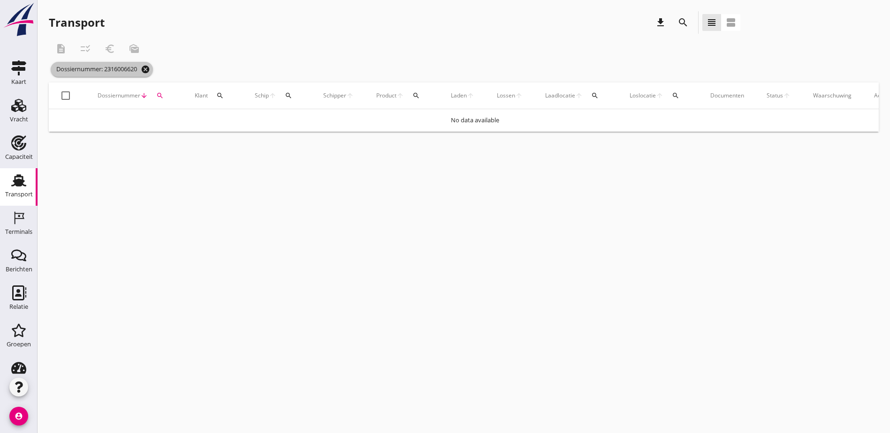
click at [150, 72] on icon "cancel" at bounding box center [145, 69] width 9 height 9
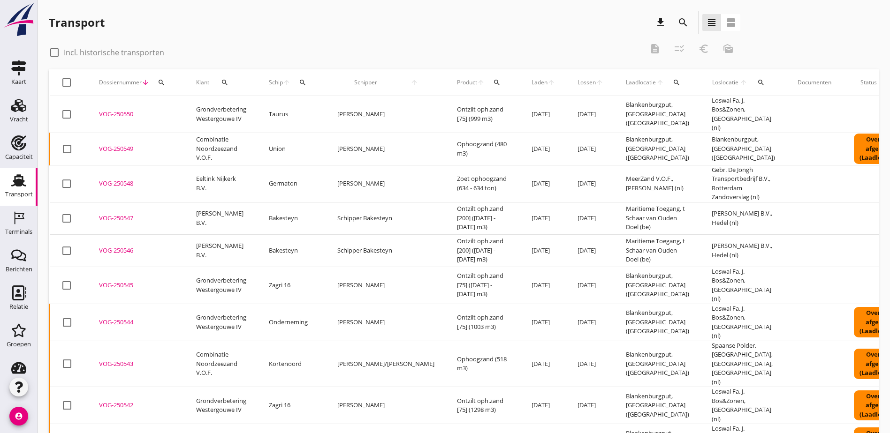
click at [158, 82] on icon "search" at bounding box center [162, 83] width 8 height 8
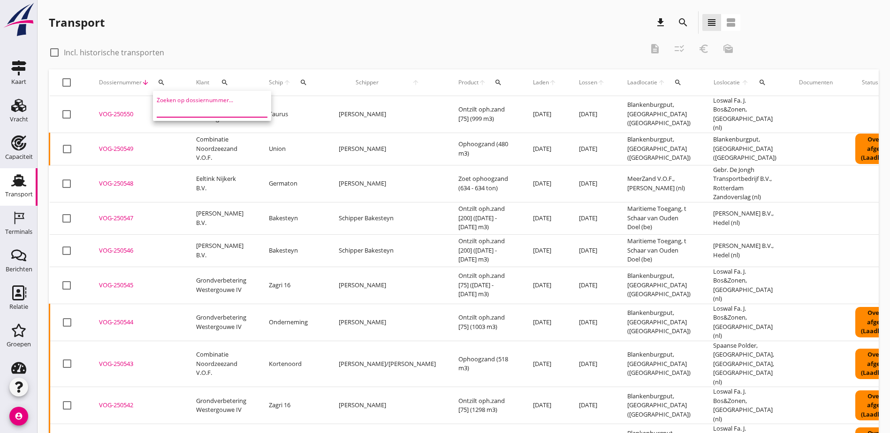
click at [193, 109] on input "Zoeken op dossiernummer..." at bounding box center [206, 109] width 98 height 15
paste input "VOG-250519"
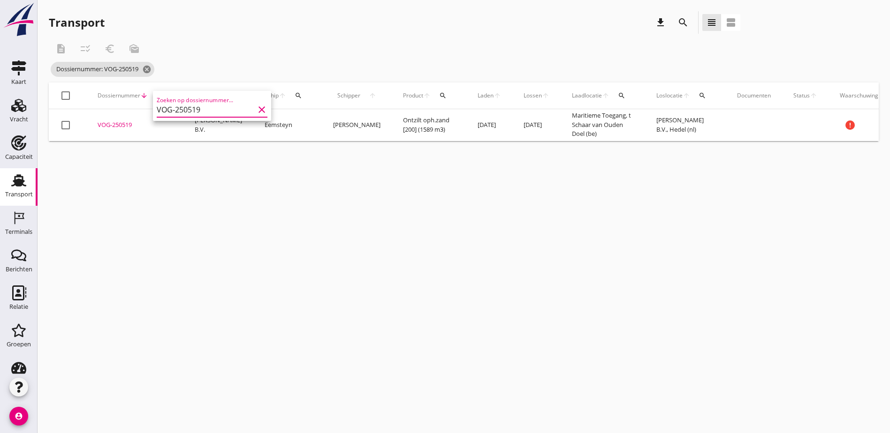
type input "VOG-250519"
click at [109, 122] on div "VOG-250519" at bounding box center [135, 125] width 75 height 9
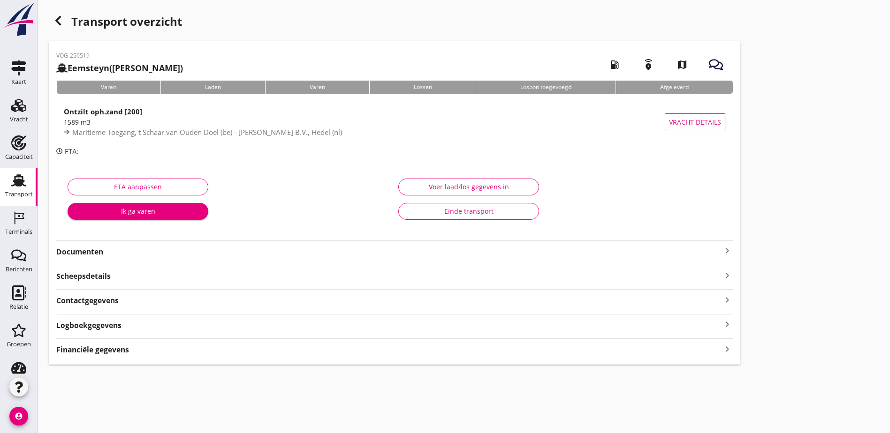
click at [562, 281] on div "Transport overzicht VOG-250519 Eemsteyn ([PERSON_NAME]) local_gas_station emerg…" at bounding box center [464, 188] width 852 height 376
click at [320, 351] on div "Financiële gegevens keyboard_arrow_right" at bounding box center [394, 349] width 676 height 13
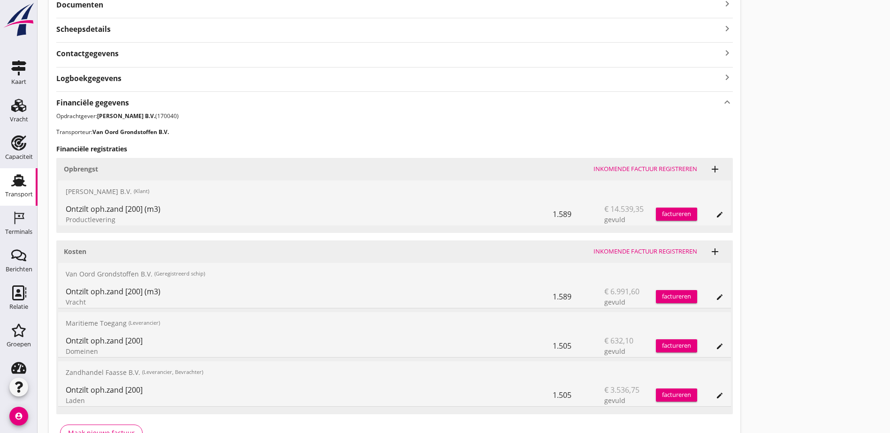
scroll to position [281, 0]
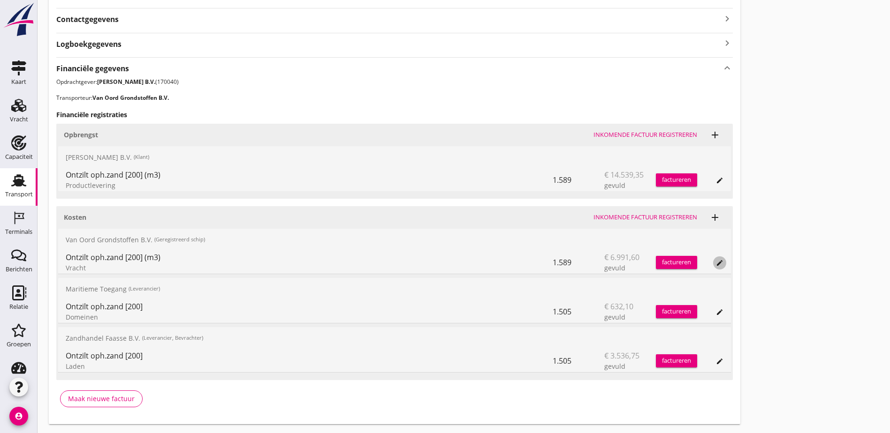
click at [713, 258] on button "edit" at bounding box center [719, 263] width 13 height 13
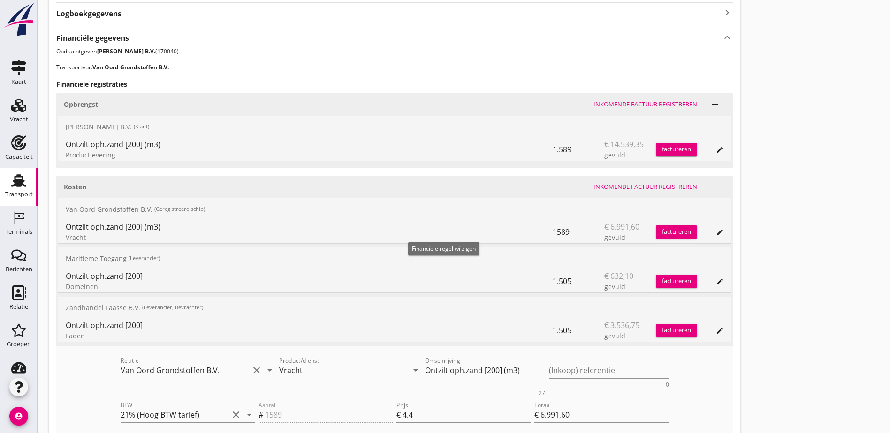
scroll to position [328, 0]
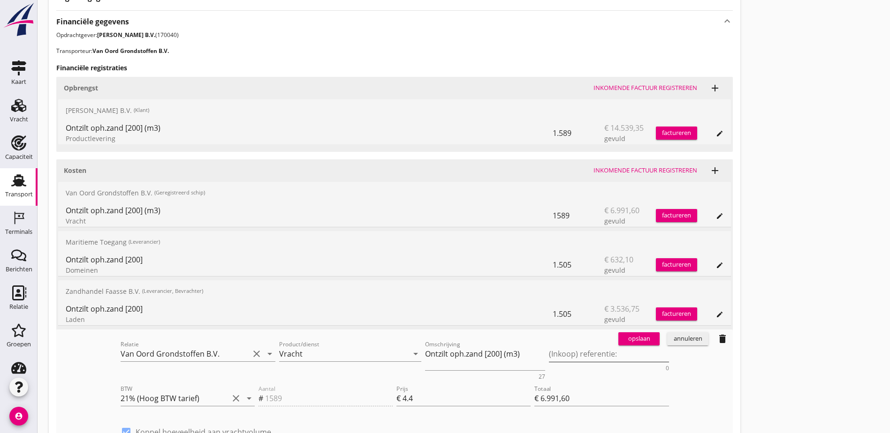
click at [549, 352] on textarea "(Inkoop) referentie:" at bounding box center [609, 354] width 120 height 15
paste textarea "2316006620"
type textarea "2316006620"
click at [622, 339] on div "opslaan" at bounding box center [639, 338] width 34 height 9
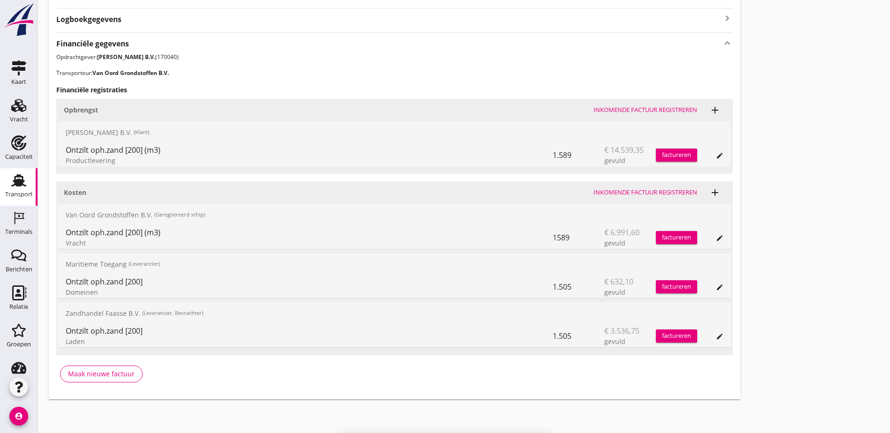
scroll to position [306, 0]
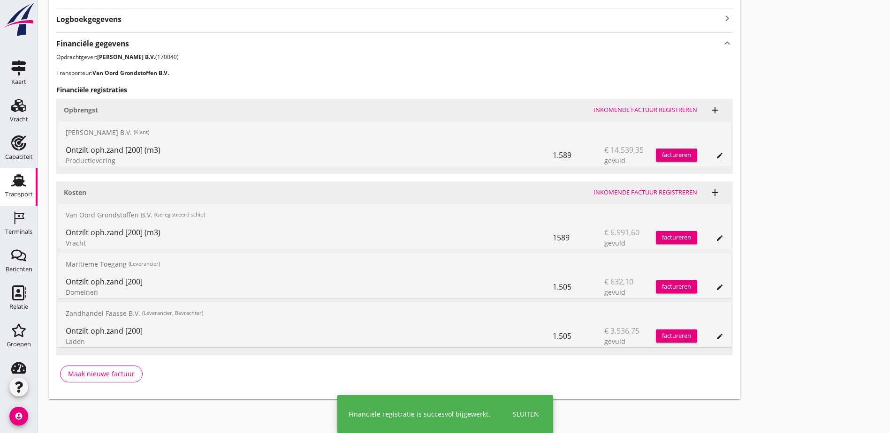
click at [713, 285] on div "edit" at bounding box center [719, 288] width 13 height 8
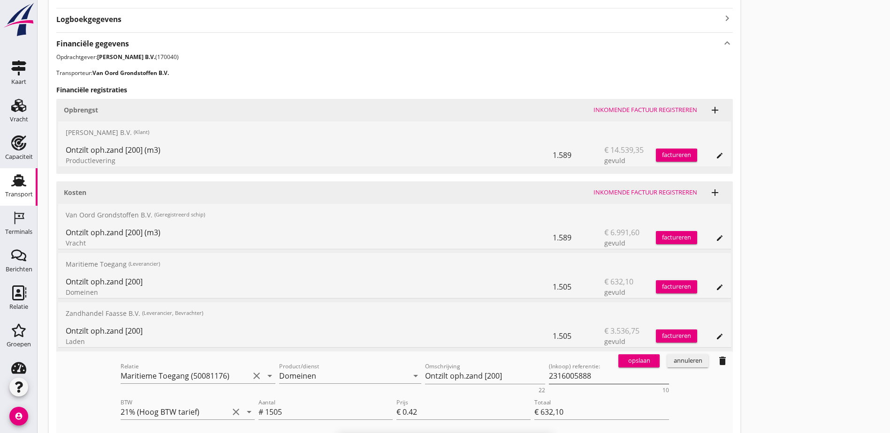
click at [549, 372] on textarea "2316005888" at bounding box center [609, 376] width 120 height 15
paste textarea "6620"
type textarea "2316006620"
drag, startPoint x: 349, startPoint y: 357, endPoint x: 366, endPoint y: 356, distance: 16.9
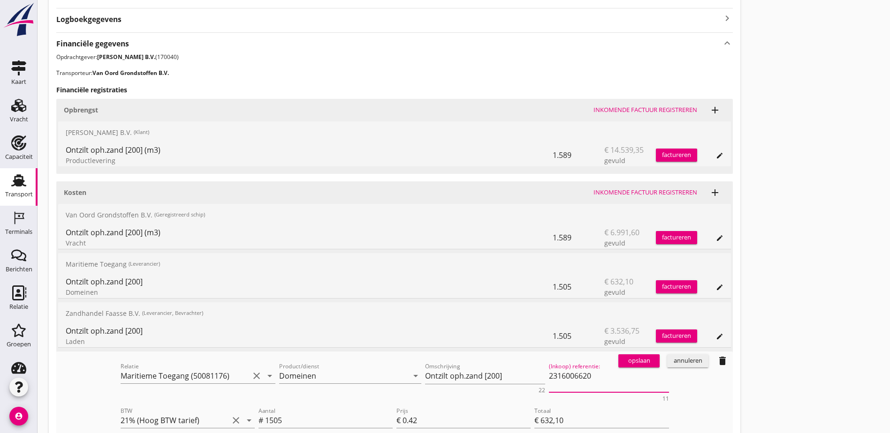
click at [622, 357] on div "opslaan" at bounding box center [639, 360] width 34 height 9
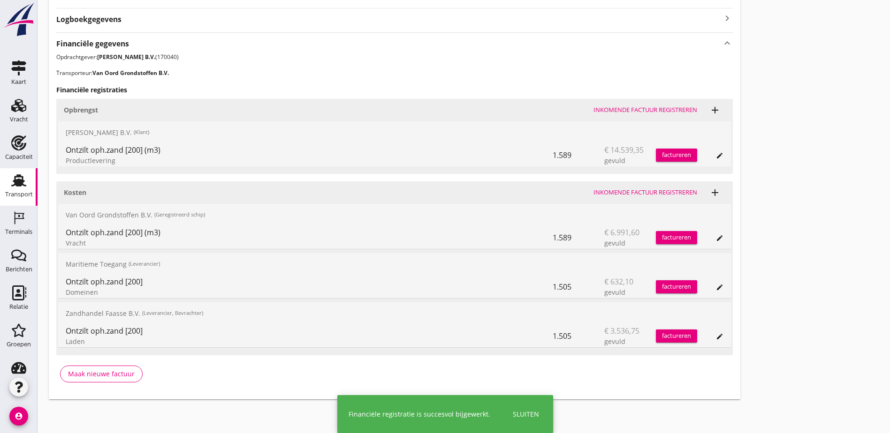
click at [713, 333] on button "edit" at bounding box center [719, 336] width 13 height 13
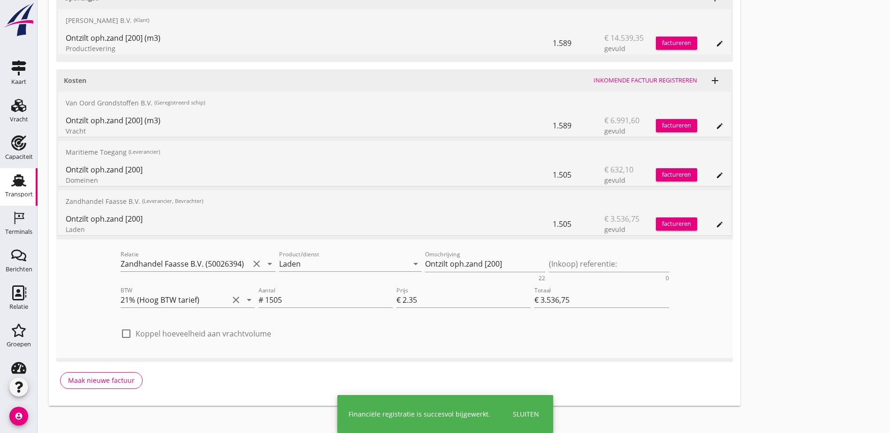
scroll to position [425, 0]
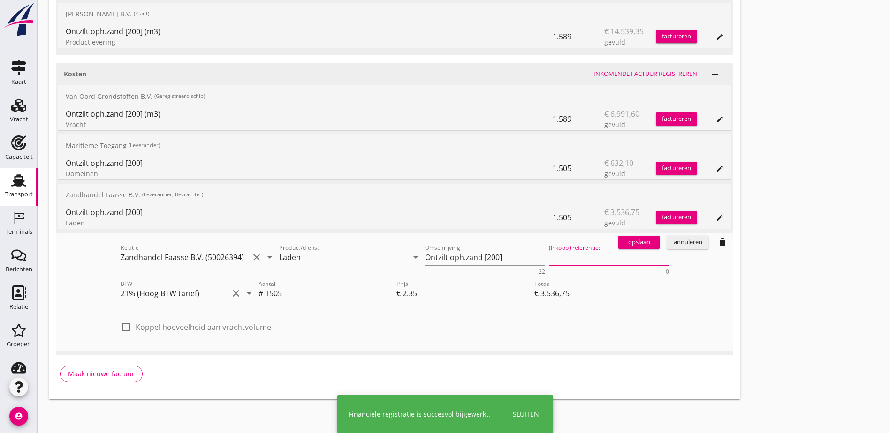
click at [549, 254] on textarea "(Inkoop) referentie:" at bounding box center [609, 257] width 120 height 15
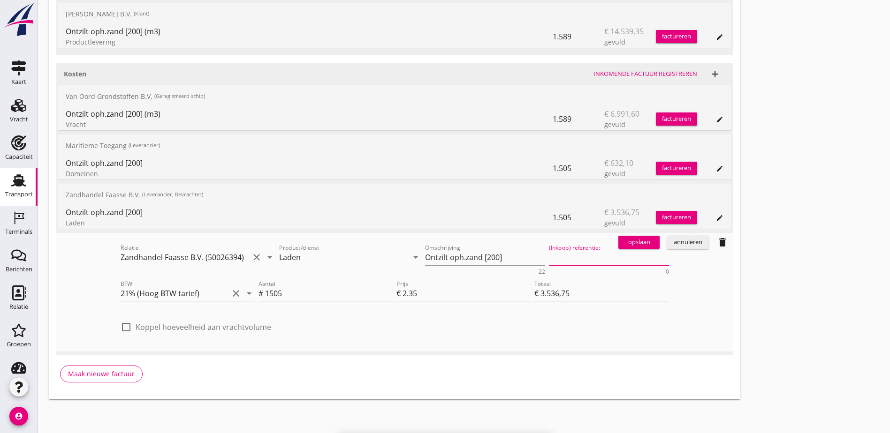
paste textarea "2316006620"
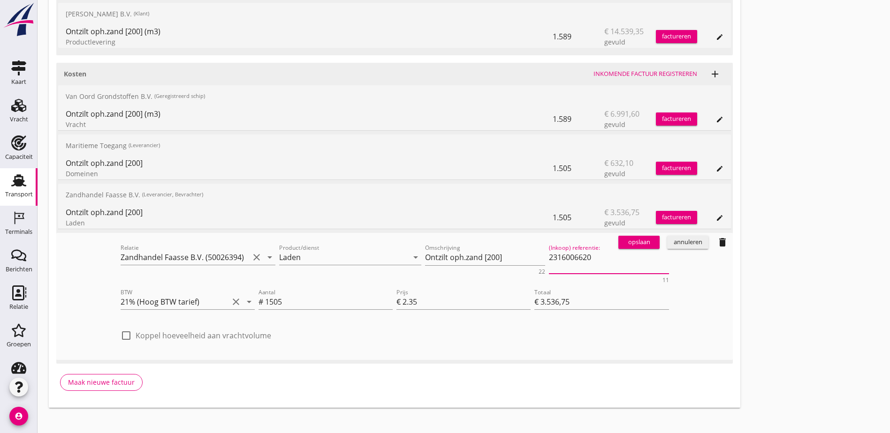
type textarea "2316006620"
click at [622, 238] on div "opslaan" at bounding box center [639, 242] width 34 height 9
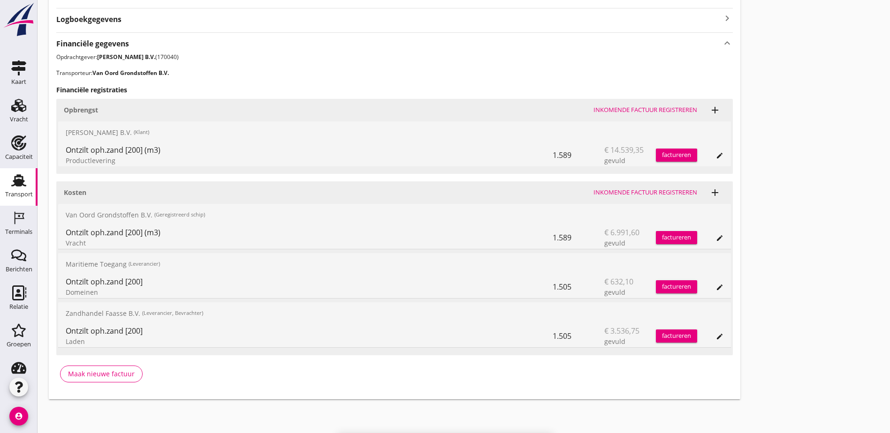
drag, startPoint x: 750, startPoint y: 198, endPoint x: 744, endPoint y: 198, distance: 5.6
click at [750, 198] on div "Transport overzicht VOG-250519 Eemsteyn ([PERSON_NAME]) local_gas_station emerg…" at bounding box center [464, 52] width 852 height 717
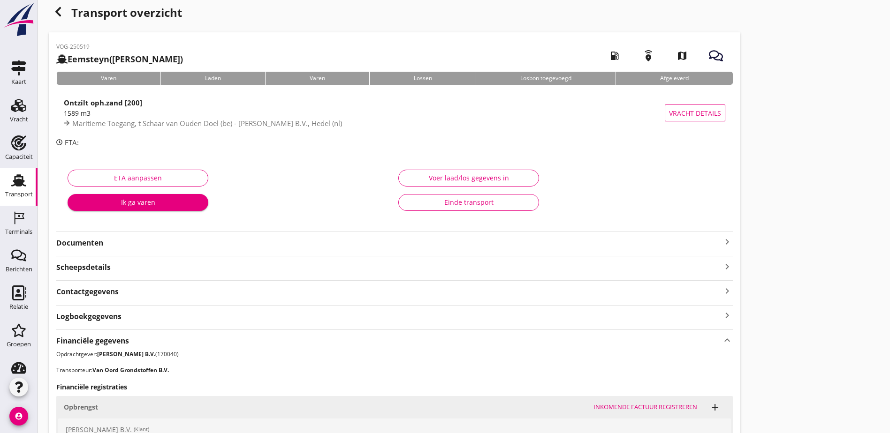
scroll to position [0, 0]
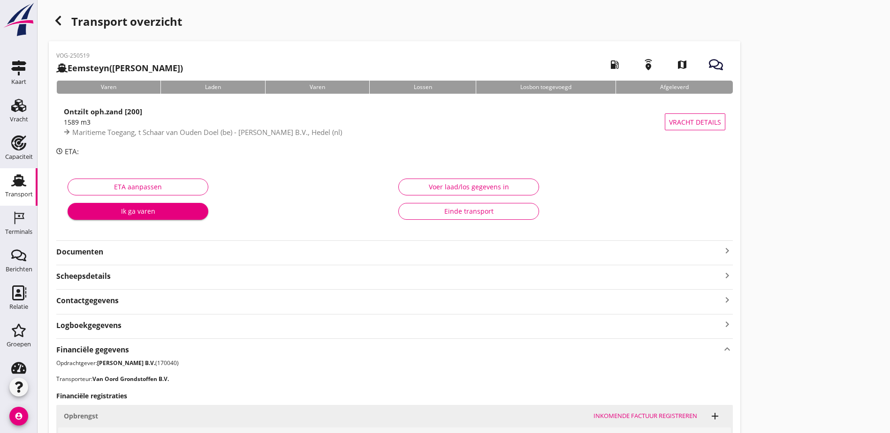
click at [62, 14] on div "button" at bounding box center [58, 20] width 19 height 19
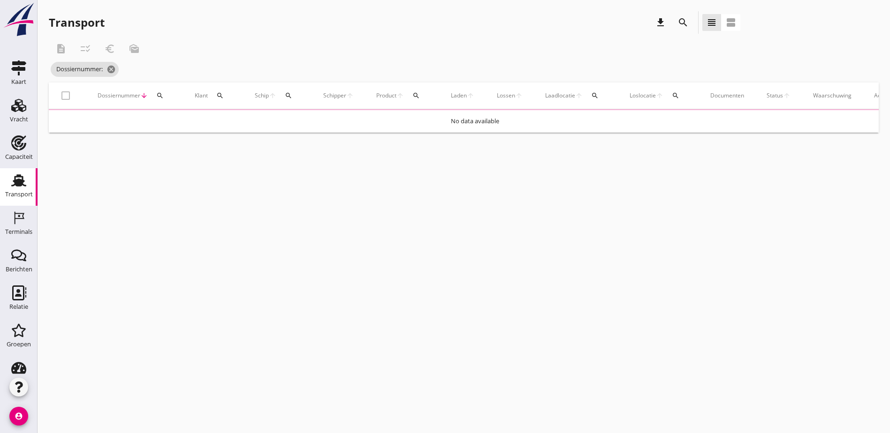
click at [163, 95] on icon "search" at bounding box center [160, 96] width 8 height 8
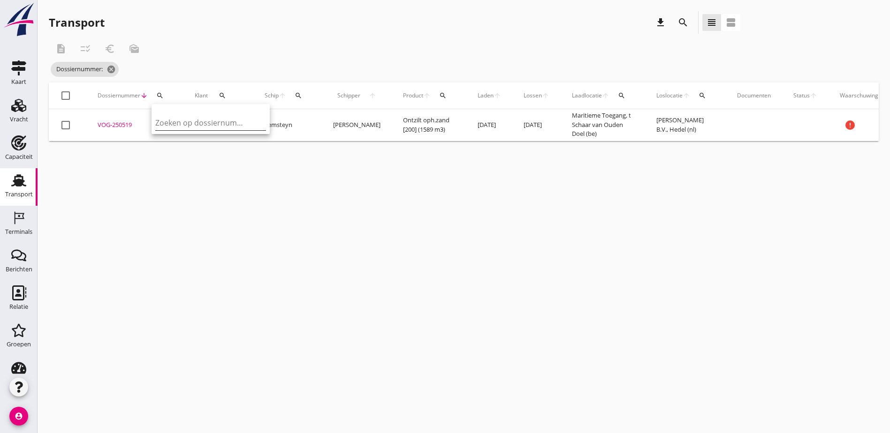
click at [170, 120] on input "Zoeken op dossiernummer..." at bounding box center [204, 122] width 98 height 15
paste input "VOG-250529"
type input "VOG-250529"
click at [106, 124] on div "VOG-250529" at bounding box center [135, 127] width 75 height 9
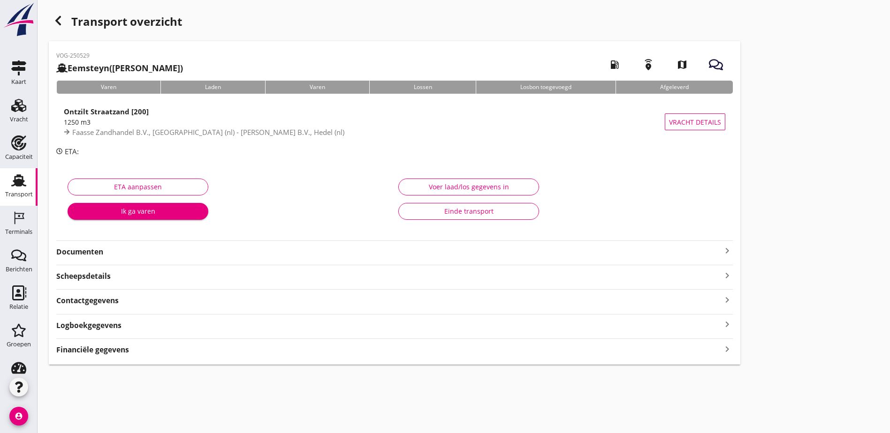
click at [386, 357] on div "VOG-250529 Eemsteyn ([PERSON_NAME]) local_gas_station emergency_share map Varen…" at bounding box center [394, 203] width 691 height 324
click at [386, 352] on div "Financiële gegevens keyboard_arrow_right" at bounding box center [394, 349] width 676 height 13
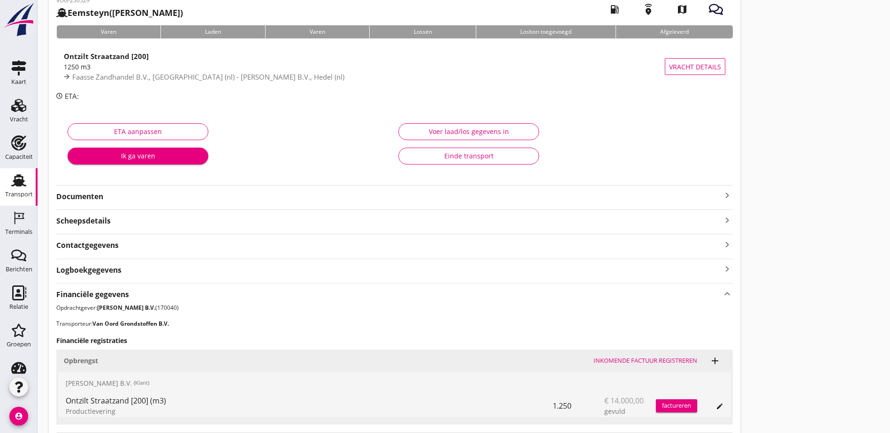
scroll to position [257, 0]
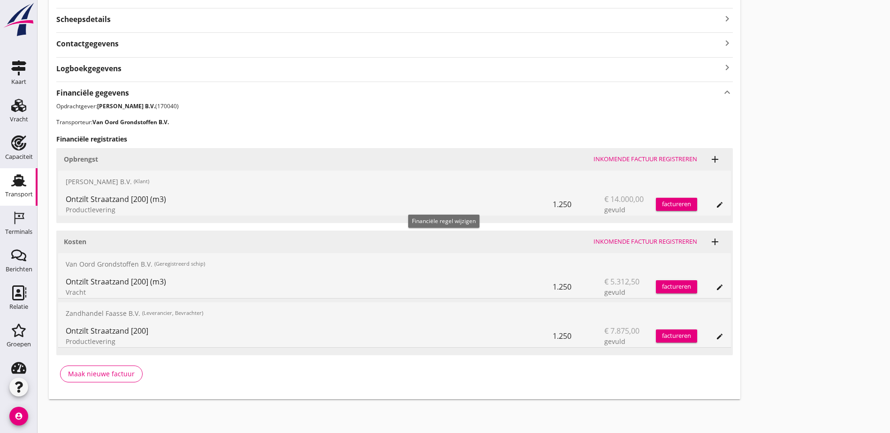
click at [716, 202] on icon "edit" at bounding box center [720, 205] width 8 height 8
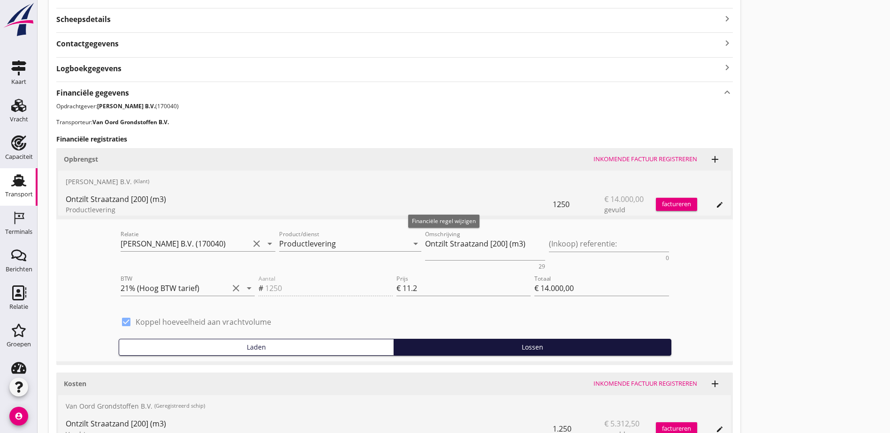
click at [716, 202] on icon "edit" at bounding box center [720, 205] width 8 height 8
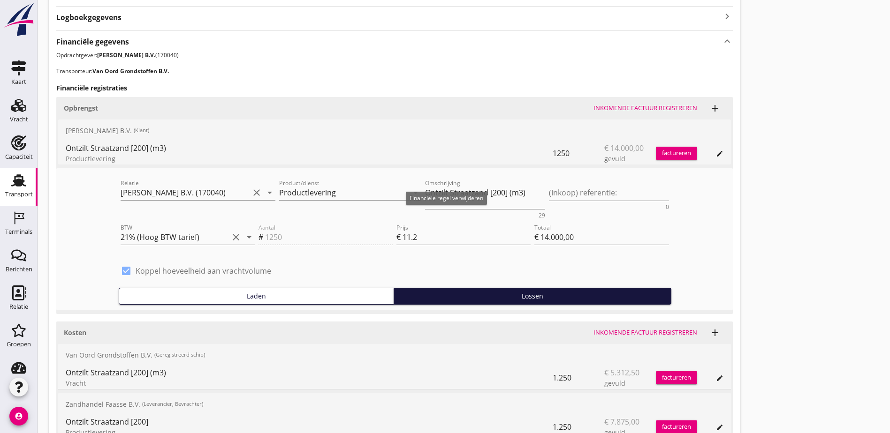
scroll to position [398, 0]
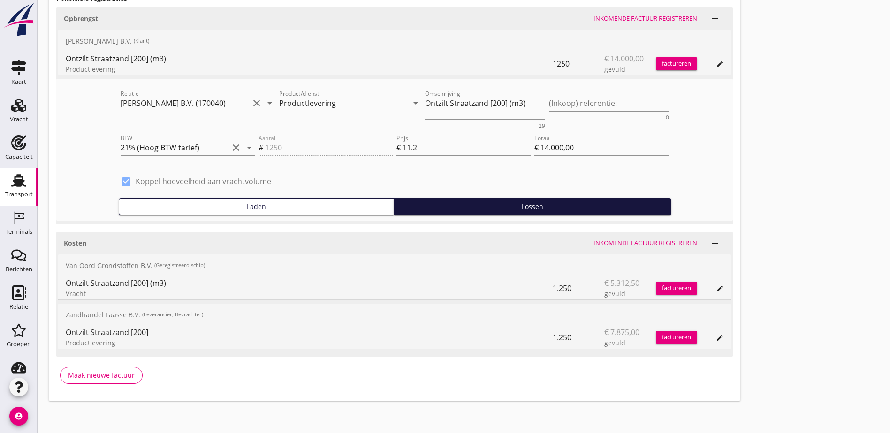
click at [716, 285] on icon "edit" at bounding box center [720, 289] width 8 height 8
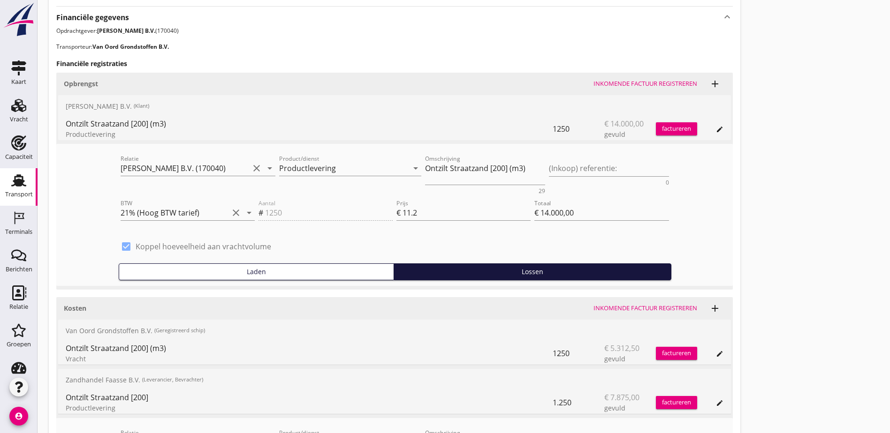
scroll to position [304, 0]
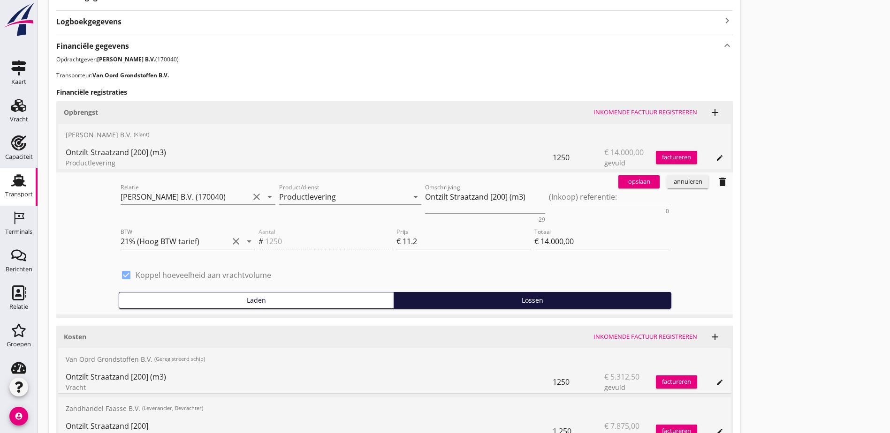
click at [671, 182] on div "annuleren" at bounding box center [688, 181] width 34 height 9
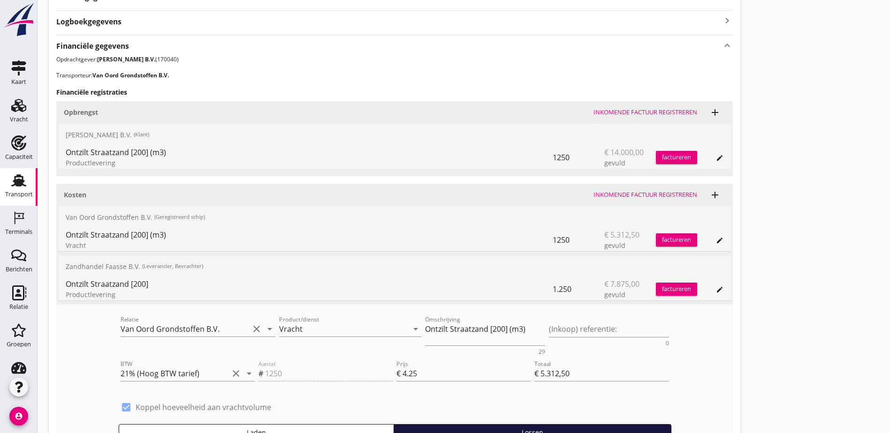
drag, startPoint x: 659, startPoint y: 252, endPoint x: 603, endPoint y: 247, distance: 56.5
click at [659, 252] on div "Transport overzicht VOG-250529 Eemsteyn ([PERSON_NAME]) local_gas_station emerg…" at bounding box center [464, 101] width 852 height 810
click at [549, 335] on textarea "(Inkoop) referentie:" at bounding box center [609, 329] width 120 height 15
paste textarea "2316006620"
type textarea "2316006620"
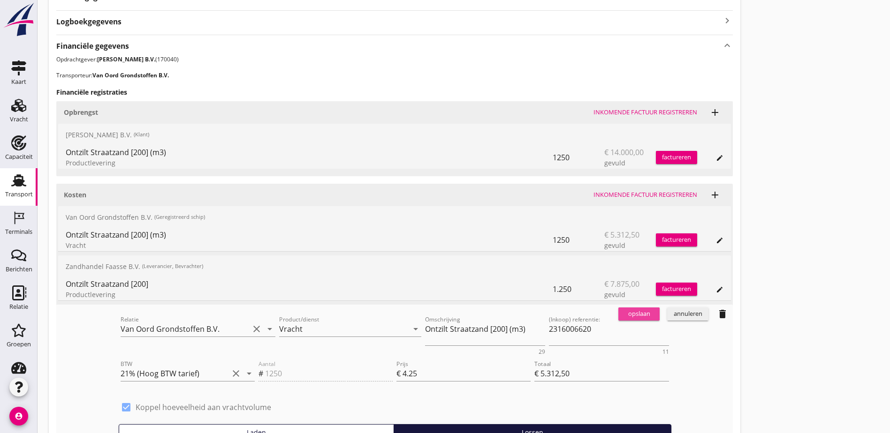
click at [622, 318] on div "opslaan" at bounding box center [639, 314] width 34 height 9
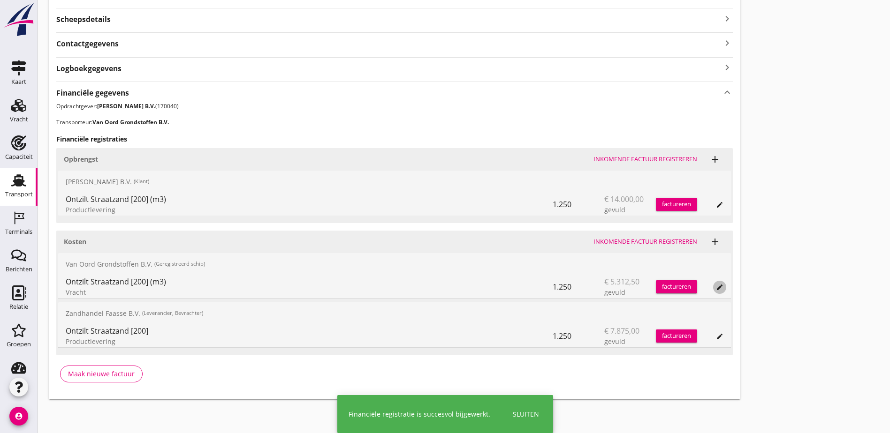
click at [716, 287] on icon "edit" at bounding box center [720, 288] width 8 height 8
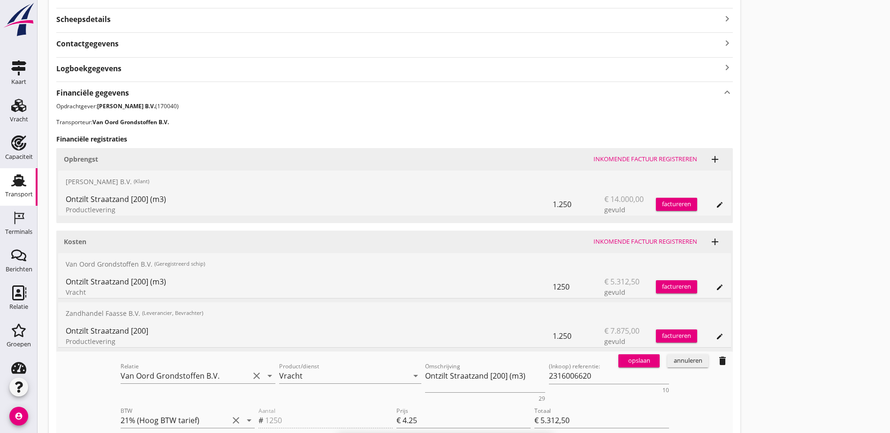
click at [622, 362] on div "opslaan" at bounding box center [639, 360] width 34 height 9
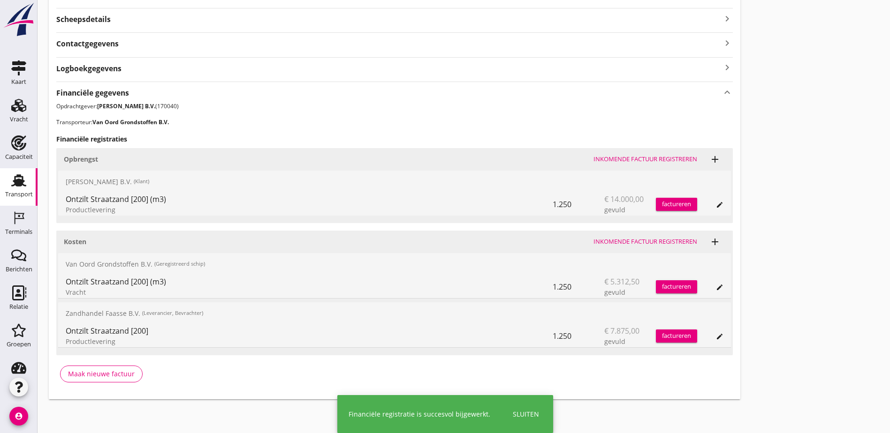
click at [713, 340] on button "edit" at bounding box center [719, 336] width 13 height 13
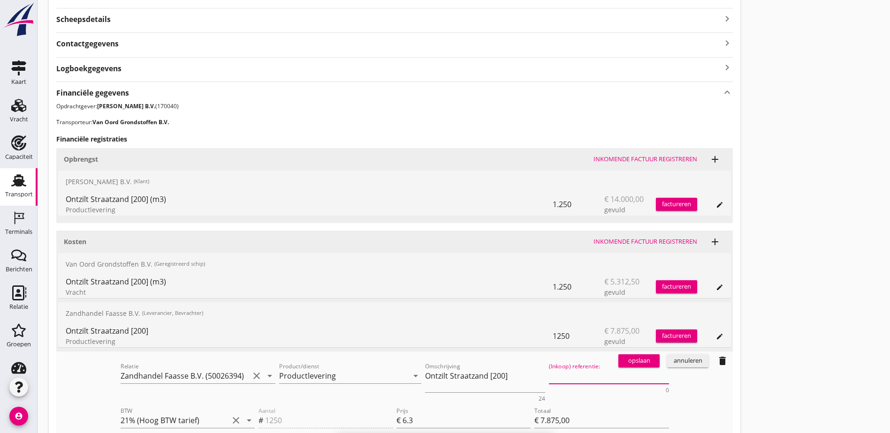
click at [549, 383] on textarea "(Inkoop) referentie:" at bounding box center [609, 376] width 120 height 15
paste textarea "2316006620"
type textarea "2316006620"
click at [622, 363] on div "opslaan" at bounding box center [639, 360] width 34 height 9
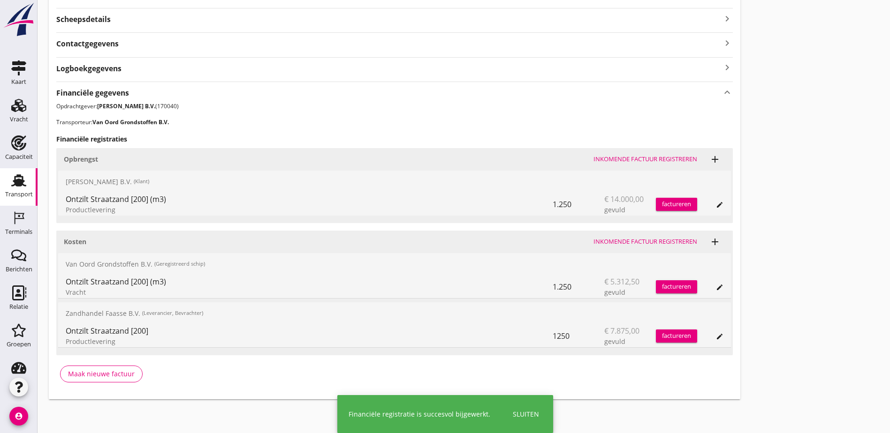
click at [608, 340] on div "Transport overzicht VOG-250529 Eemsteyn ([PERSON_NAME]) local_gas_station emerg…" at bounding box center [464, 77] width 852 height 668
